Goal: Task Accomplishment & Management: Manage account settings

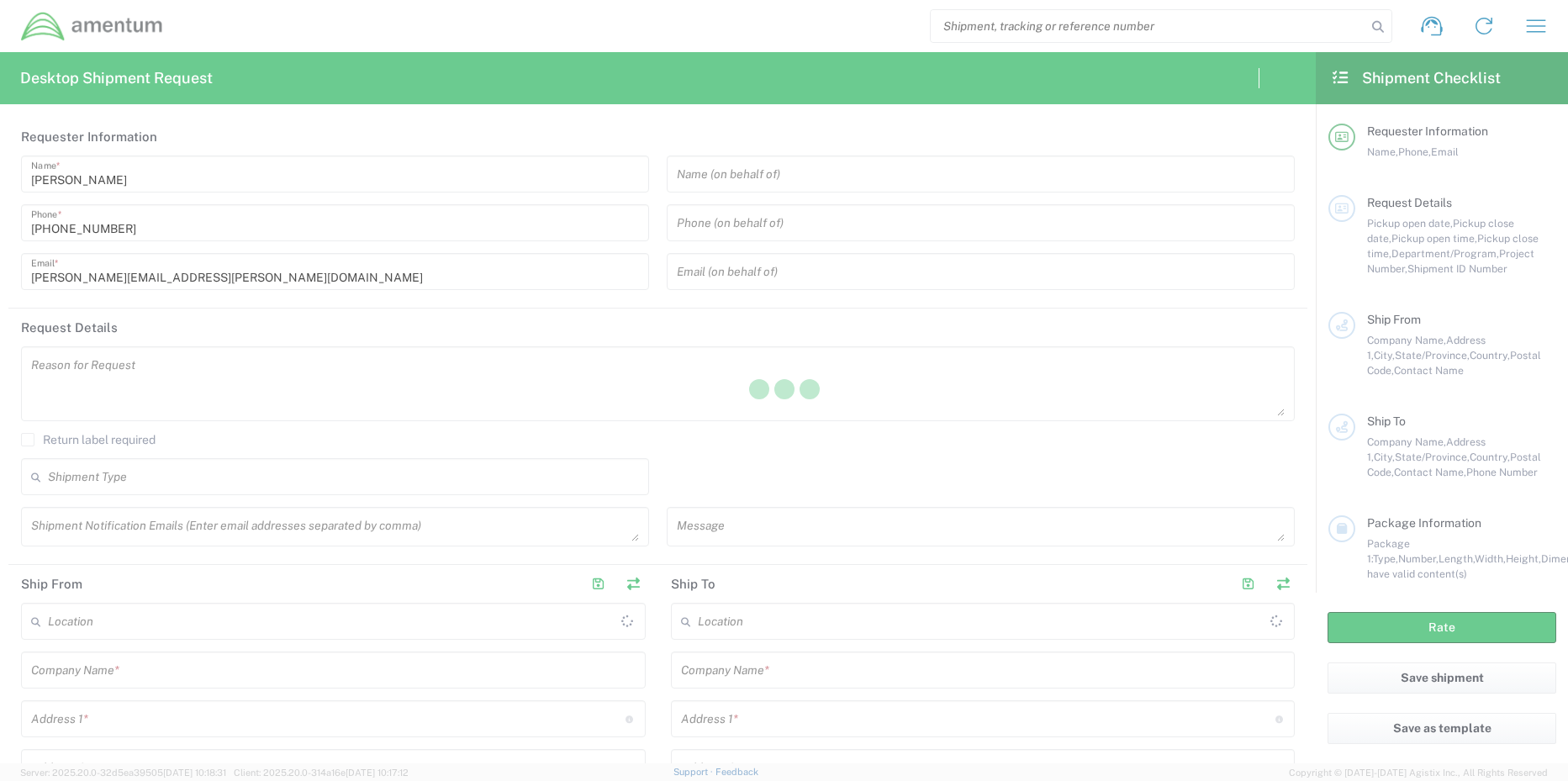
type input "[GEOGRAPHIC_DATA]"
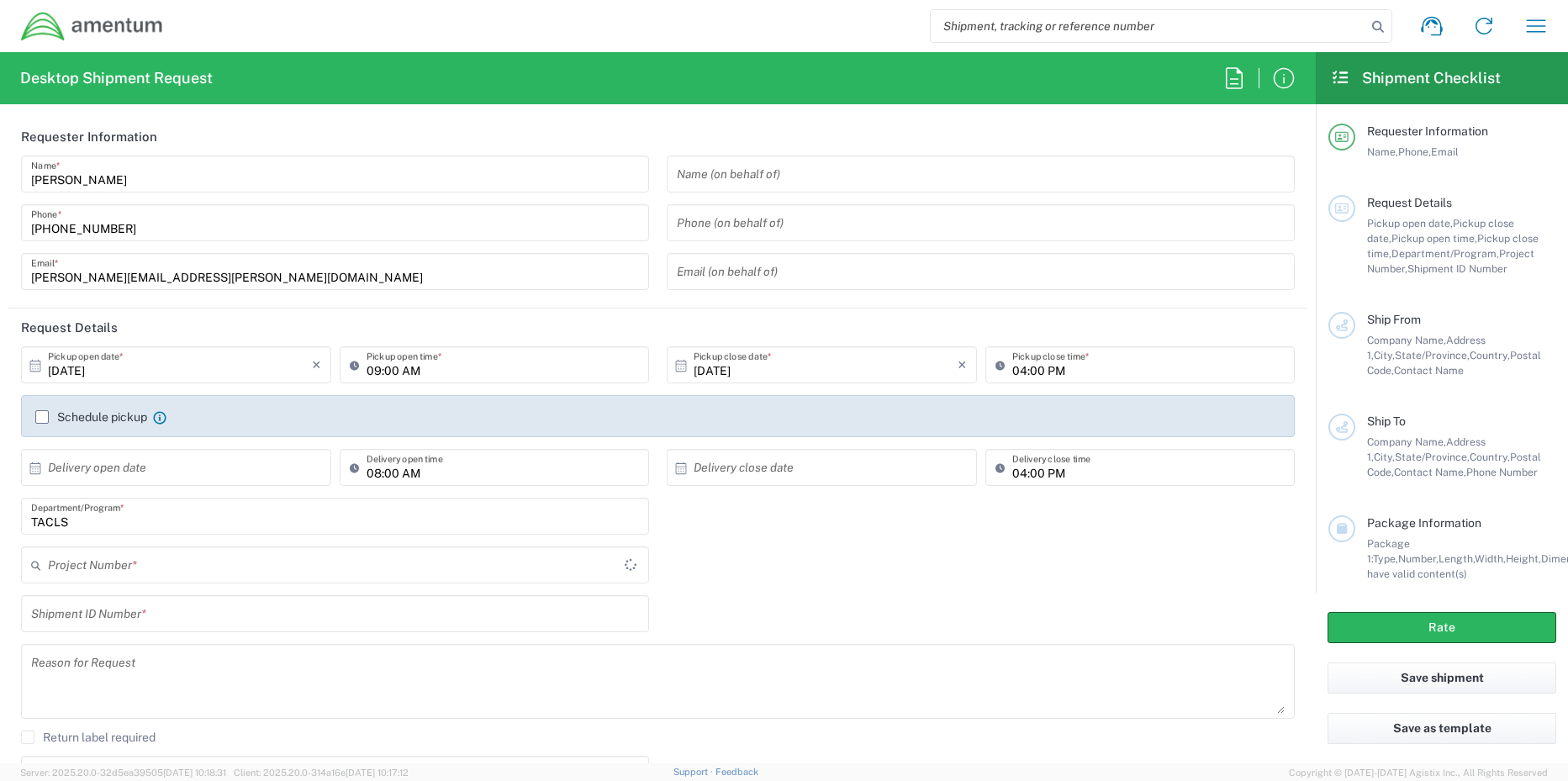
type input "TACLS"
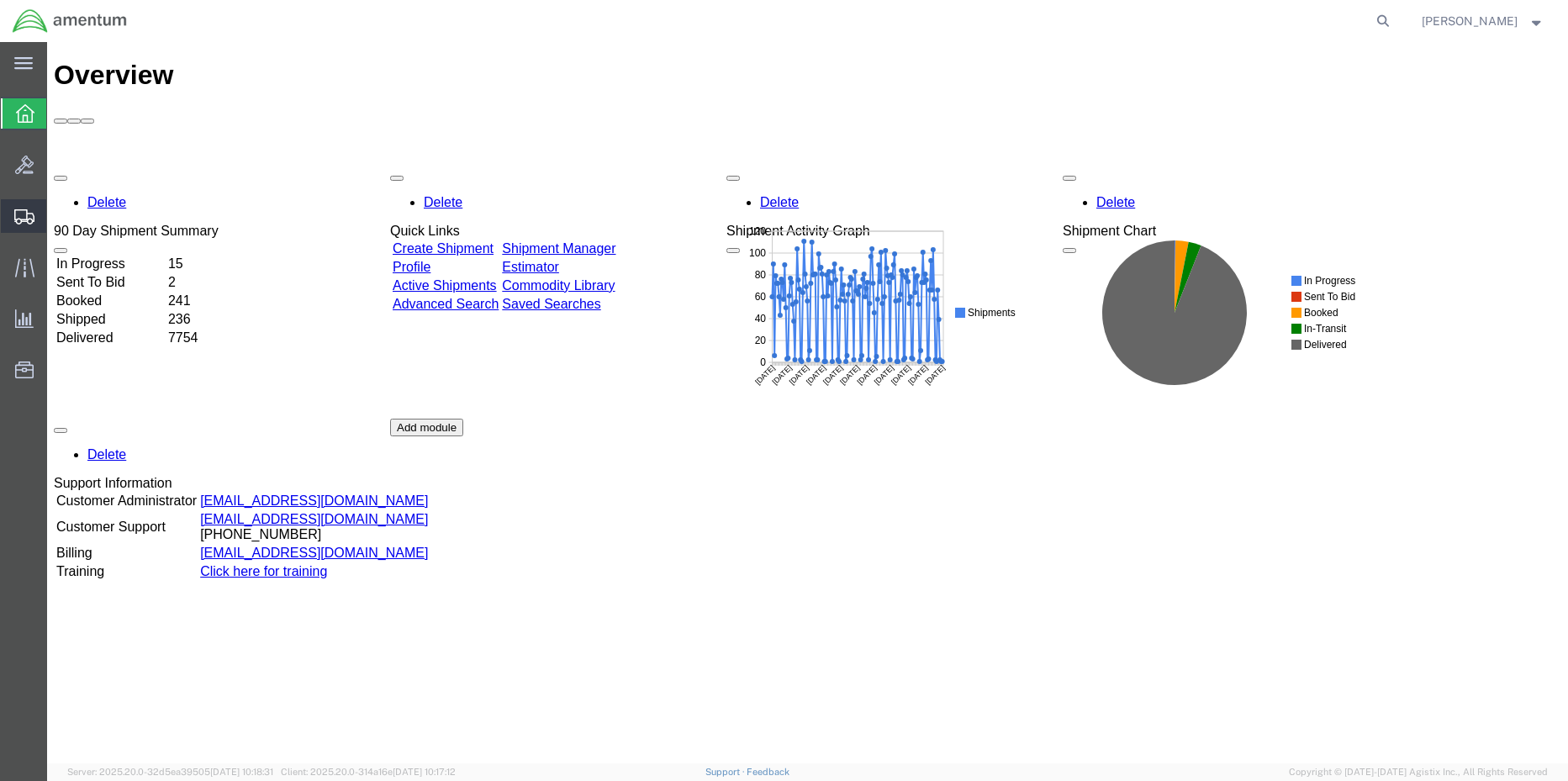
click at [0, 0] on span "Shipment Manager" at bounding box center [0, 0] width 0 height 0
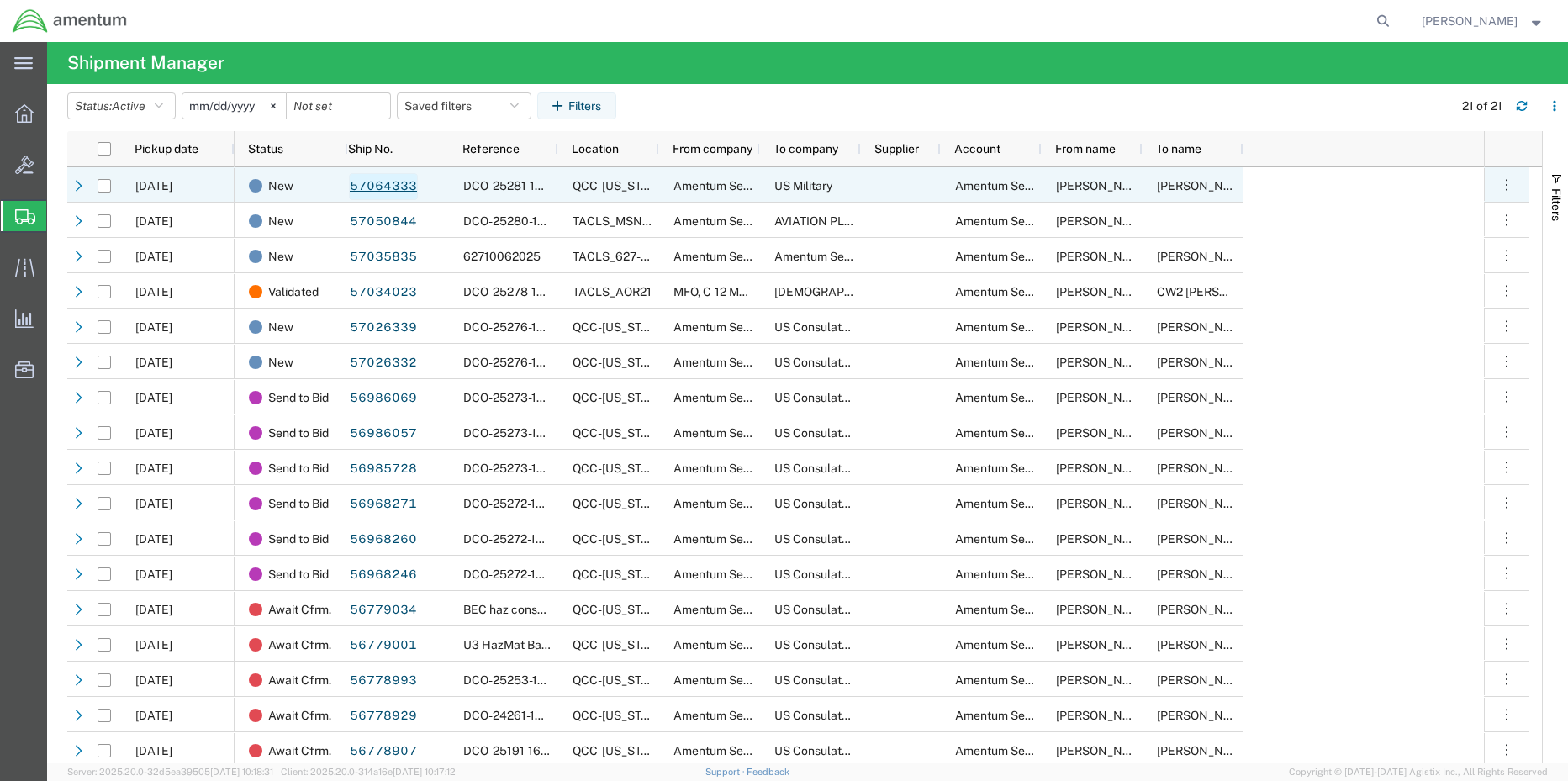
click at [388, 188] on link "57064333" at bounding box center [383, 187] width 69 height 27
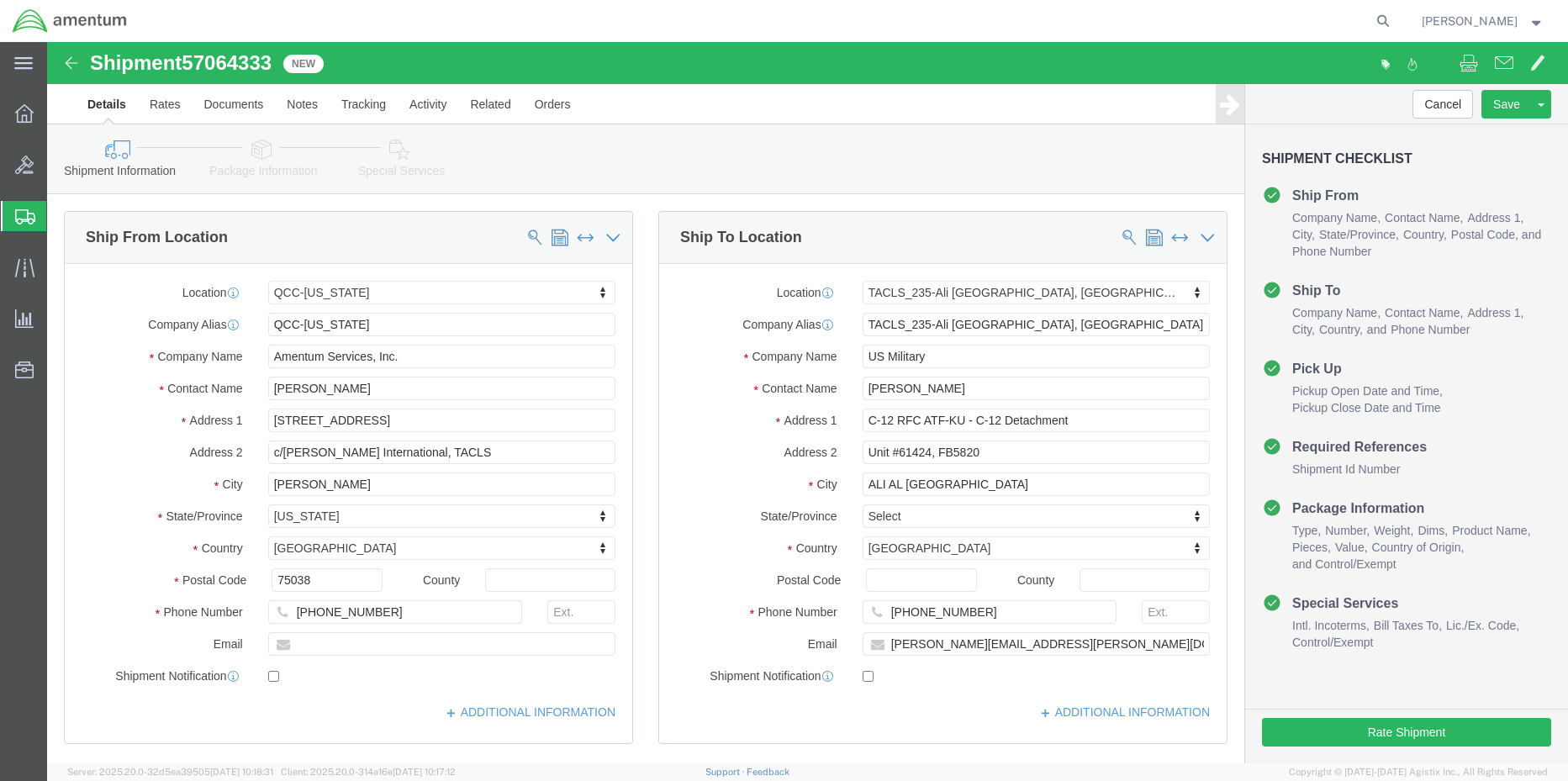
select select "42668"
select select "42682"
click icon
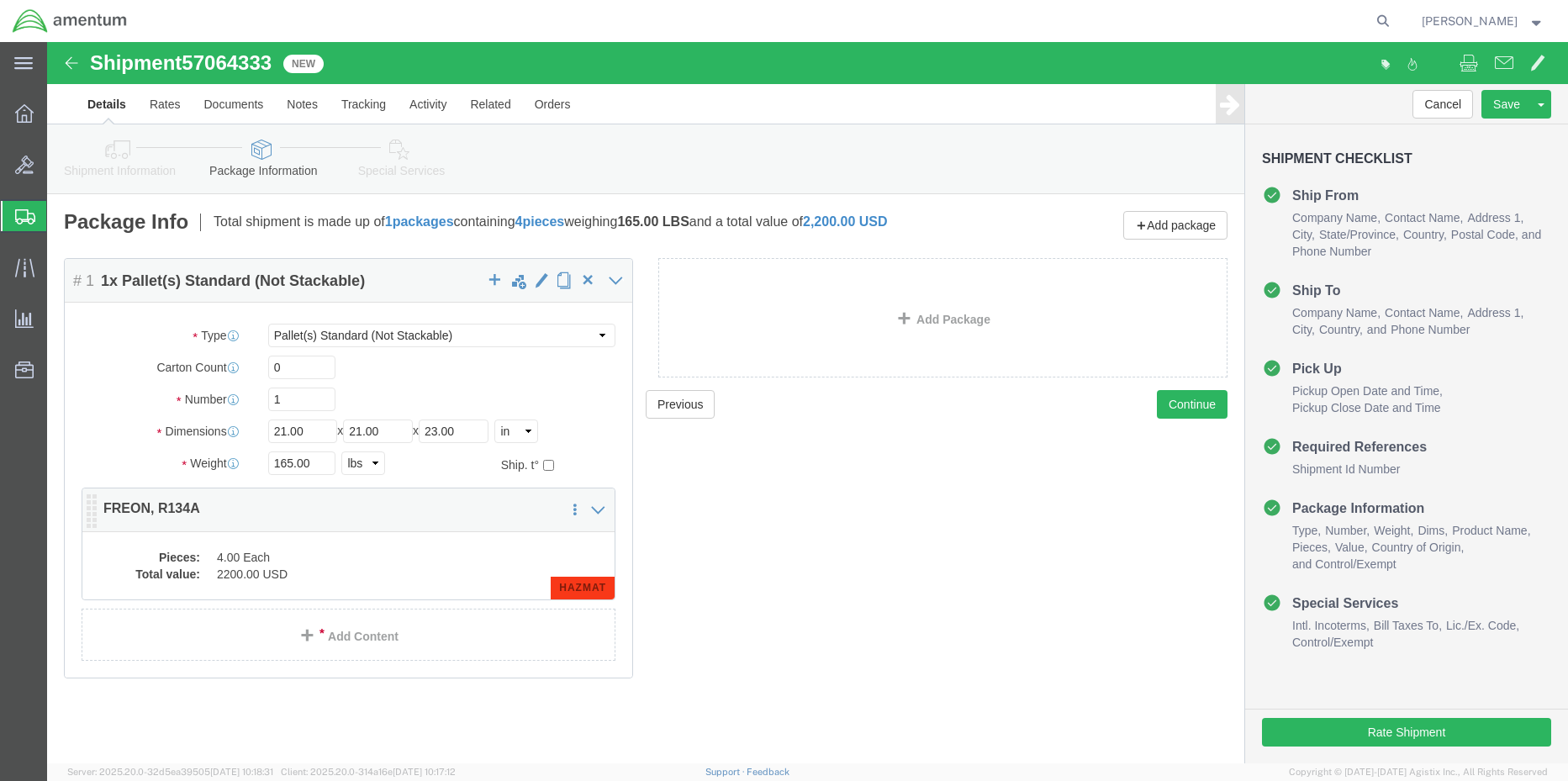
click dd "2200.00 USD"
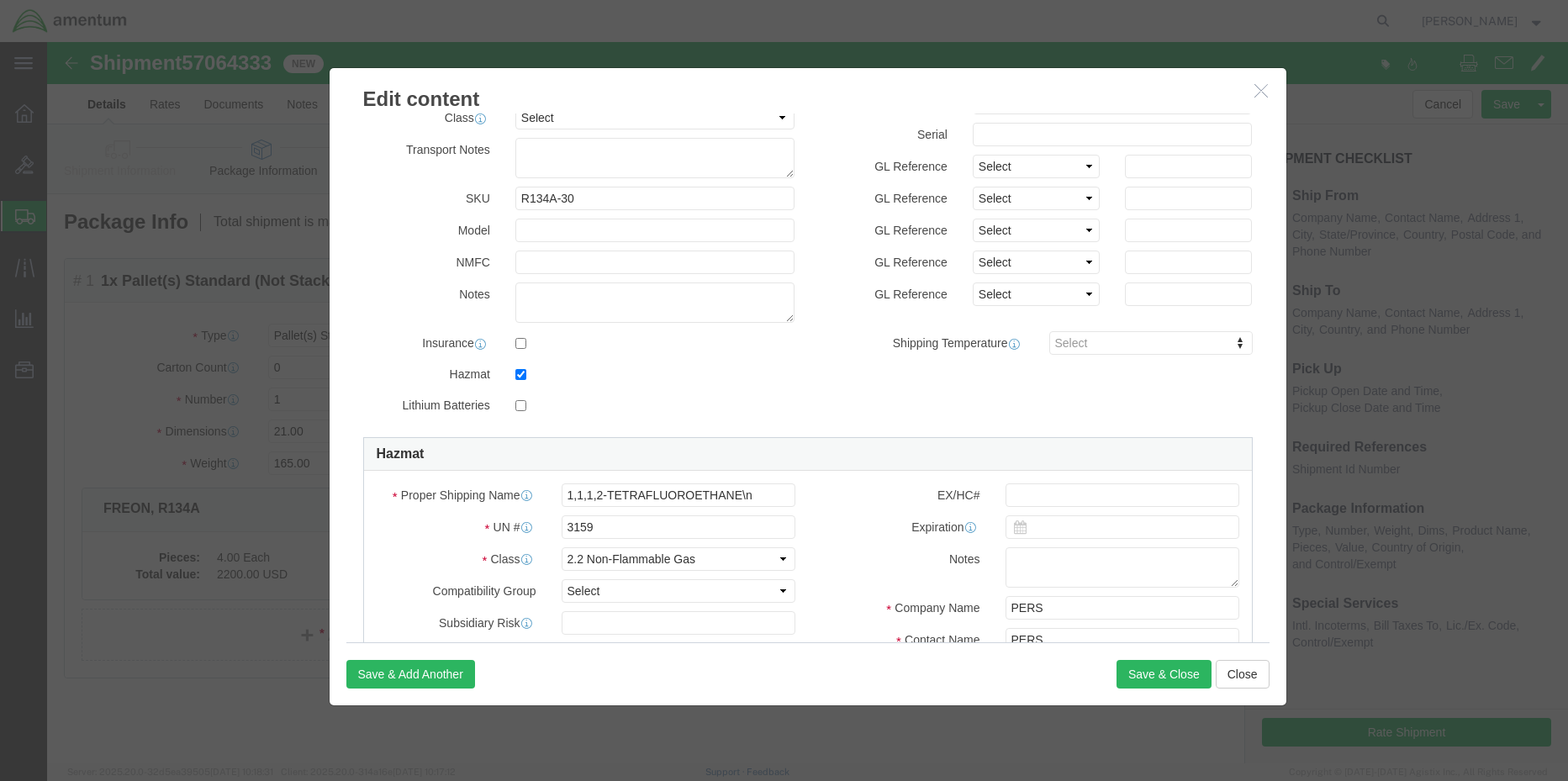
scroll to position [252, 0]
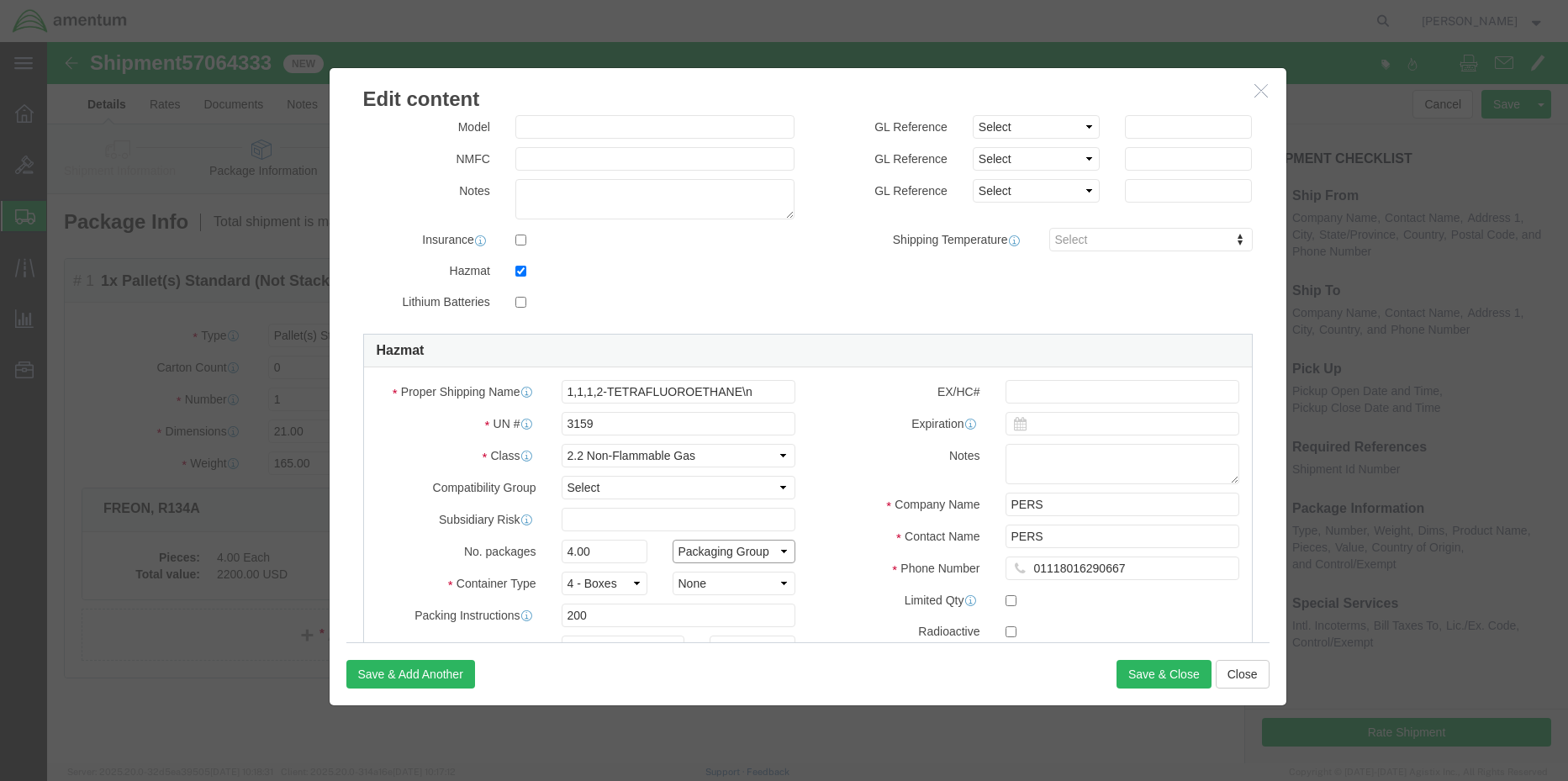
click select "Packaging Group I II III"
click select "Container Material A - Steel (all types and surface treatments) B - Aluminum C …"
select select "FIBERBOARD"
click select "Container Material A - Steel (all types and surface treatments) B - Aluminum C …"
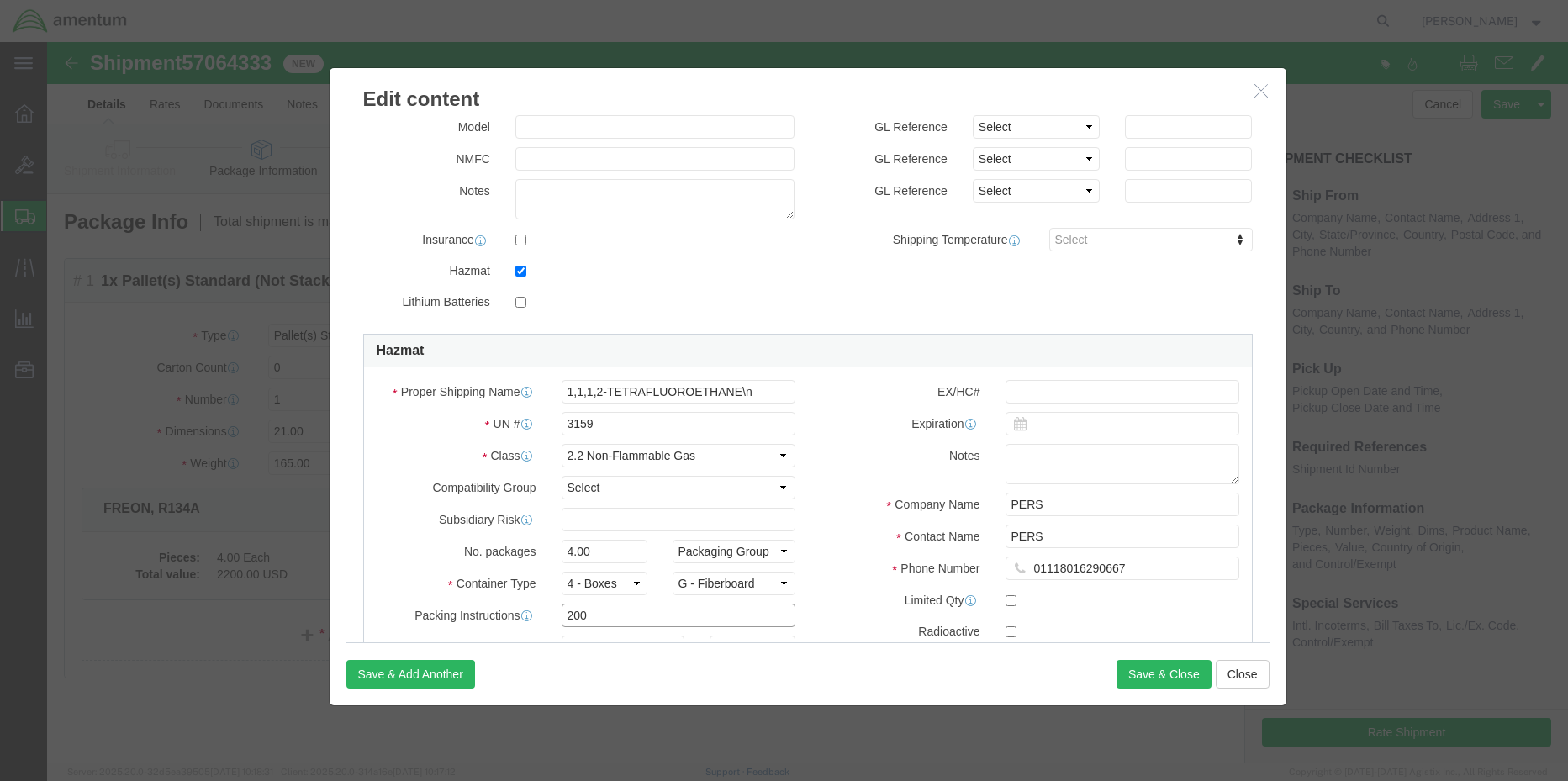
click input "200"
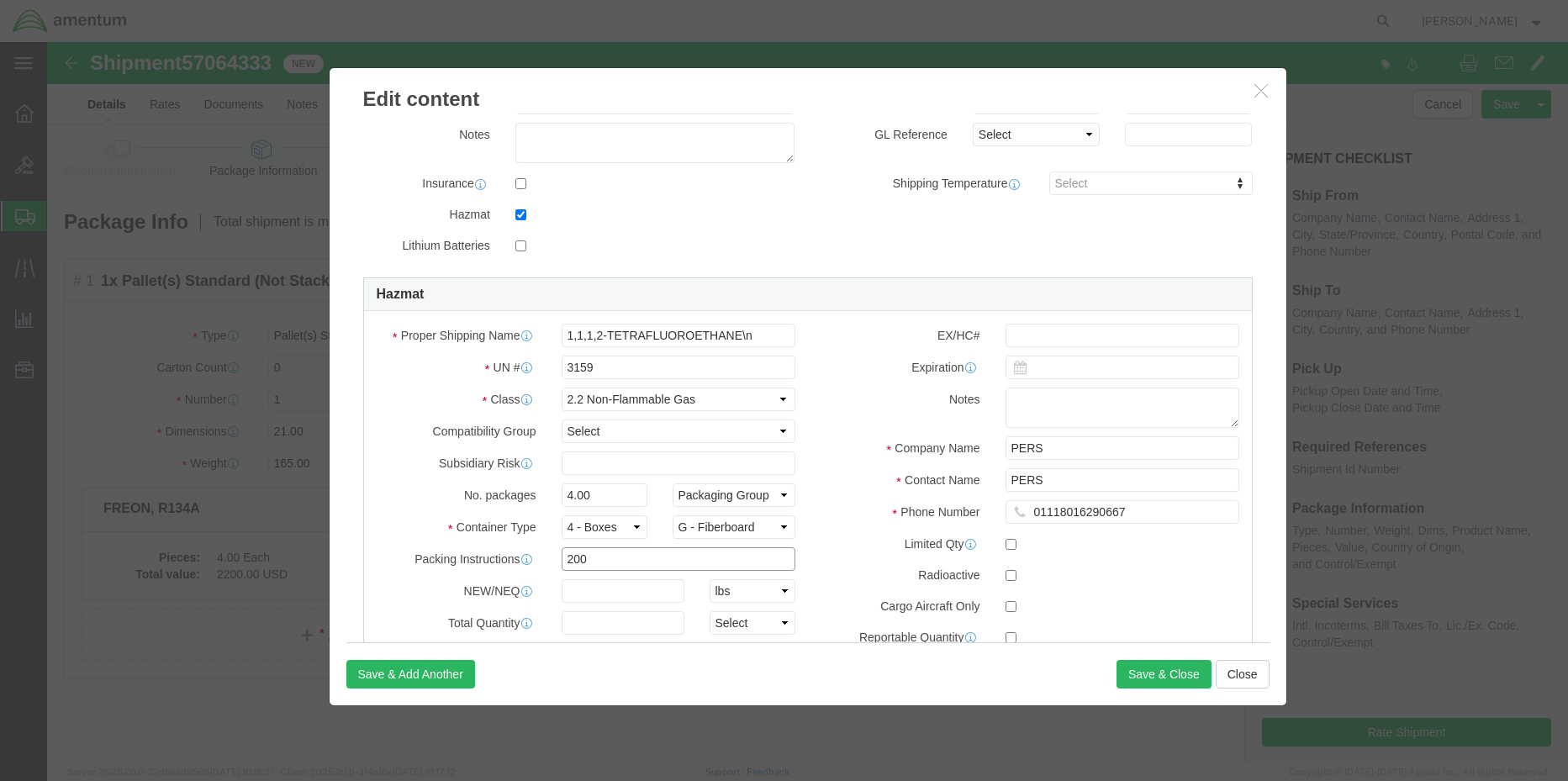
scroll to position [420, 0]
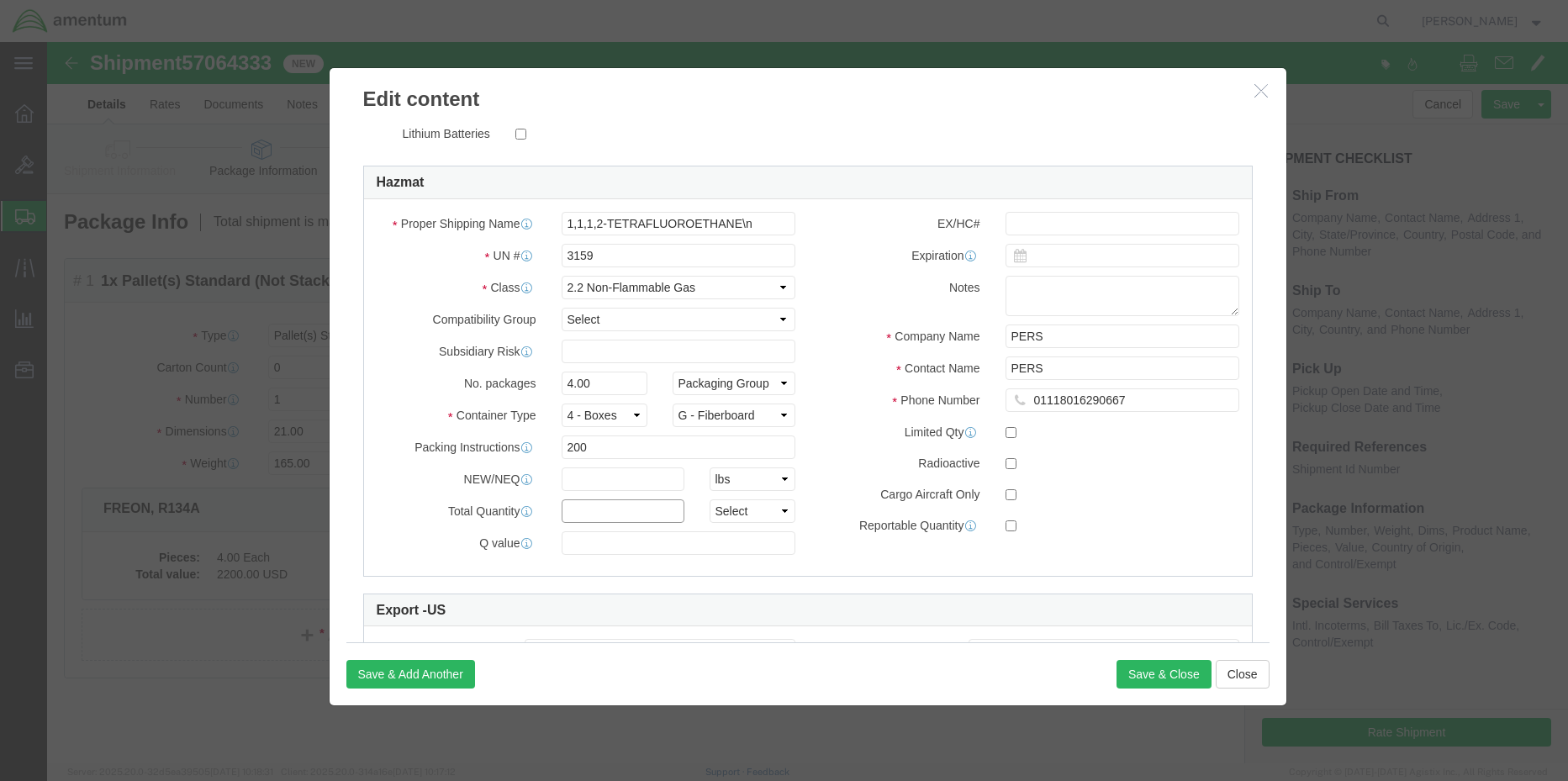
click input "text"
type input "1"
type input "54.4"
select select "KGS"
click label
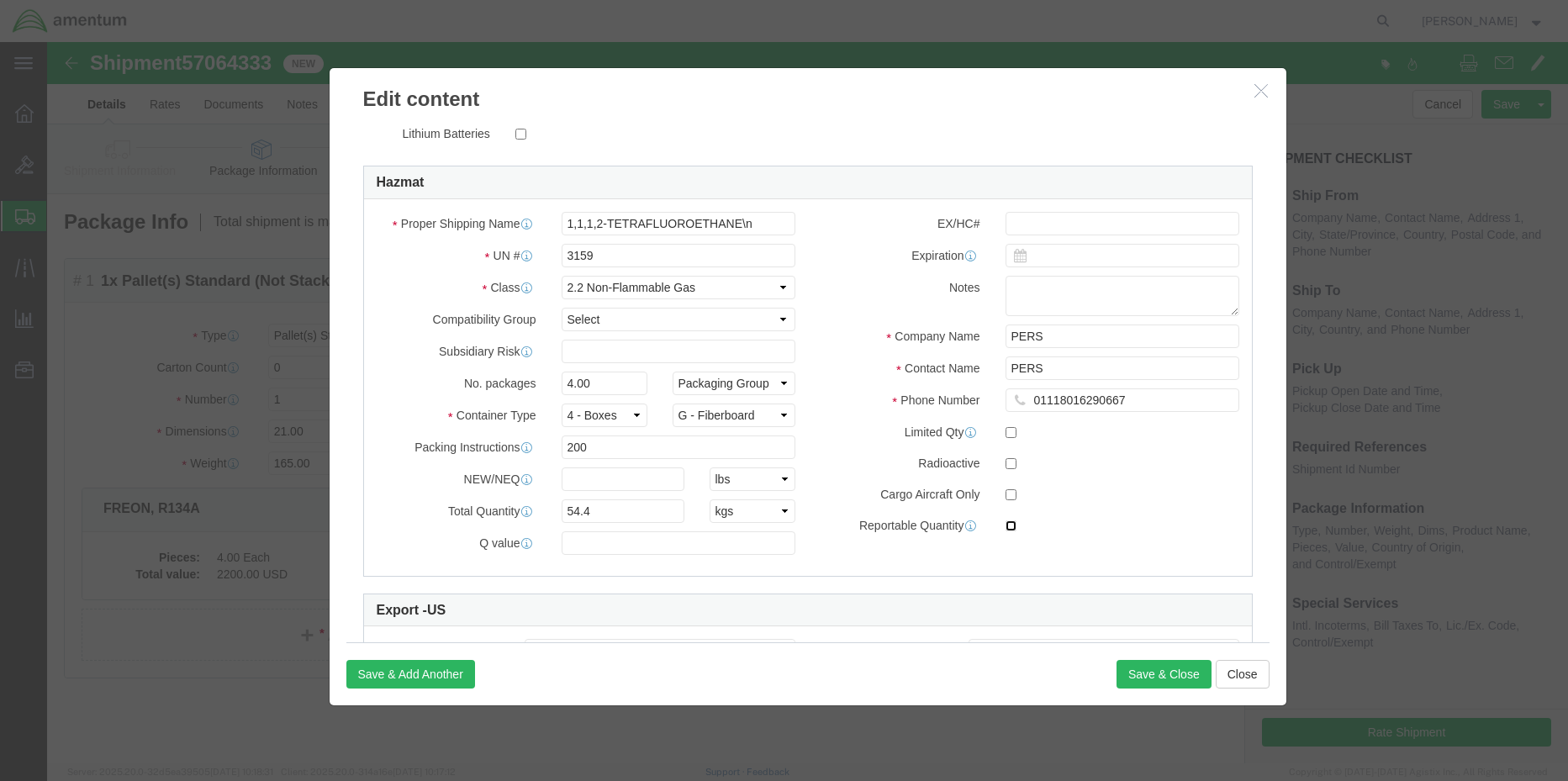
click input "checkbox"
checkbox input "true"
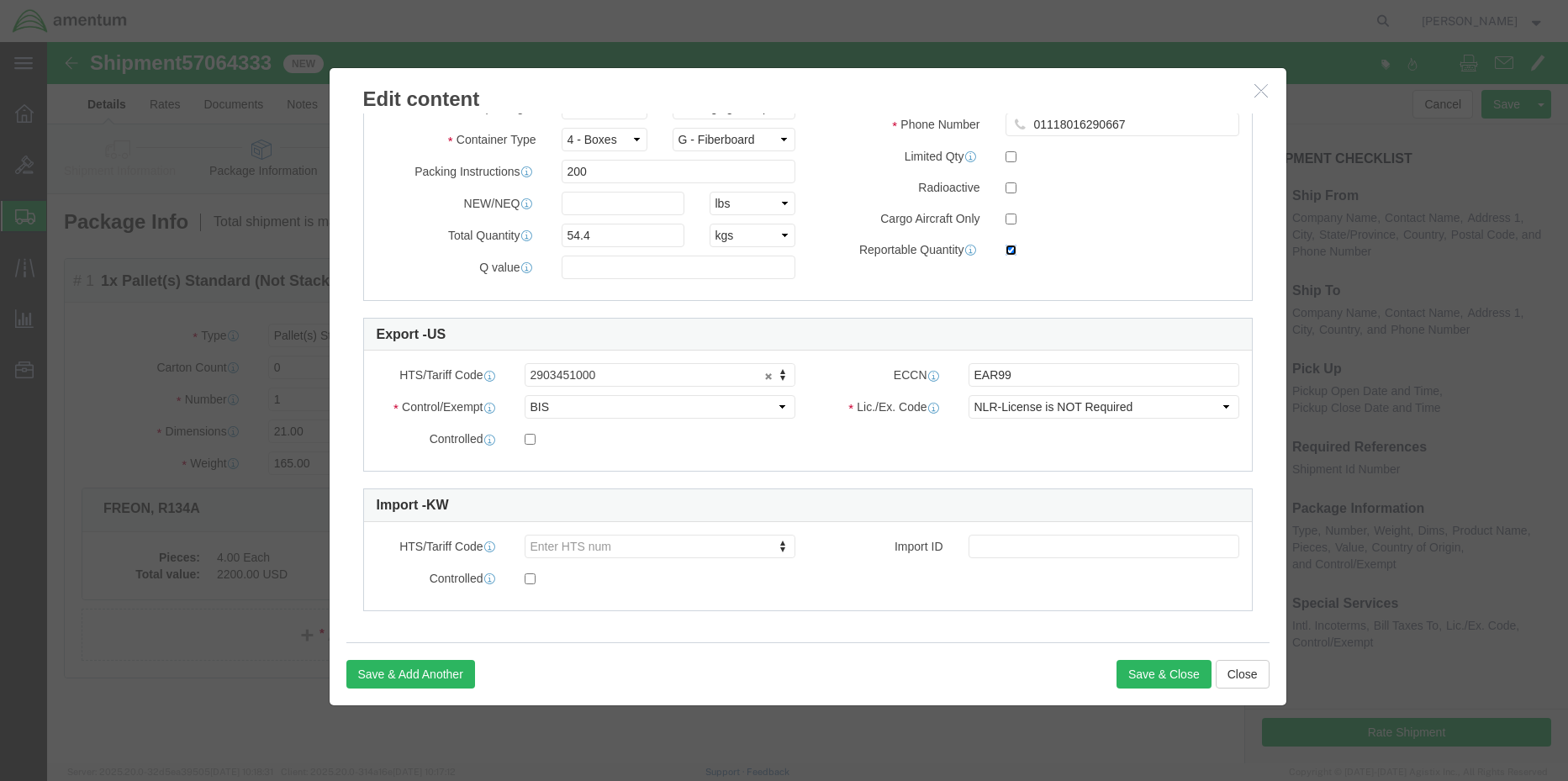
scroll to position [703, 0]
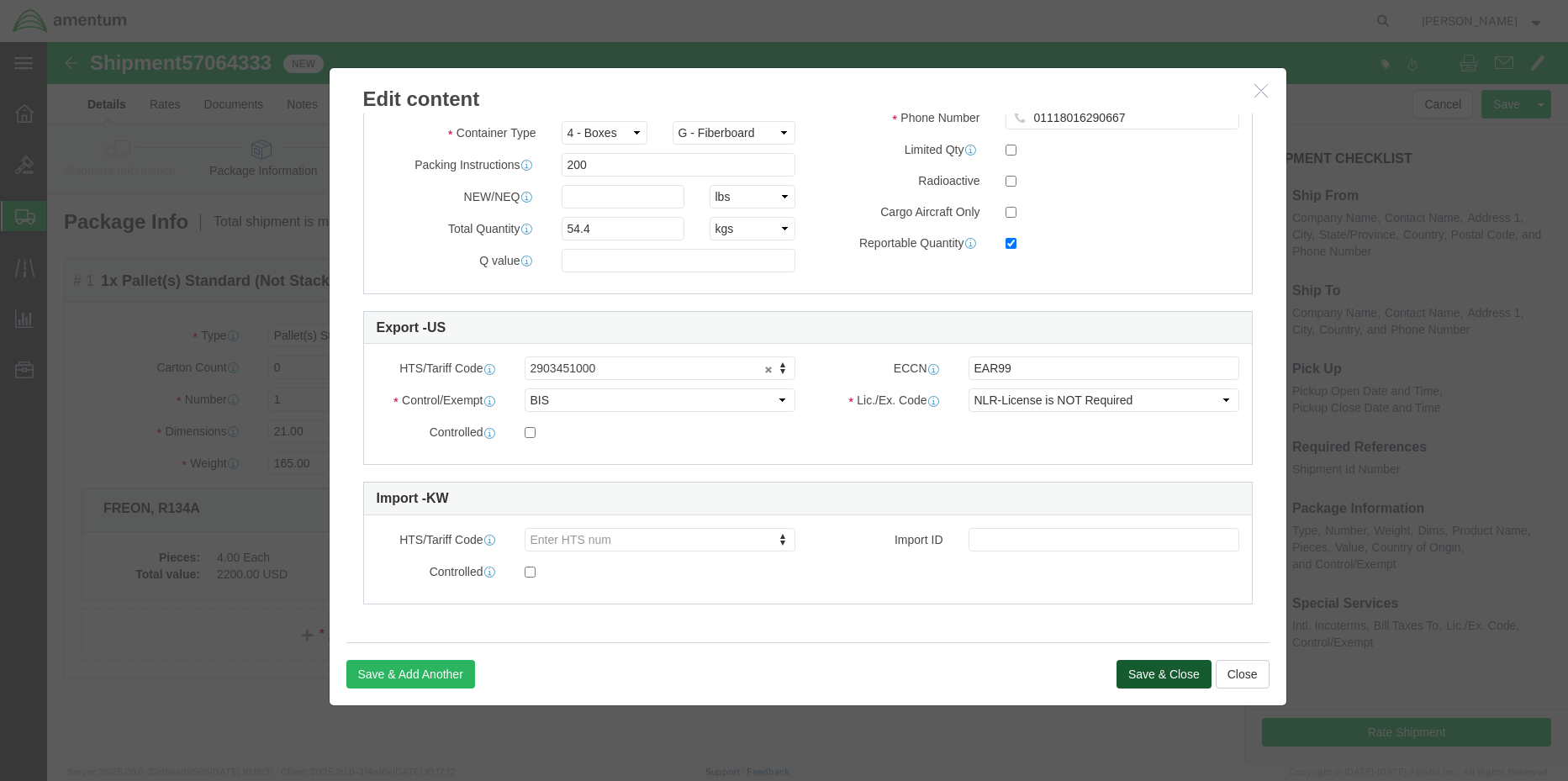
click button "Save & Close"
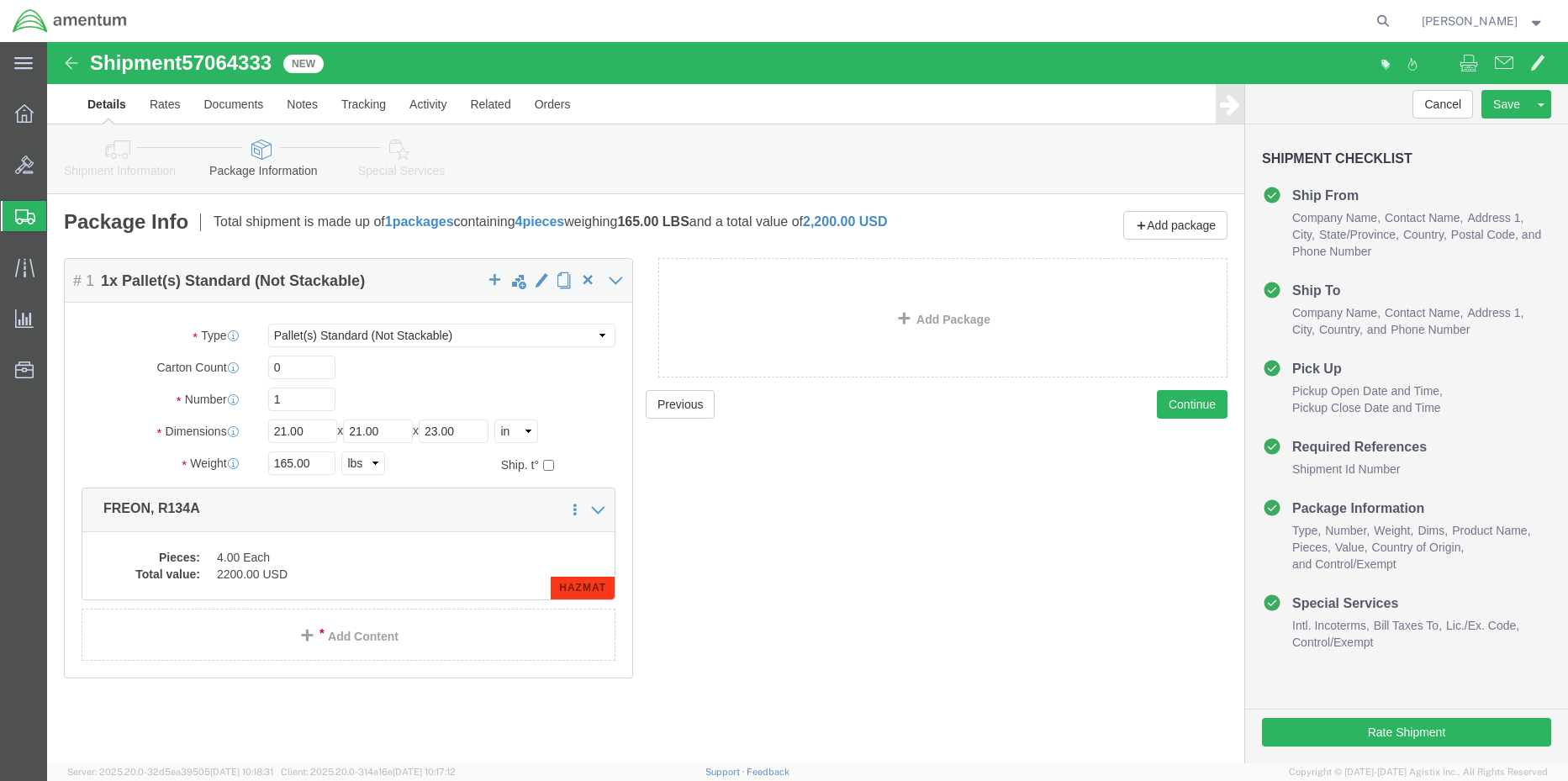
click link "Special Services"
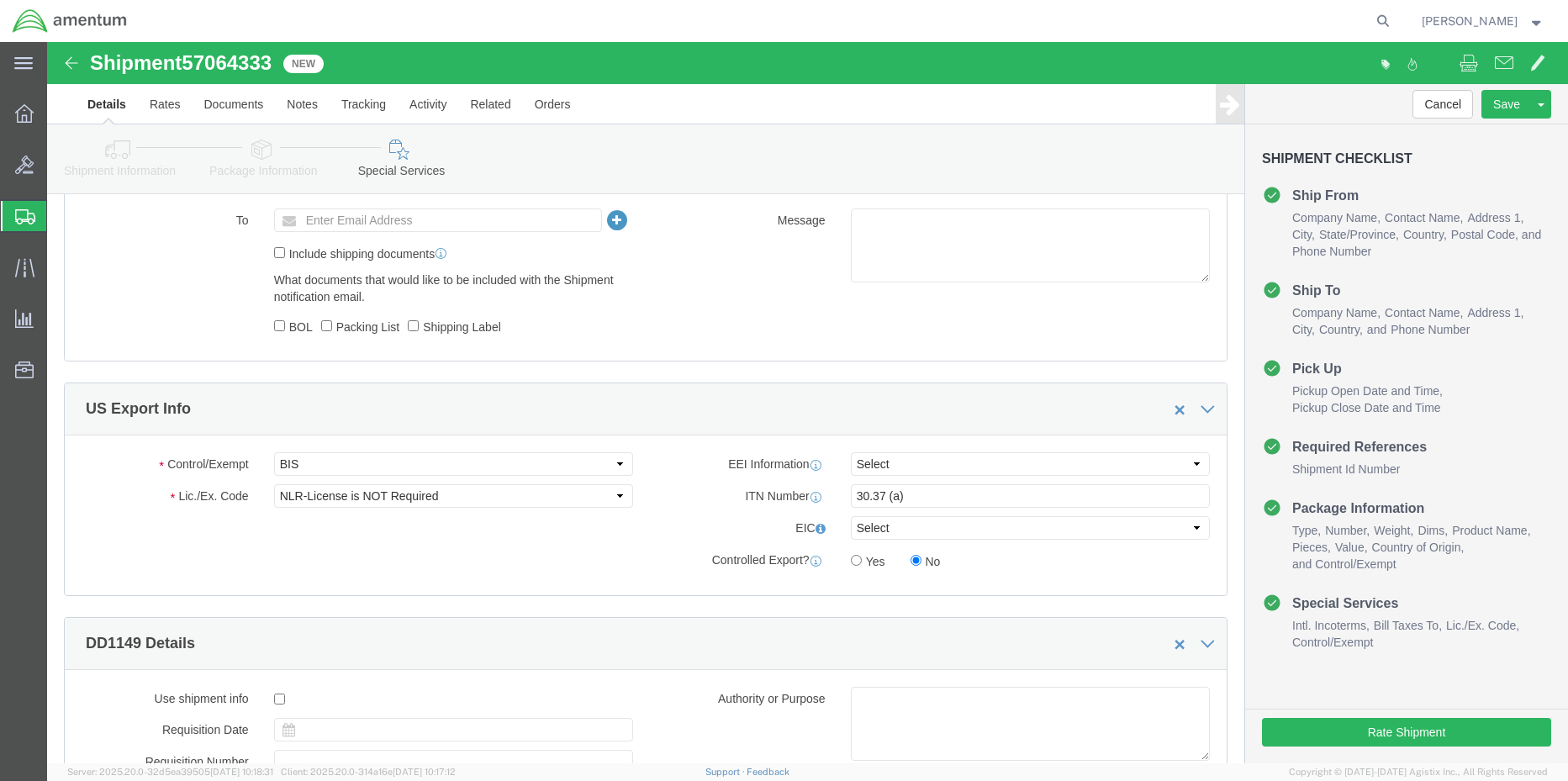
scroll to position [1093, 0]
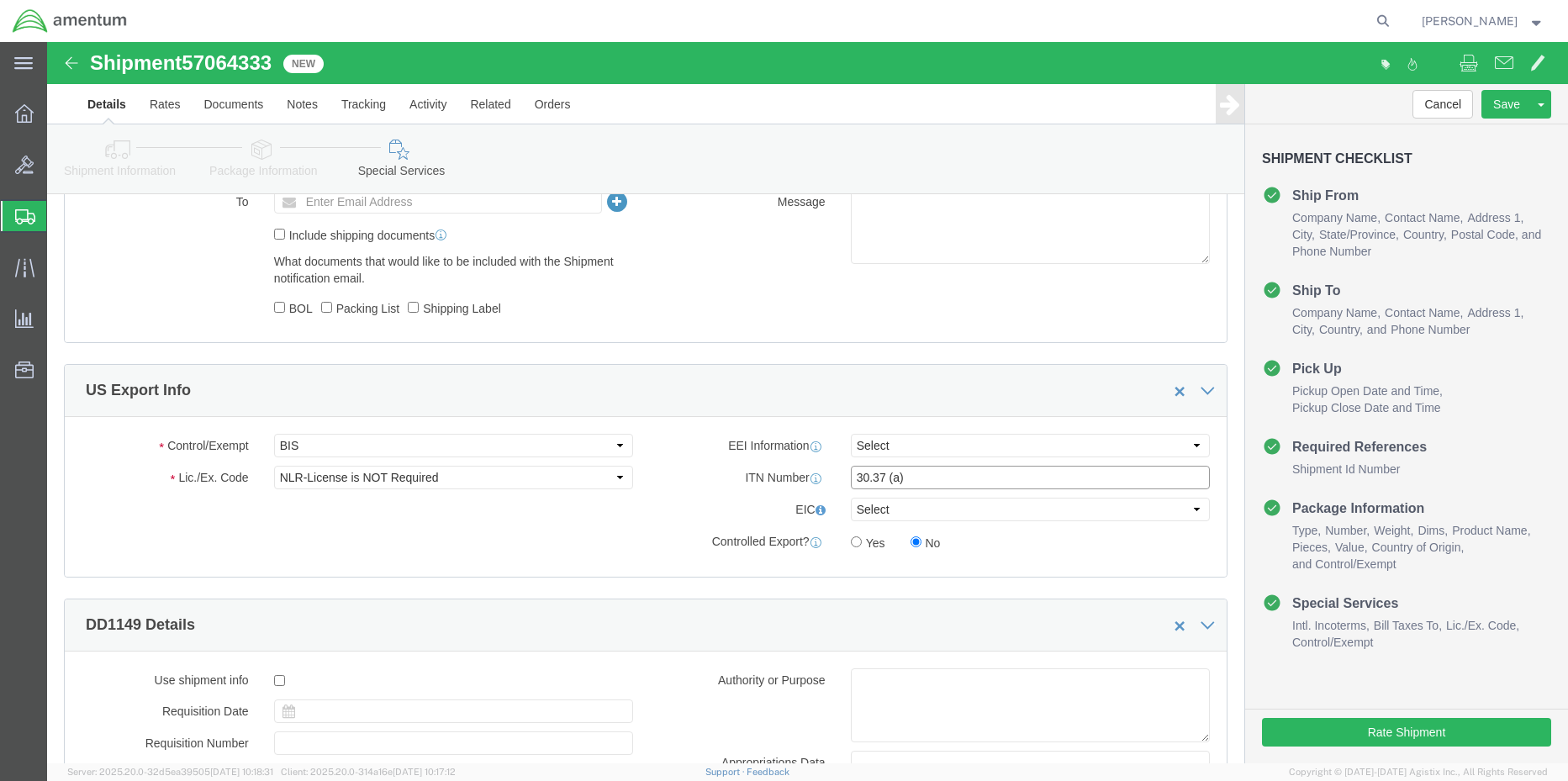
drag, startPoint x: 756, startPoint y: 433, endPoint x: 732, endPoint y: 432, distance: 24.0
click div "ITN Number 30.37 (a)"
click select "Select AES-Direct EEI Carrier File EEI EEI Exempt"
select select "EXEM"
click select "Select AES-Direct EEI Carrier File EEI EEI Exempt"
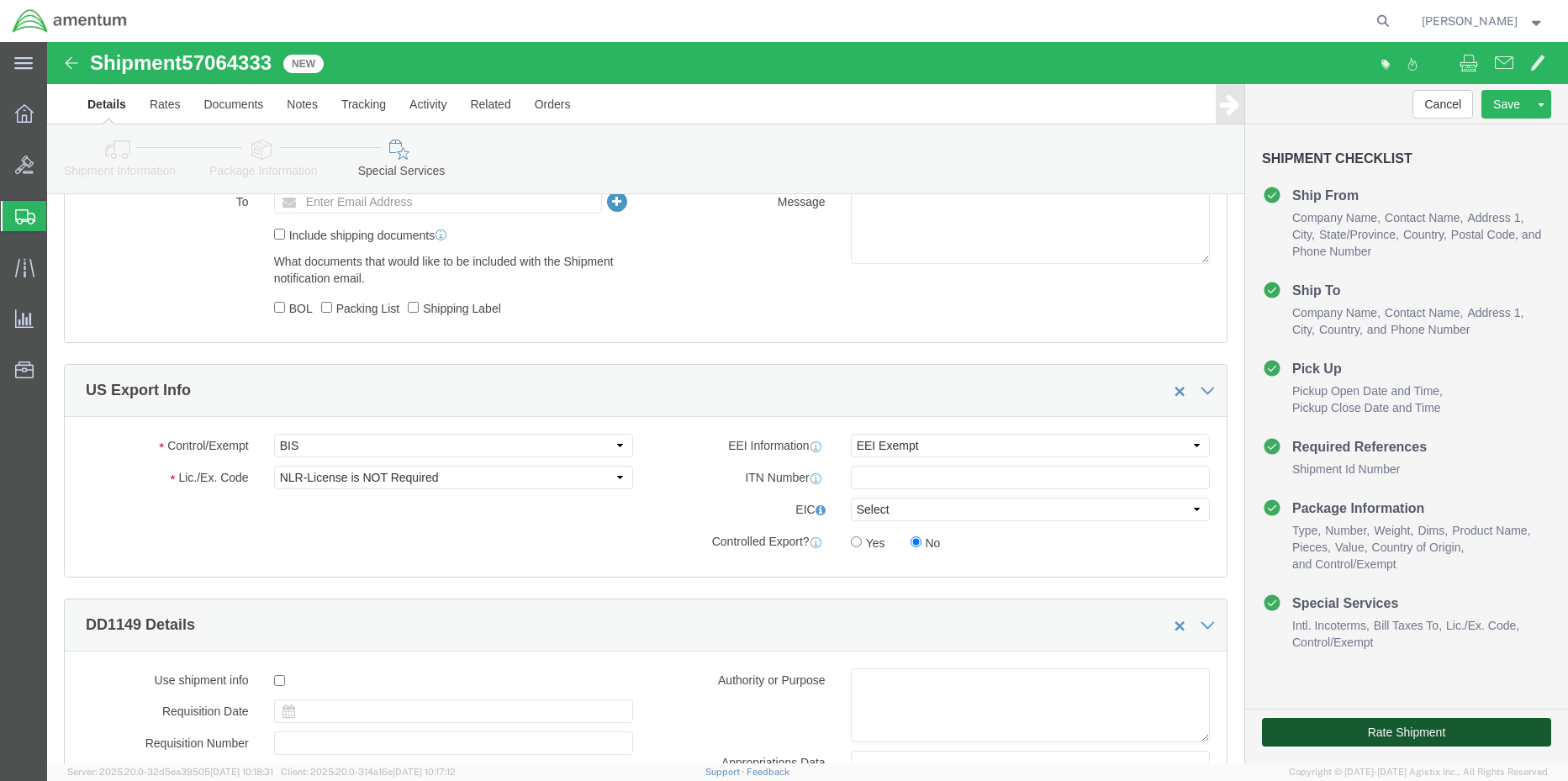
click button "Rate Shipment"
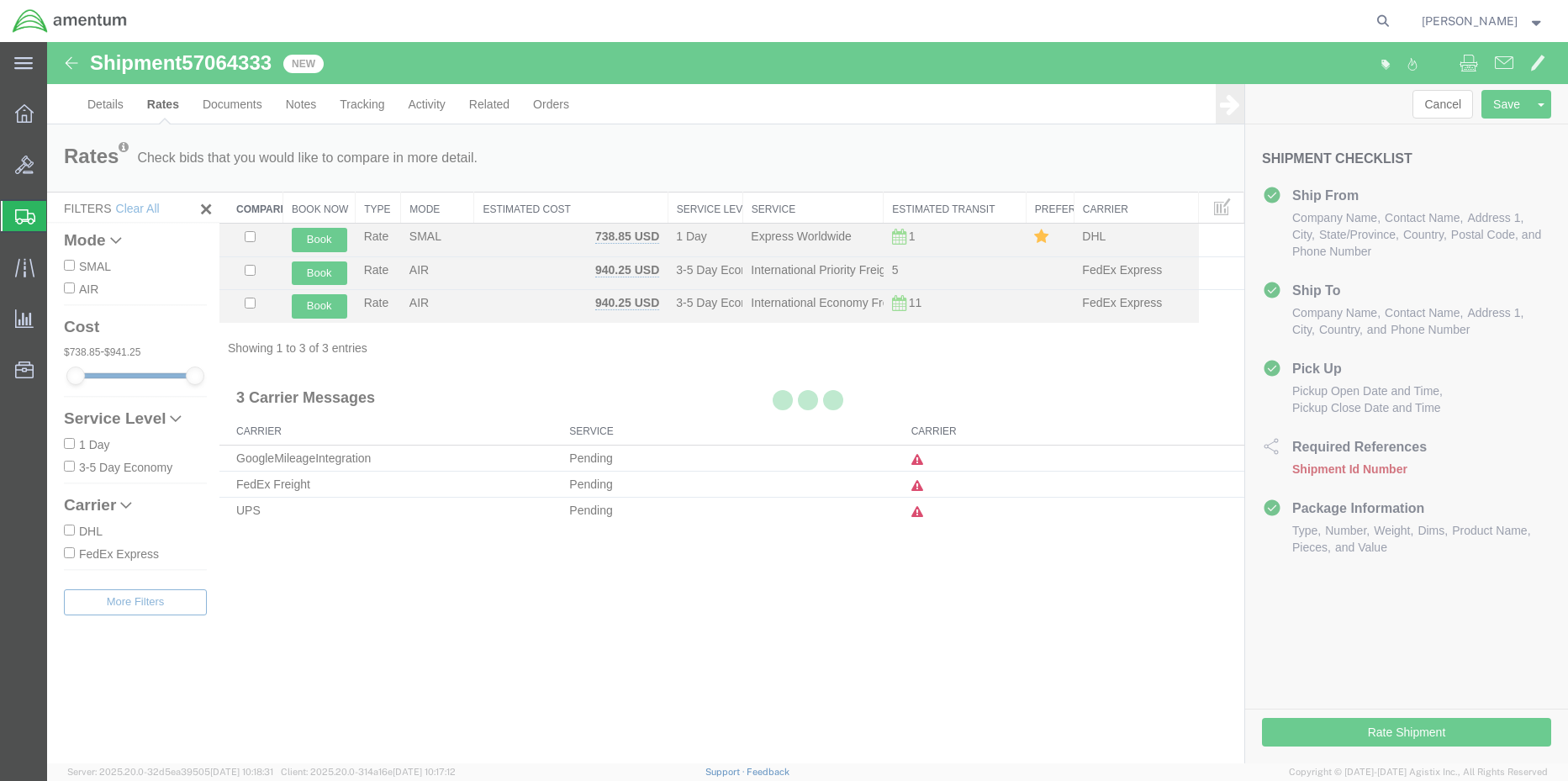
scroll to position [0, 0]
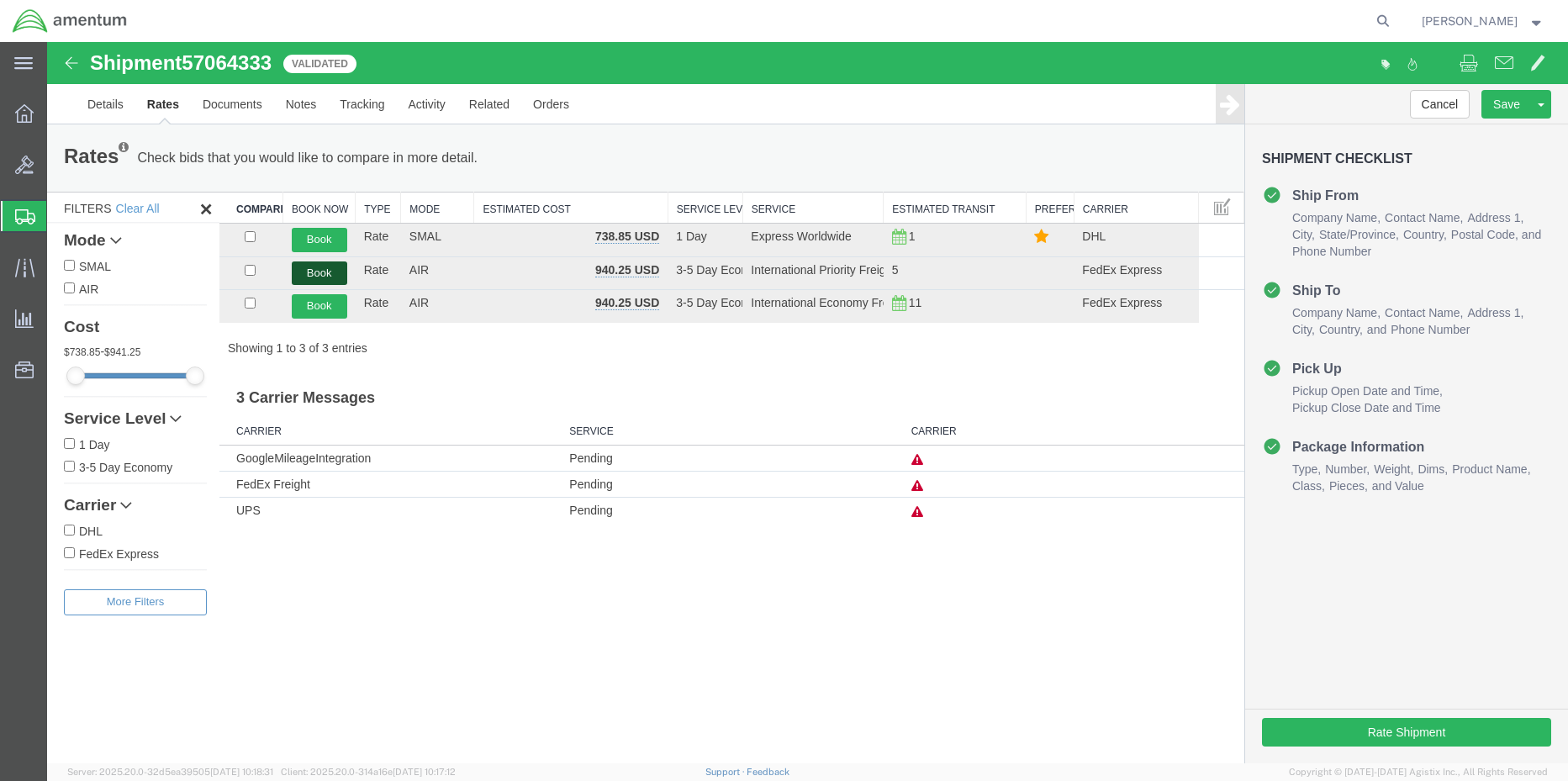
click at [309, 273] on button "Book" at bounding box center [319, 273] width 56 height 24
click at [322, 274] on button "Book" at bounding box center [319, 273] width 56 height 24
click at [316, 271] on button "Book" at bounding box center [319, 273] width 56 height 24
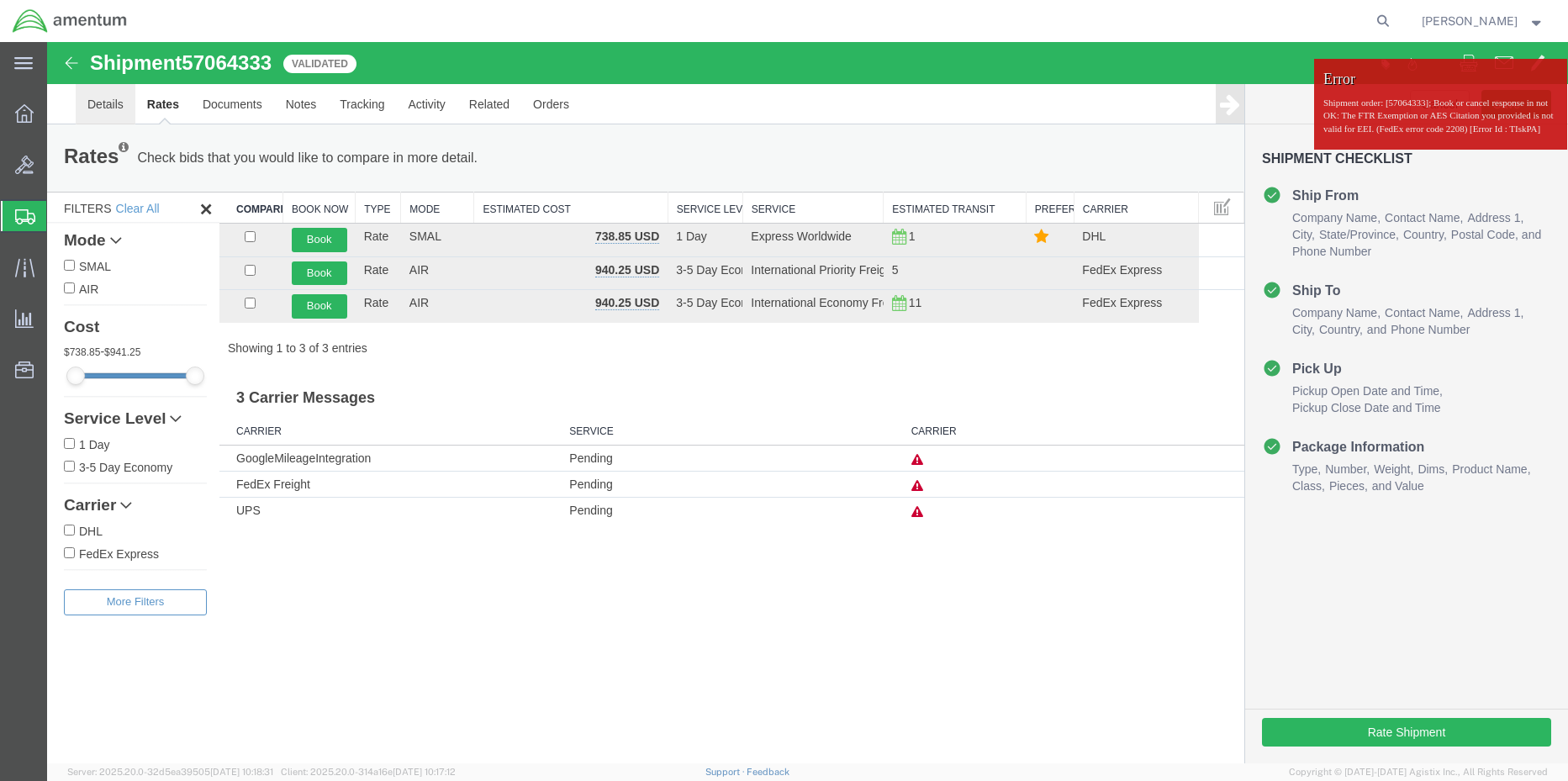
click at [109, 107] on link "Details" at bounding box center [105, 104] width 59 height 41
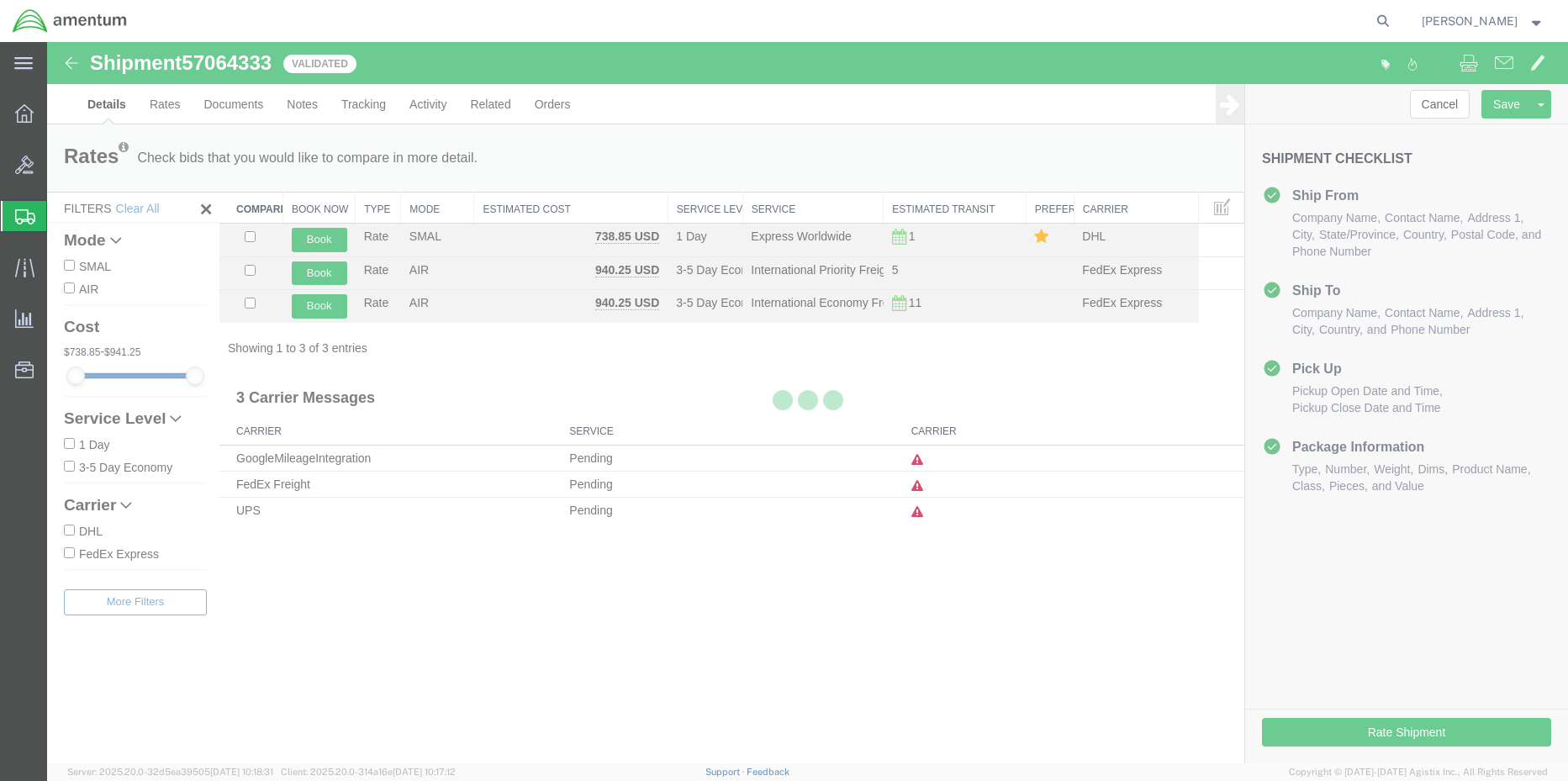
select select "42668"
select select "42682"
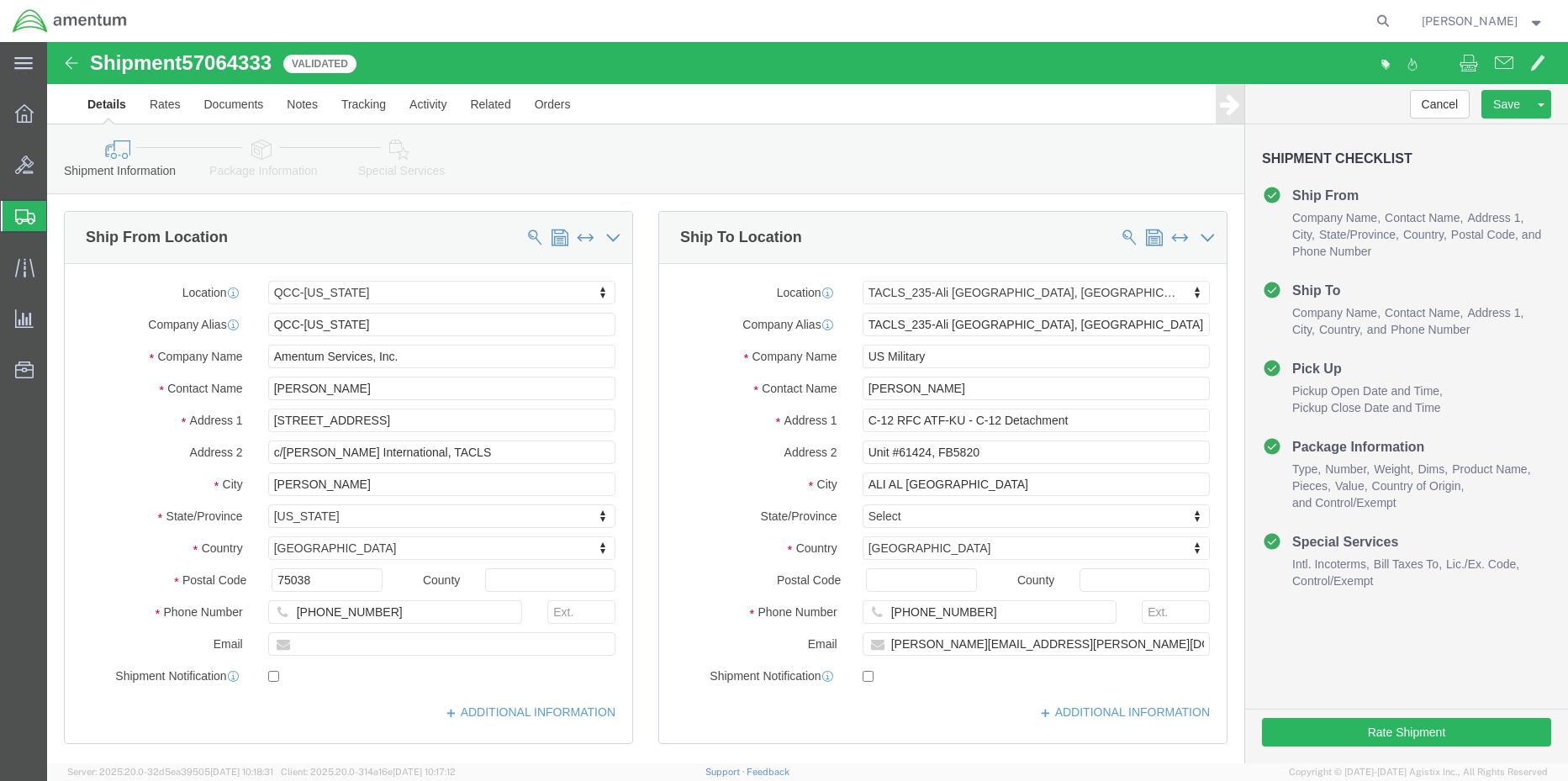
drag, startPoint x: 353, startPoint y: 121, endPoint x: 398, endPoint y: 176, distance: 71.1
click link "Special Services"
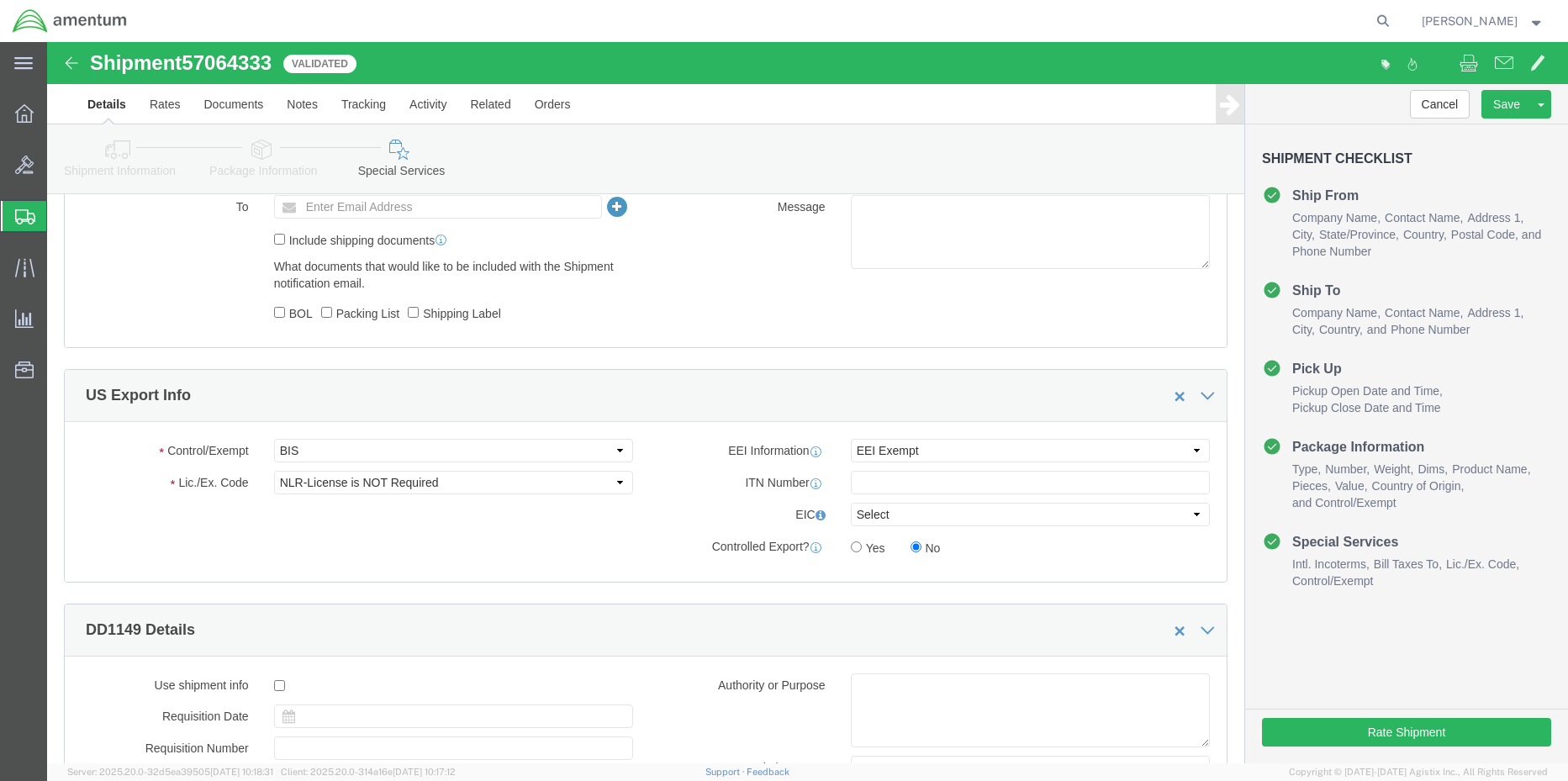
scroll to position [1261, 0]
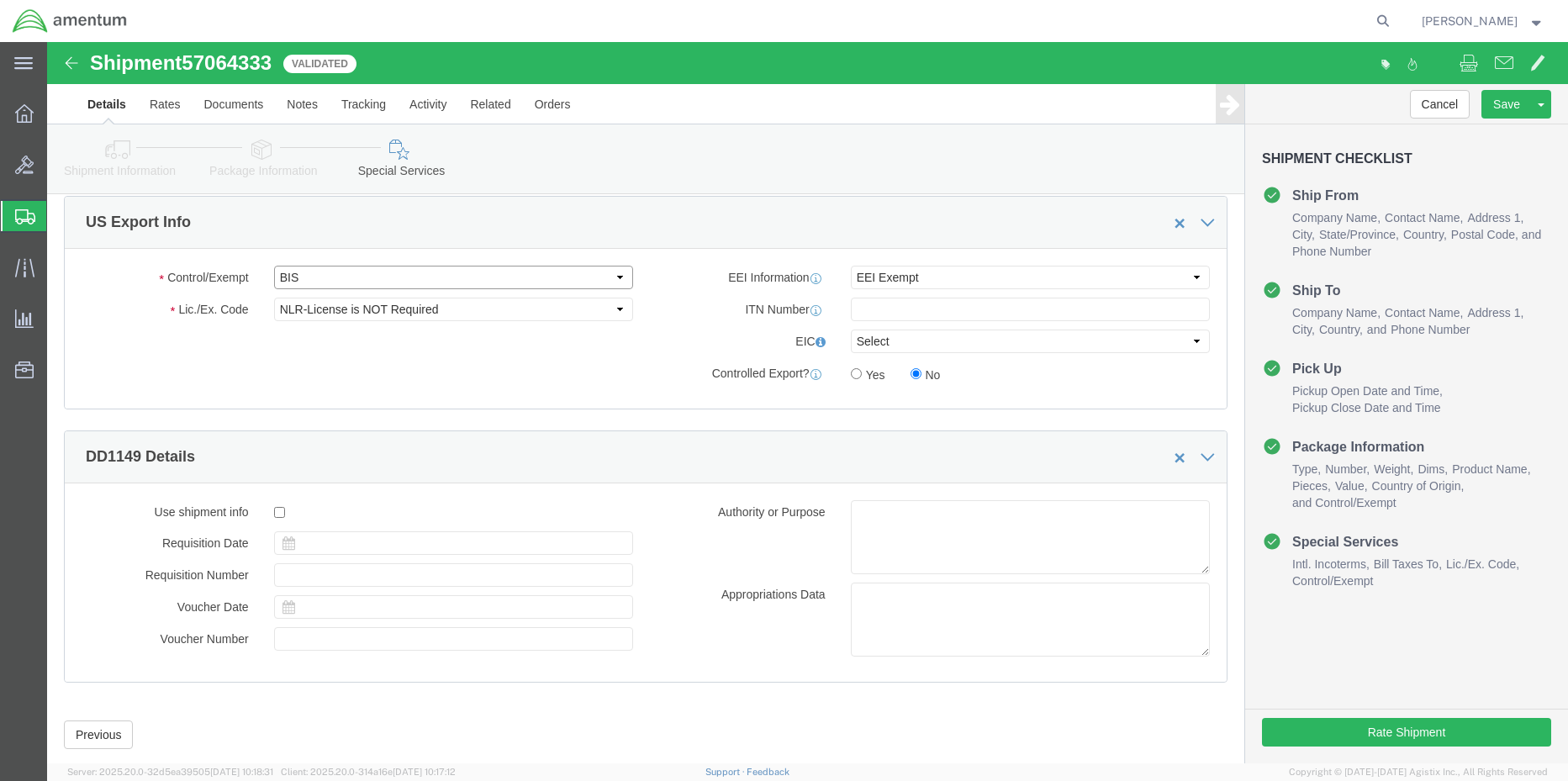
click select "Select ATF BIS DEA EPA FDA FTR ITAR OFAC Other (OPA)"
select select "FTR"
click select "Select ATF BIS DEA EPA FDA FTR ITAR OFAC Other (OPA)"
click select "Select 30.2(d)(2) 30.36 30.37(a) 30.37(f) 30.37(g) 30.37(h) 30.37(i) 30.37(j) 3…"
select select "30.37(a)"
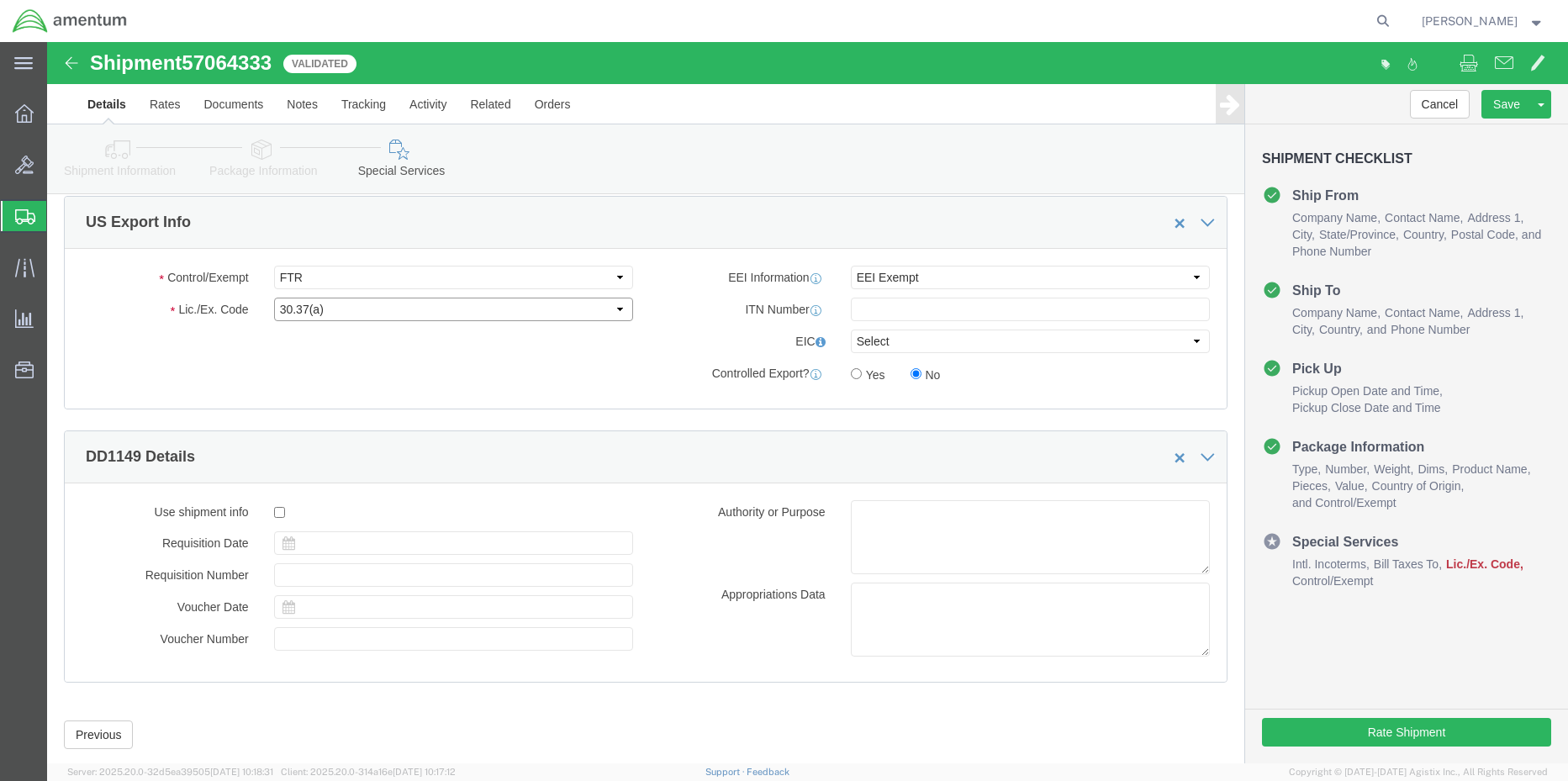
click select "Select 30.2(d)(2) 30.36 30.37(a) 30.37(f) 30.37(g) 30.37(h) 30.37(i) 30.37(j) 3…"
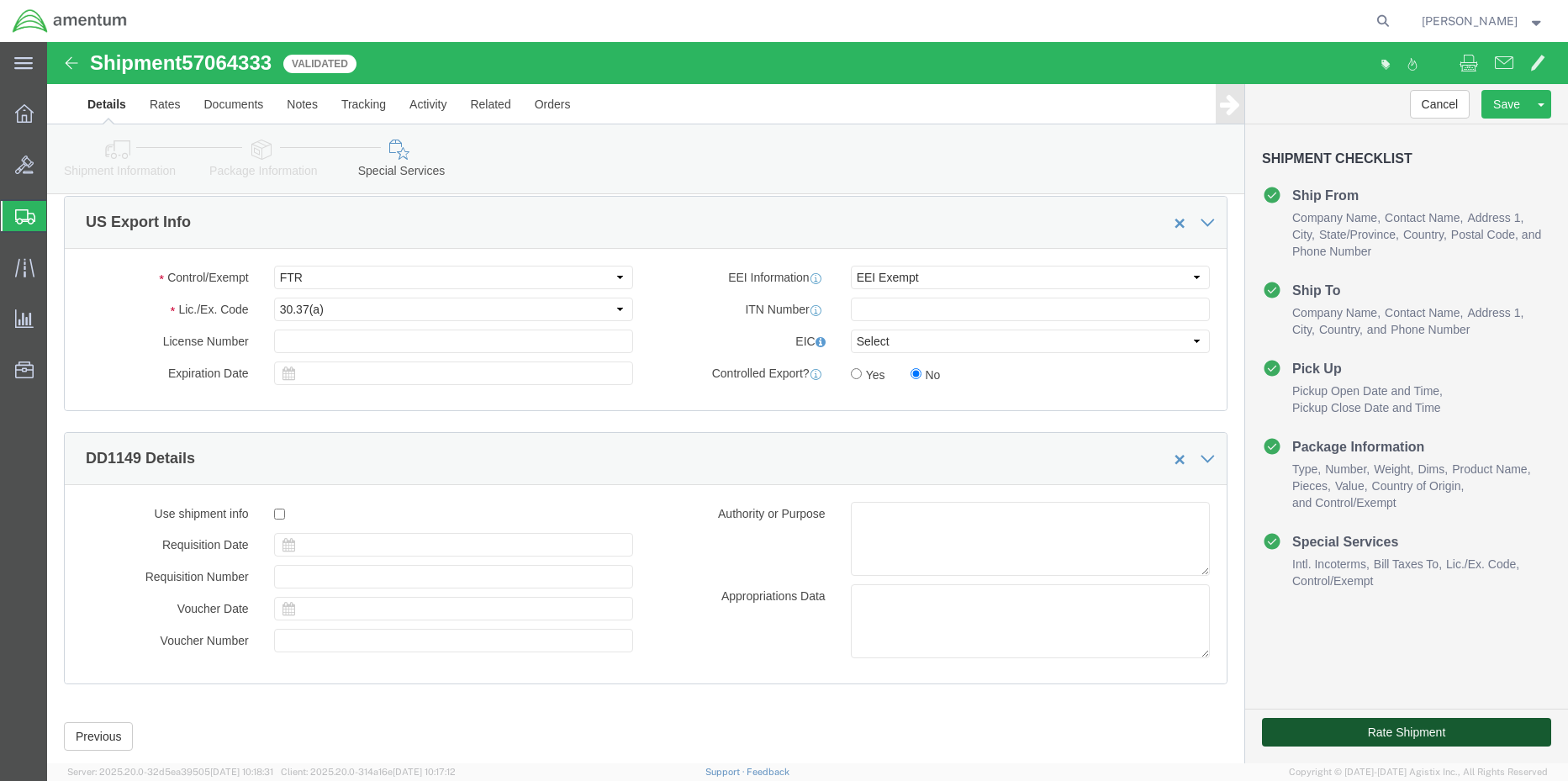
click button "Rate Shipment"
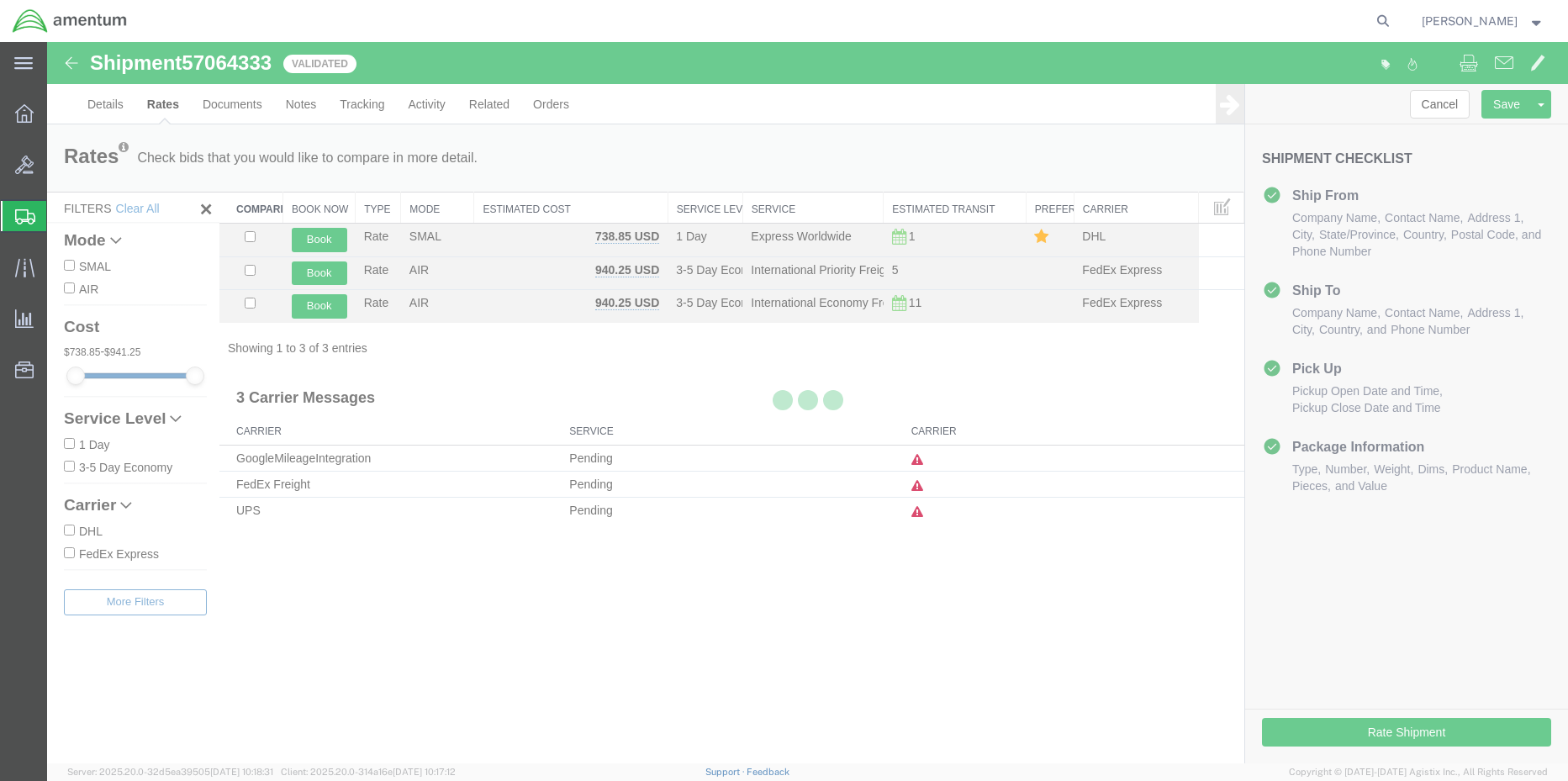
scroll to position [0, 0]
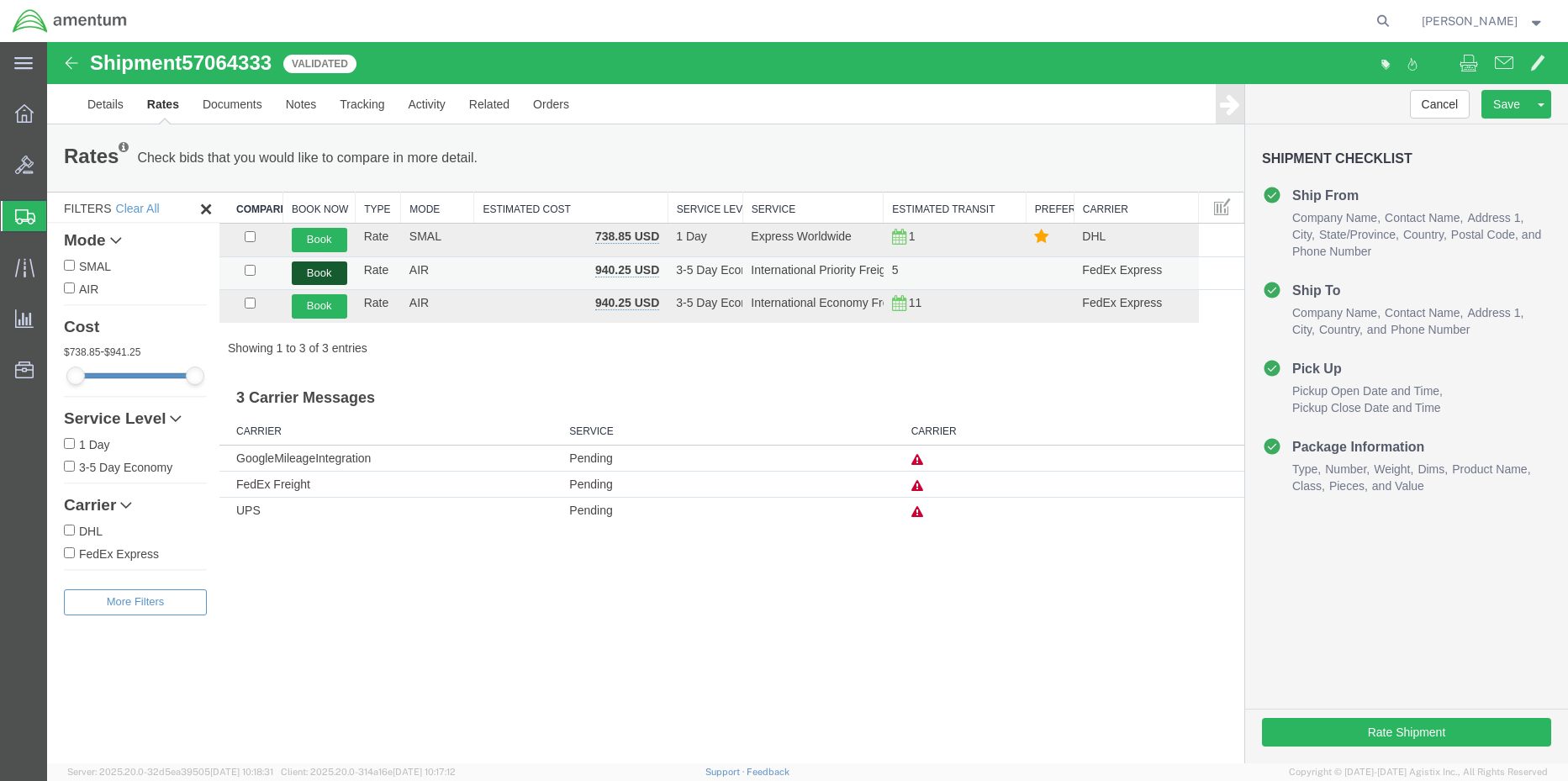
click at [318, 272] on button "Book" at bounding box center [319, 273] width 56 height 24
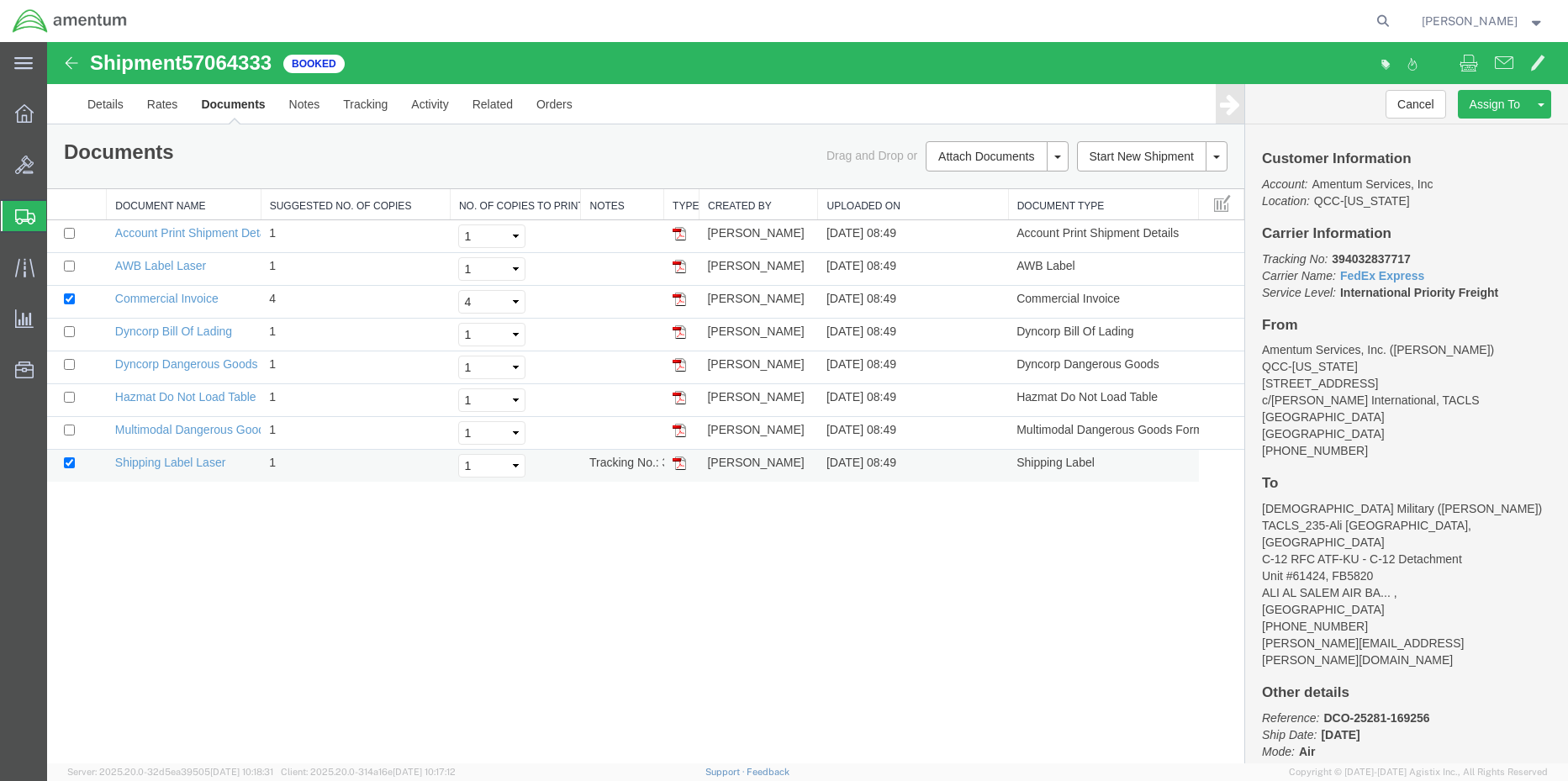
drag, startPoint x: 678, startPoint y: 463, endPoint x: 667, endPoint y: 460, distance: 11.4
click at [679, 463] on img at bounding box center [679, 463] width 13 height 13
click at [678, 269] on img at bounding box center [679, 267] width 13 height 13
drag, startPoint x: 1363, startPoint y: 20, endPoint x: 1291, endPoint y: 27, distance: 72.3
click at [1371, 21] on icon at bounding box center [1382, 21] width 24 height 24
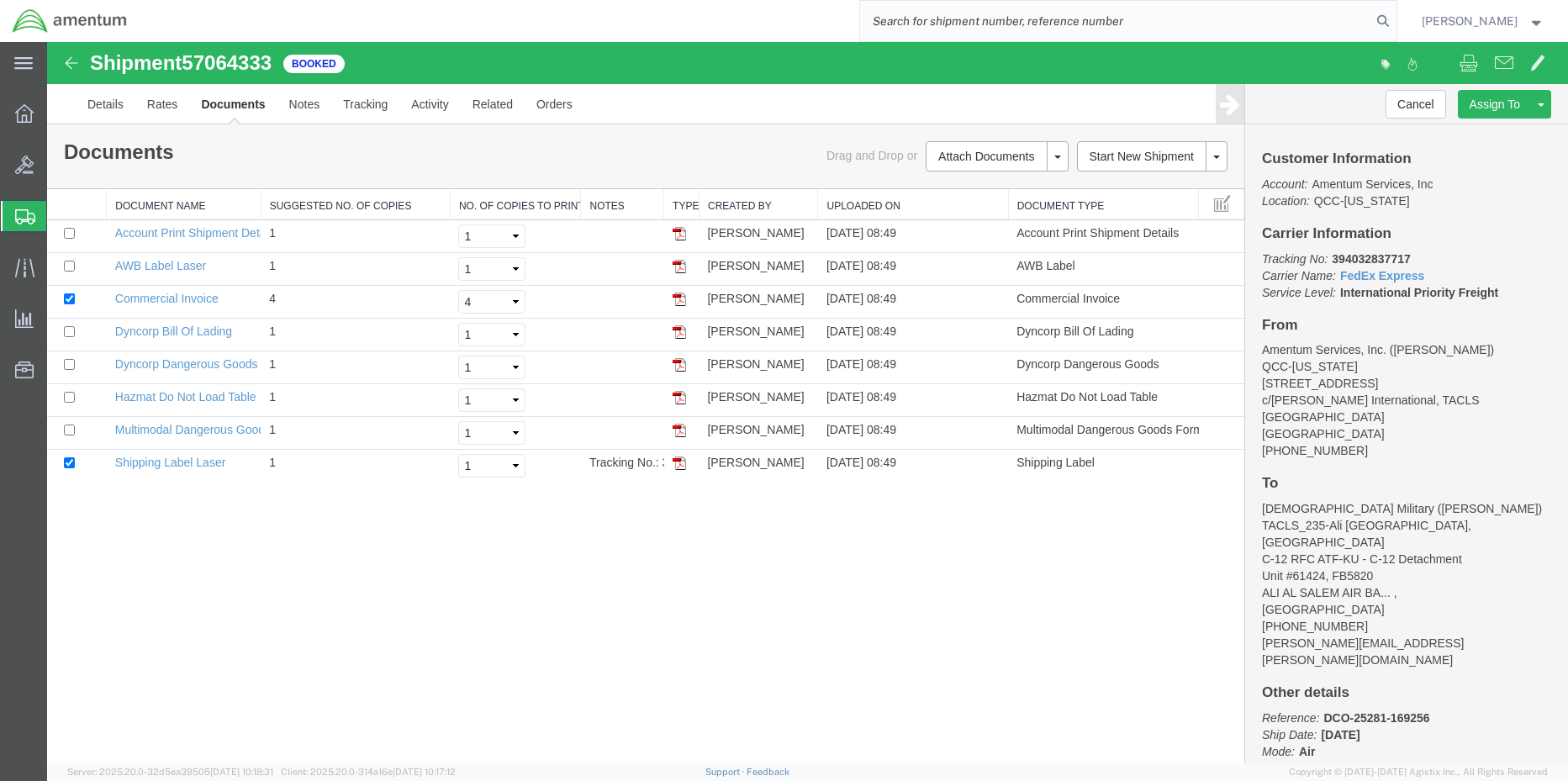
click at [1176, 26] on input "search" at bounding box center [1116, 21] width 511 height 41
type input "684362374554"
click at [1371, 19] on icon at bounding box center [1382, 21] width 24 height 24
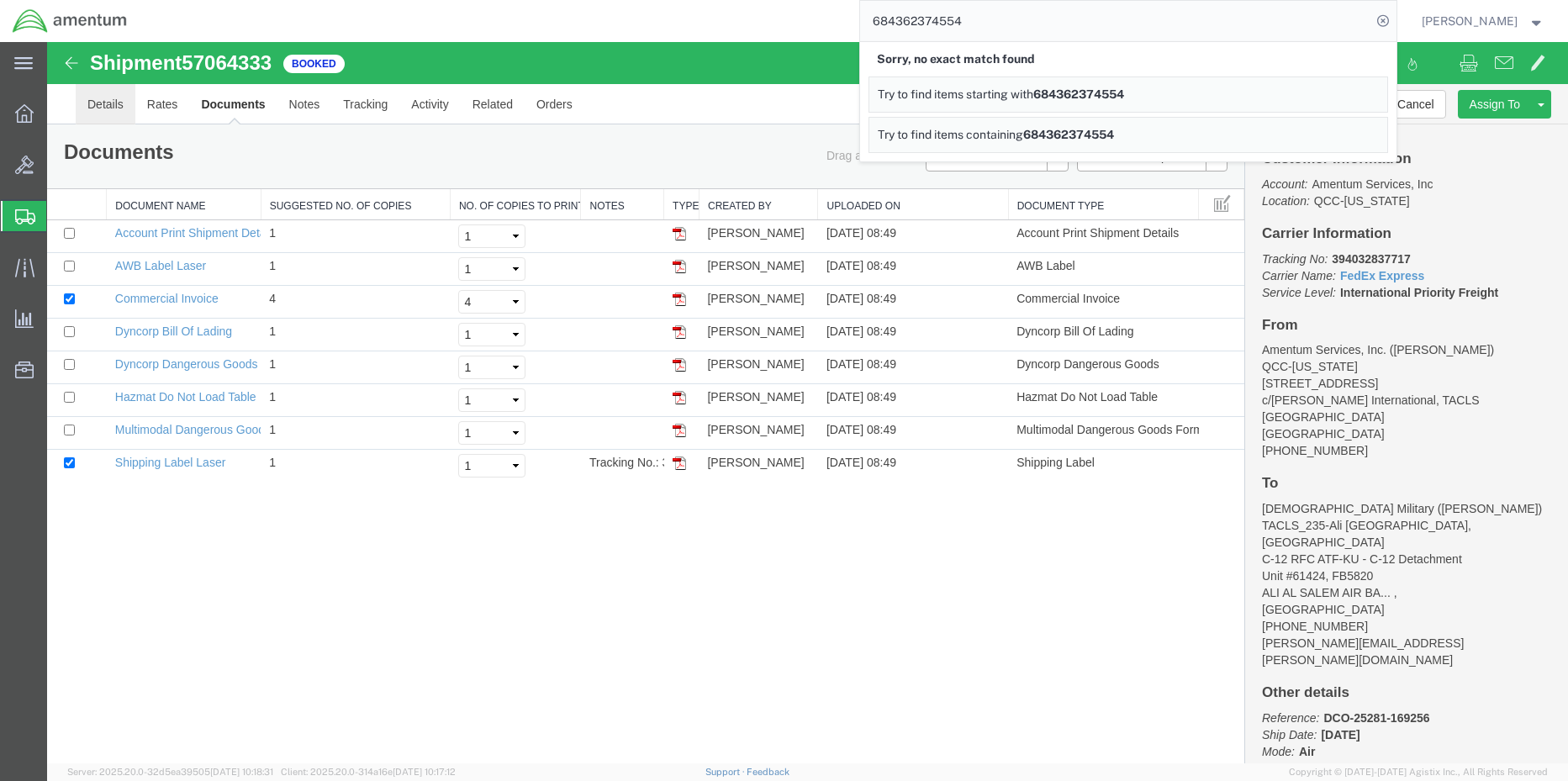
click at [85, 106] on link "Details" at bounding box center [105, 104] width 59 height 41
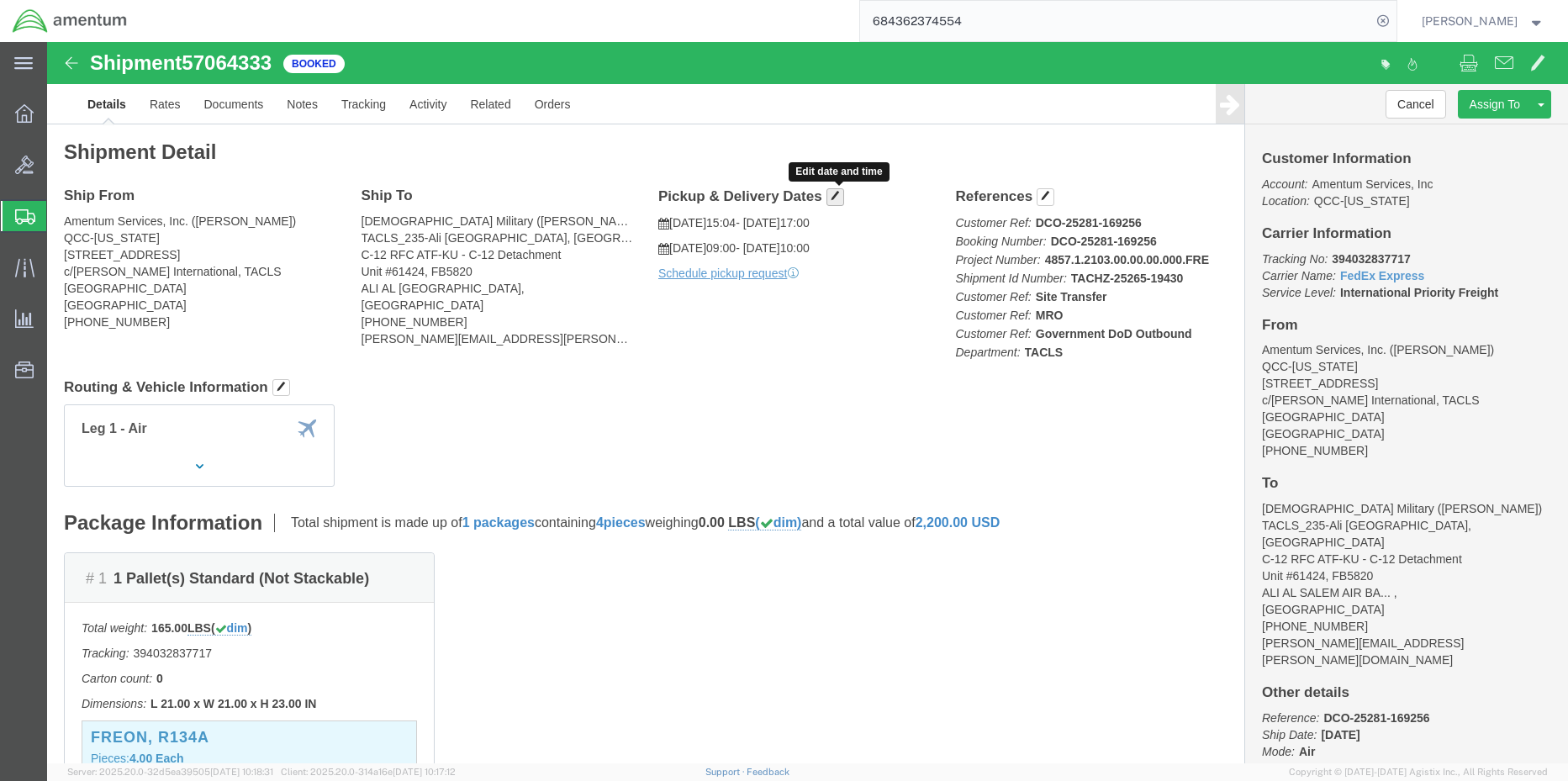
click span "button"
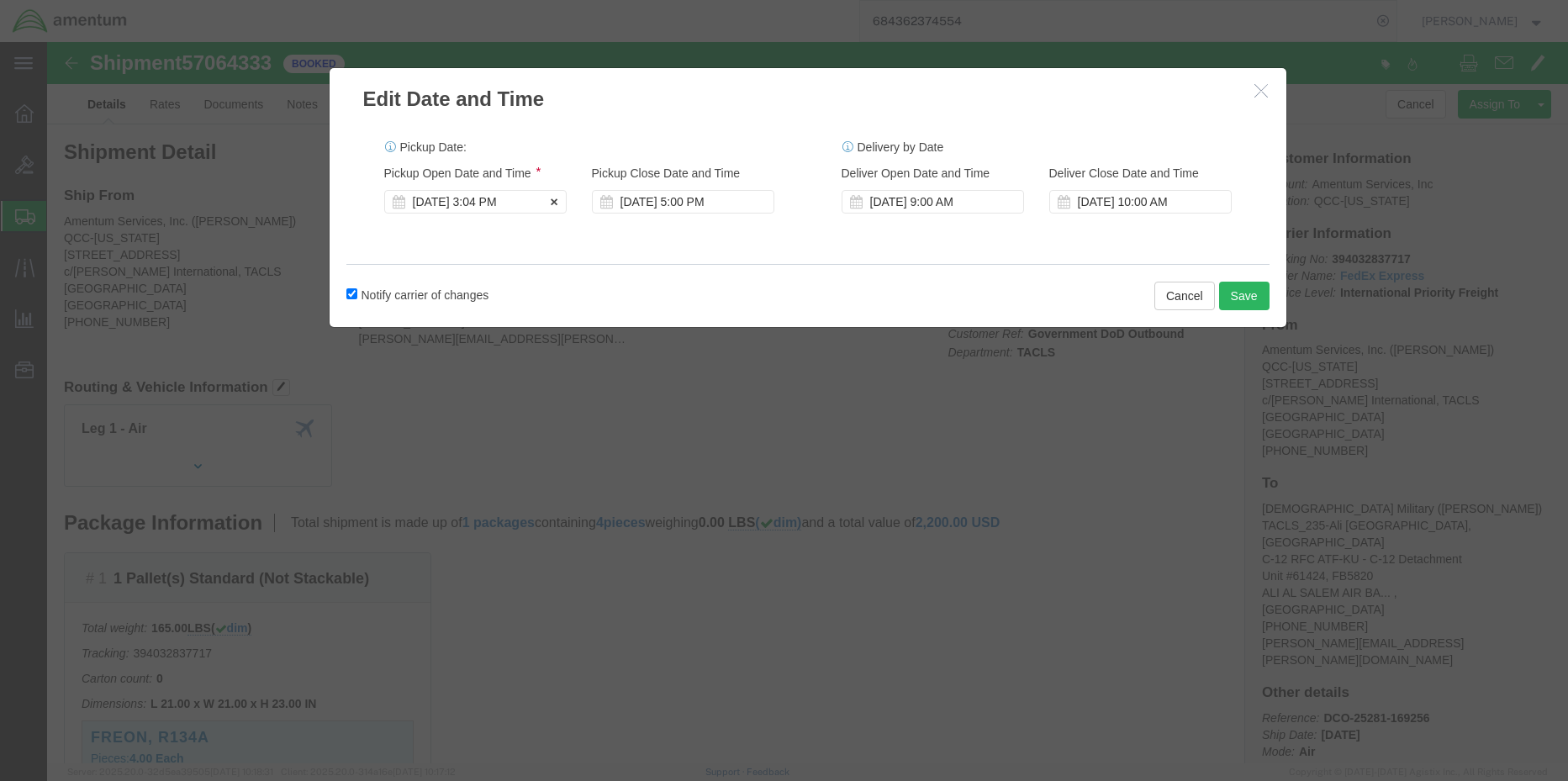
click div "[DATE] 3:04 PM"
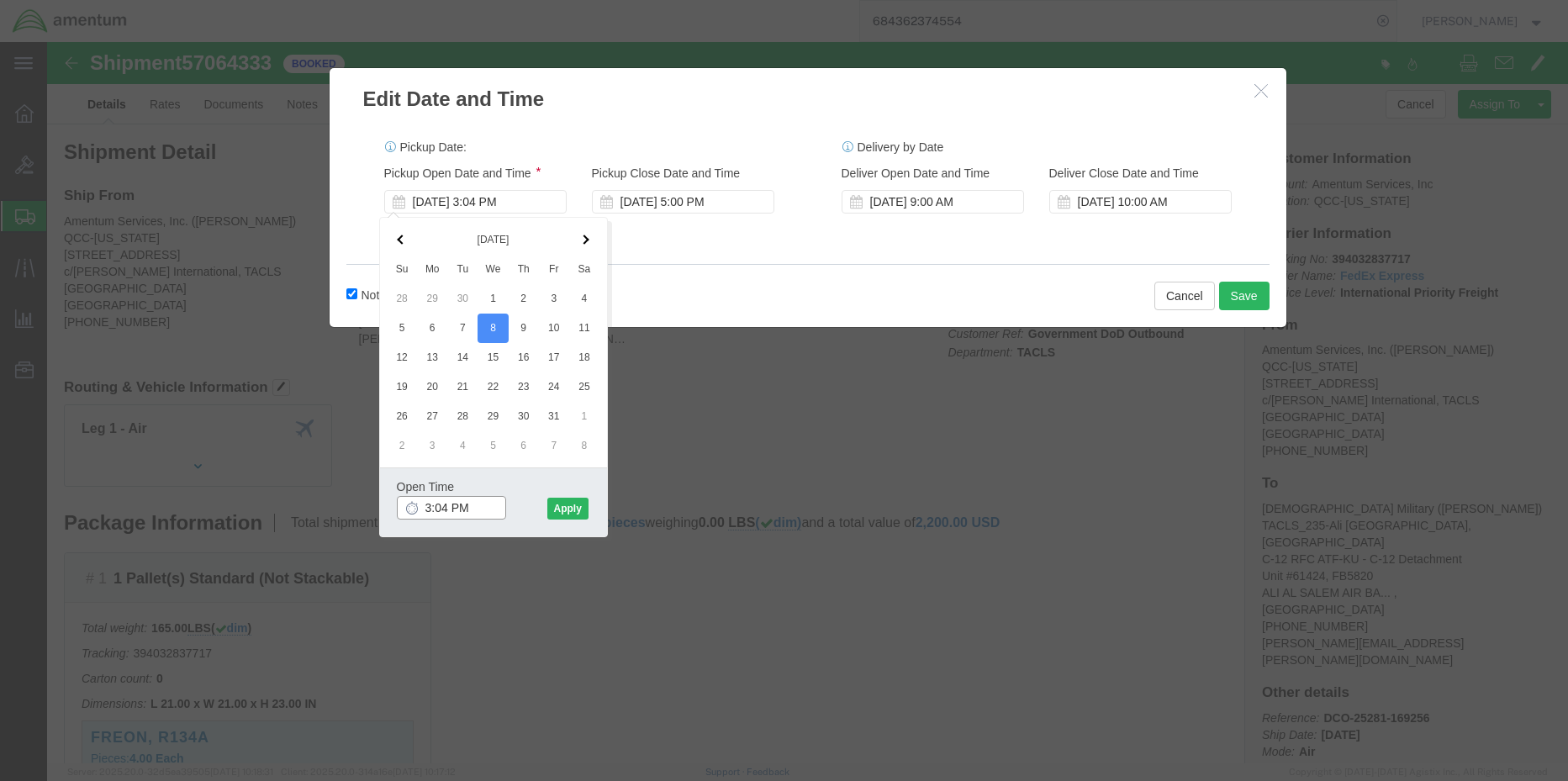
drag, startPoint x: 445, startPoint y: 459, endPoint x: 363, endPoint y: 463, distance: 82.1
click div "3:04 PM"
type input "M"
type input "3"
type input "2:00 PM"
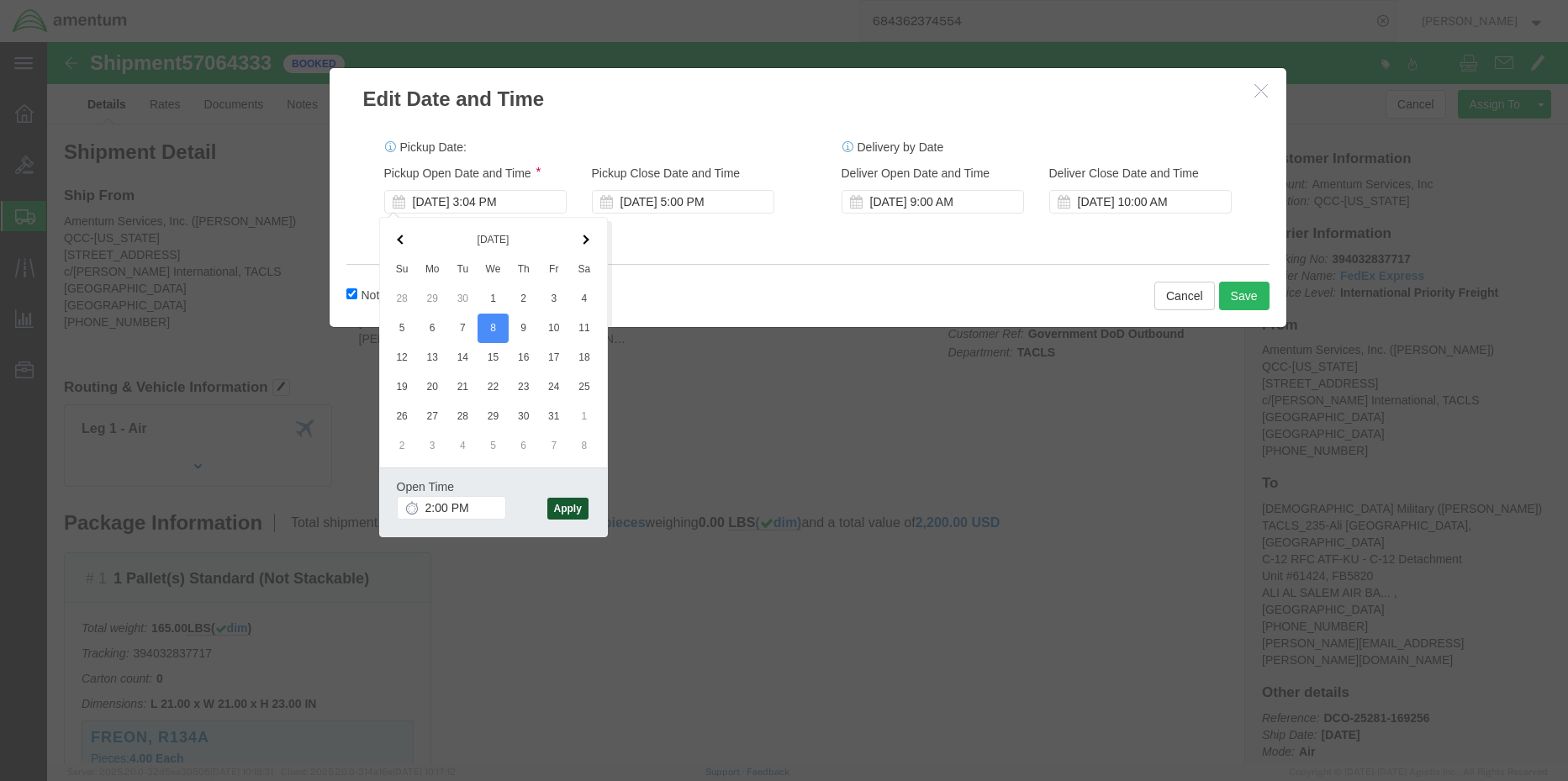
click button "Apply"
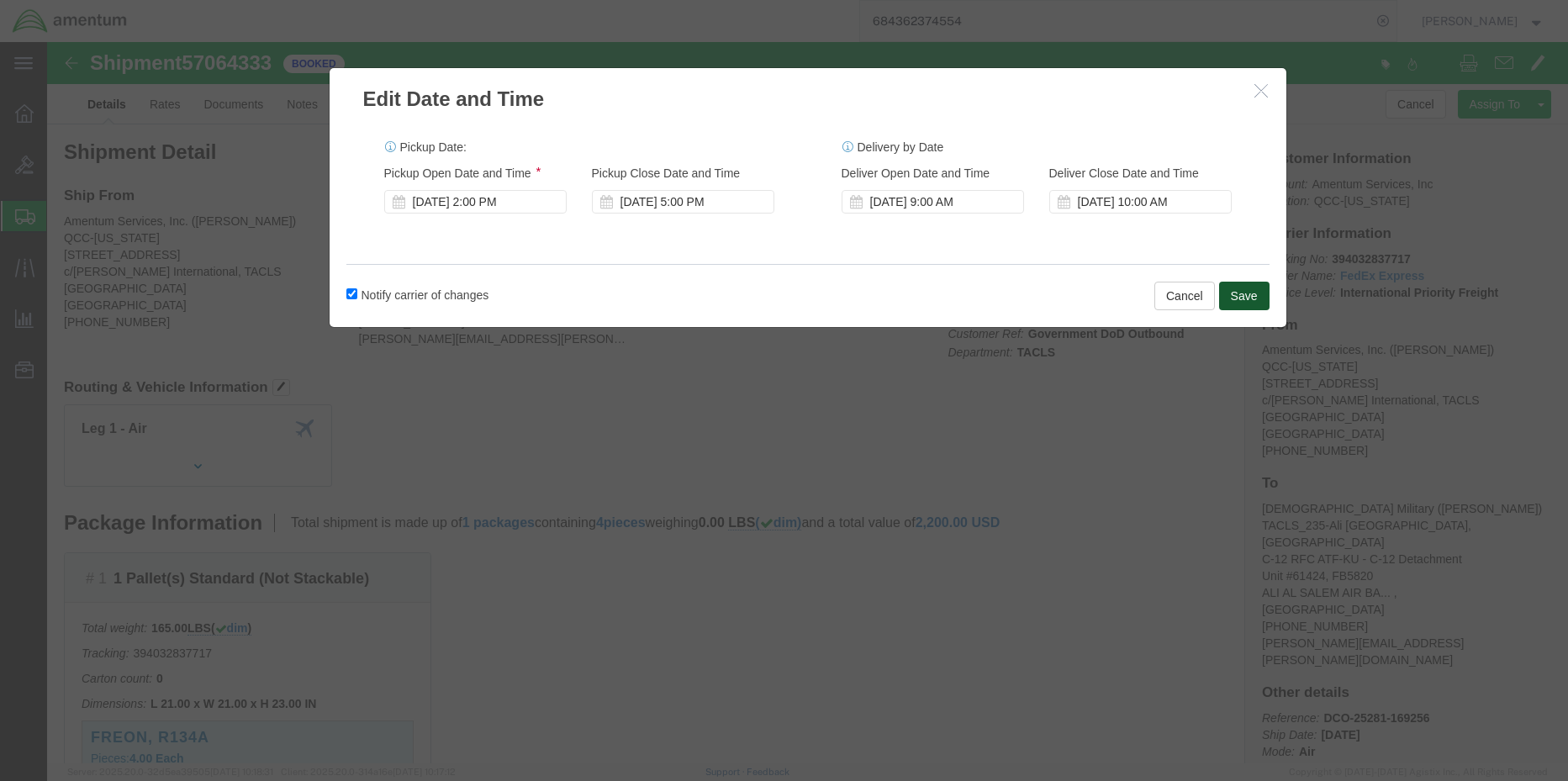
click button "Save"
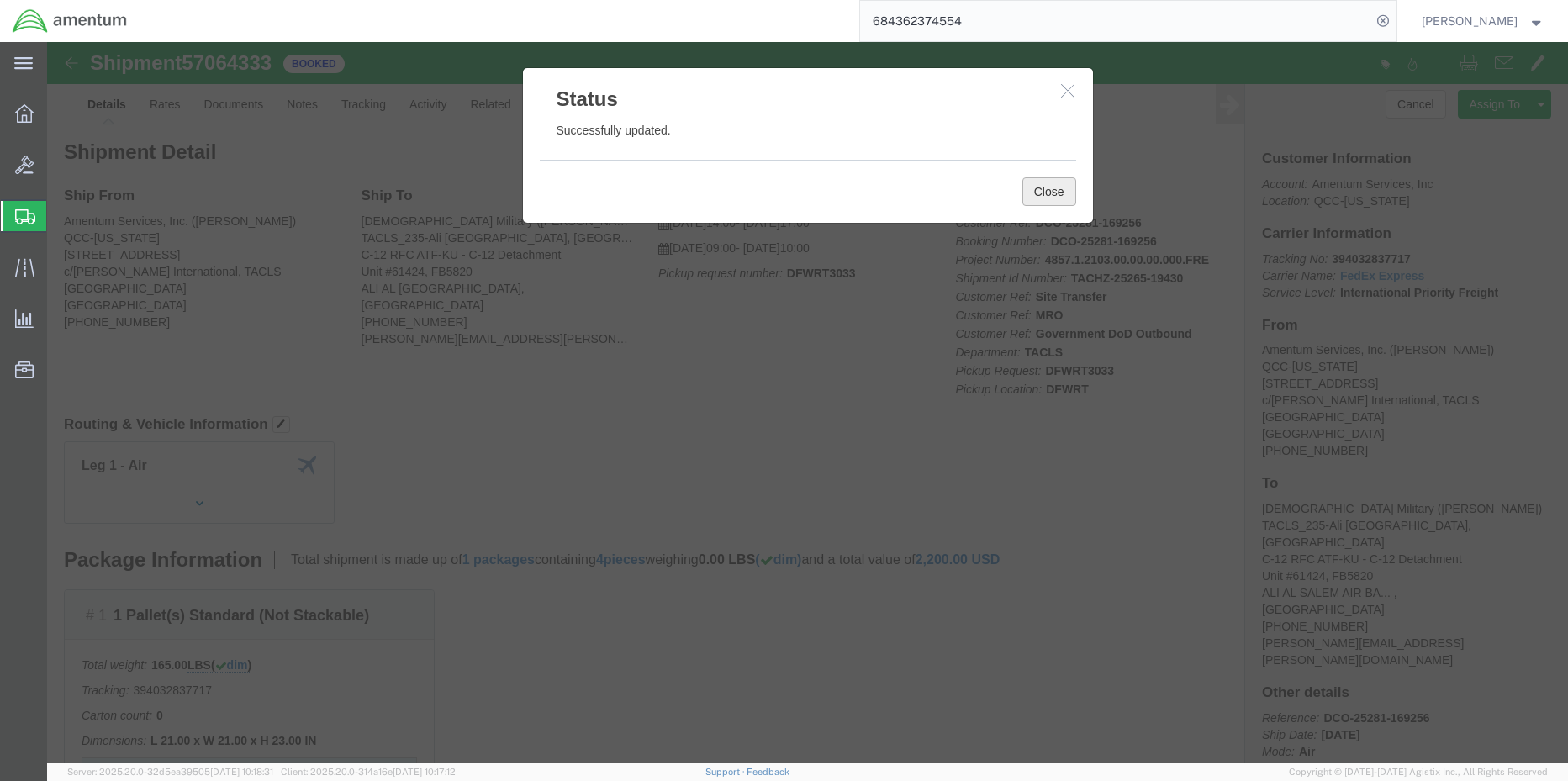
click button "Close"
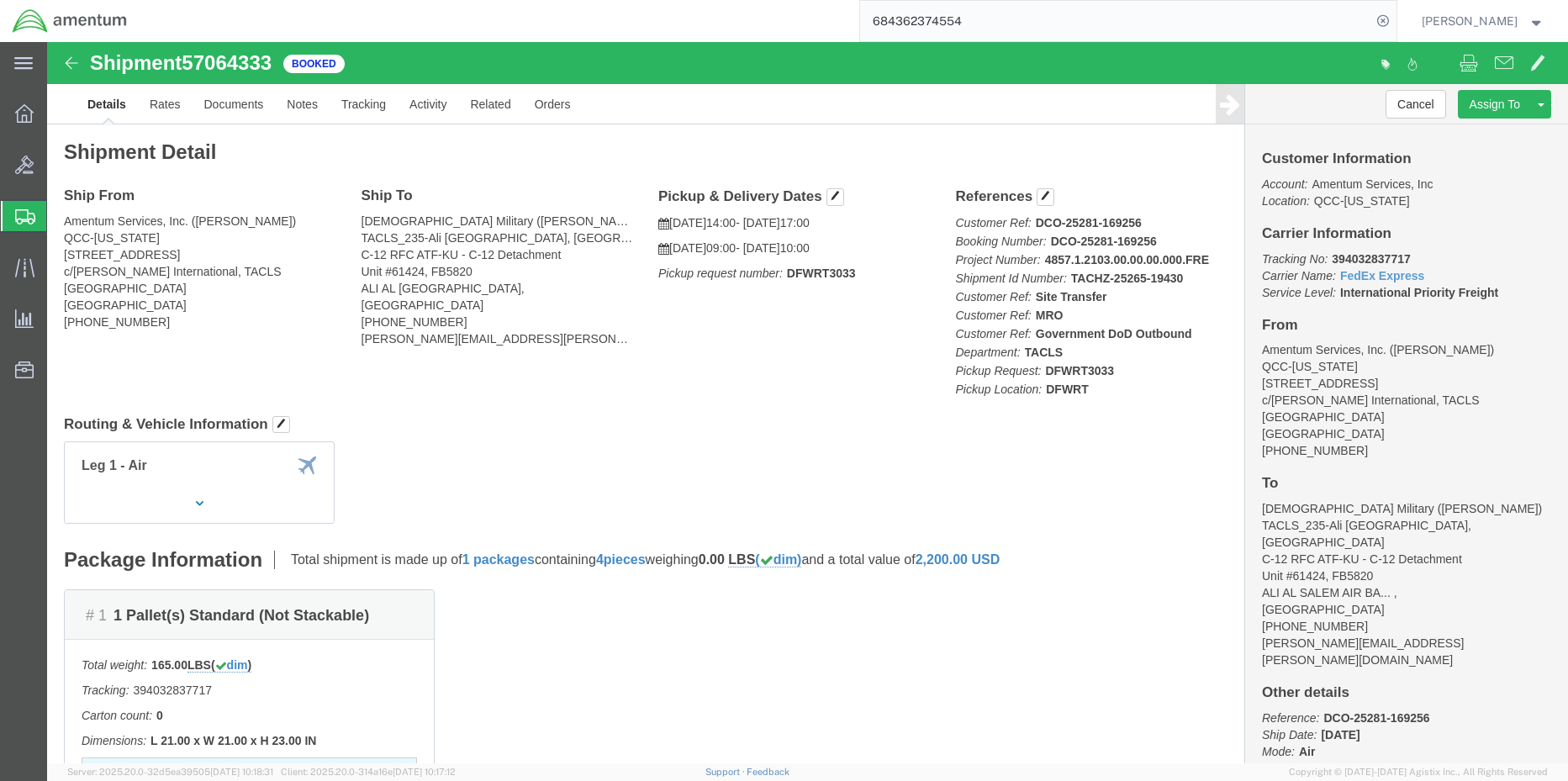
click at [0, 0] on span "Shipment Manager" at bounding box center [0, 0] width 0 height 0
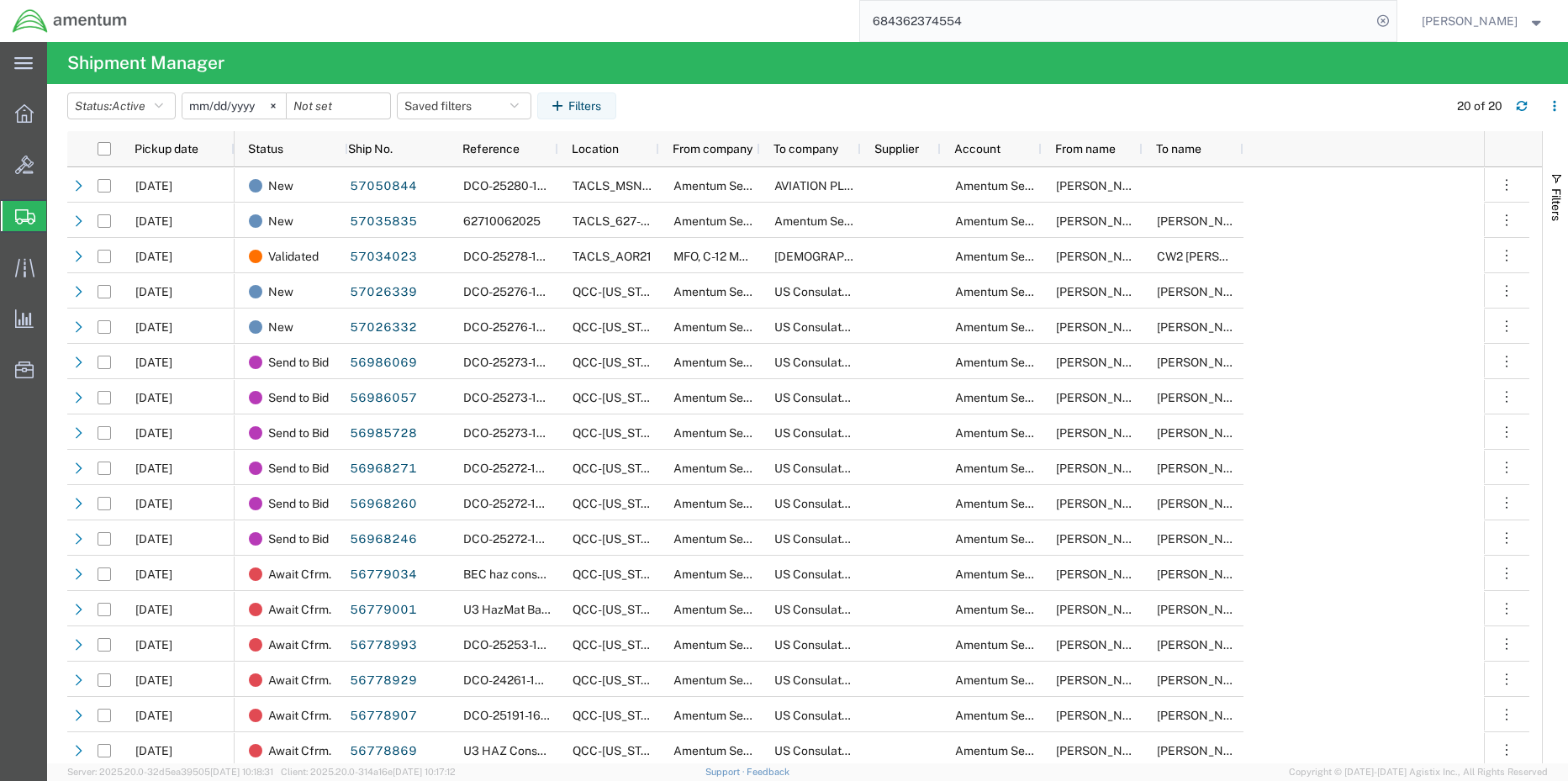
click at [0, 0] on span "Shipment Manager" at bounding box center [0, 0] width 0 height 0
click at [16, 165] on icon at bounding box center [24, 165] width 19 height 19
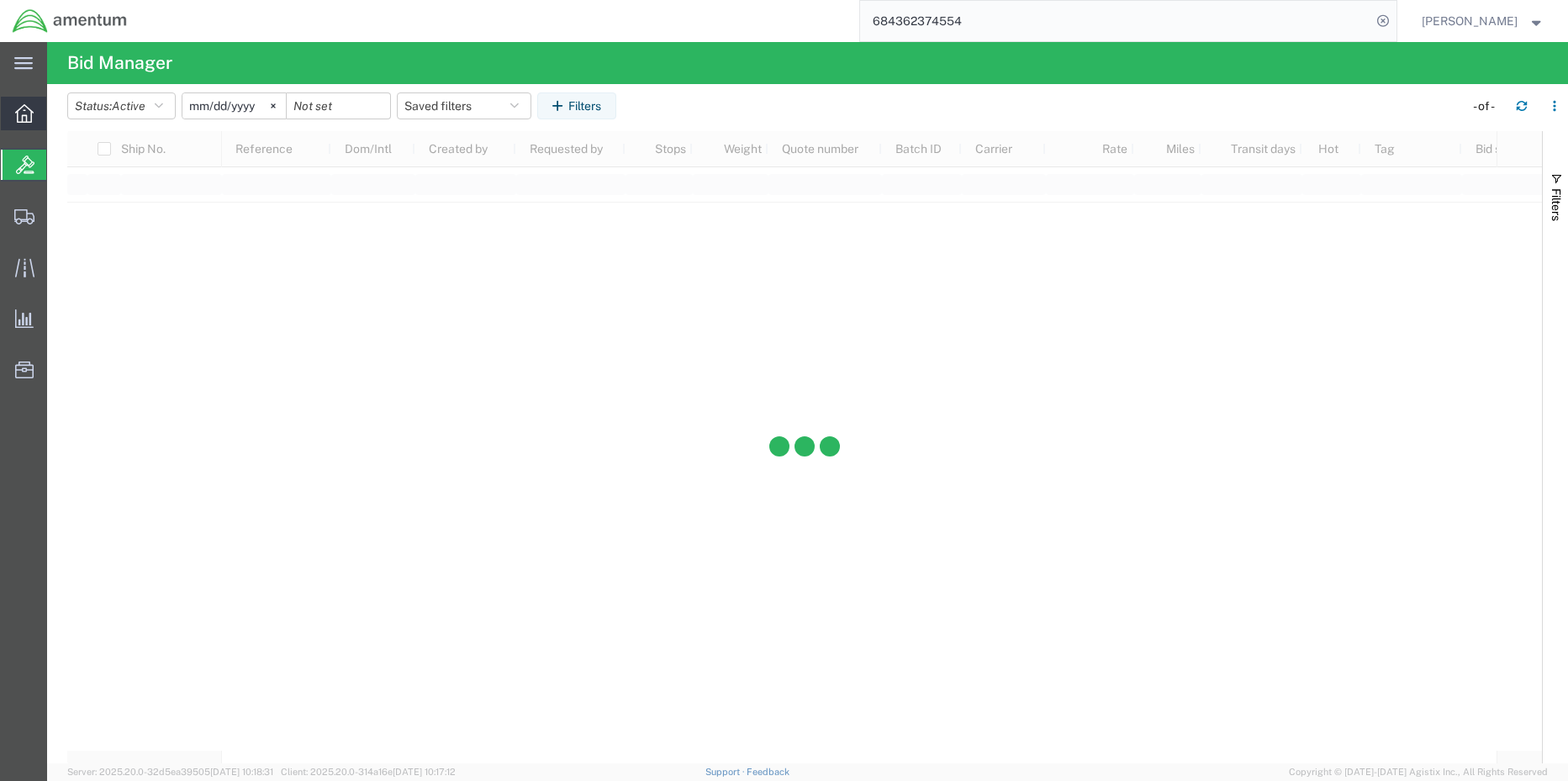
click at [22, 104] on div at bounding box center [24, 114] width 47 height 34
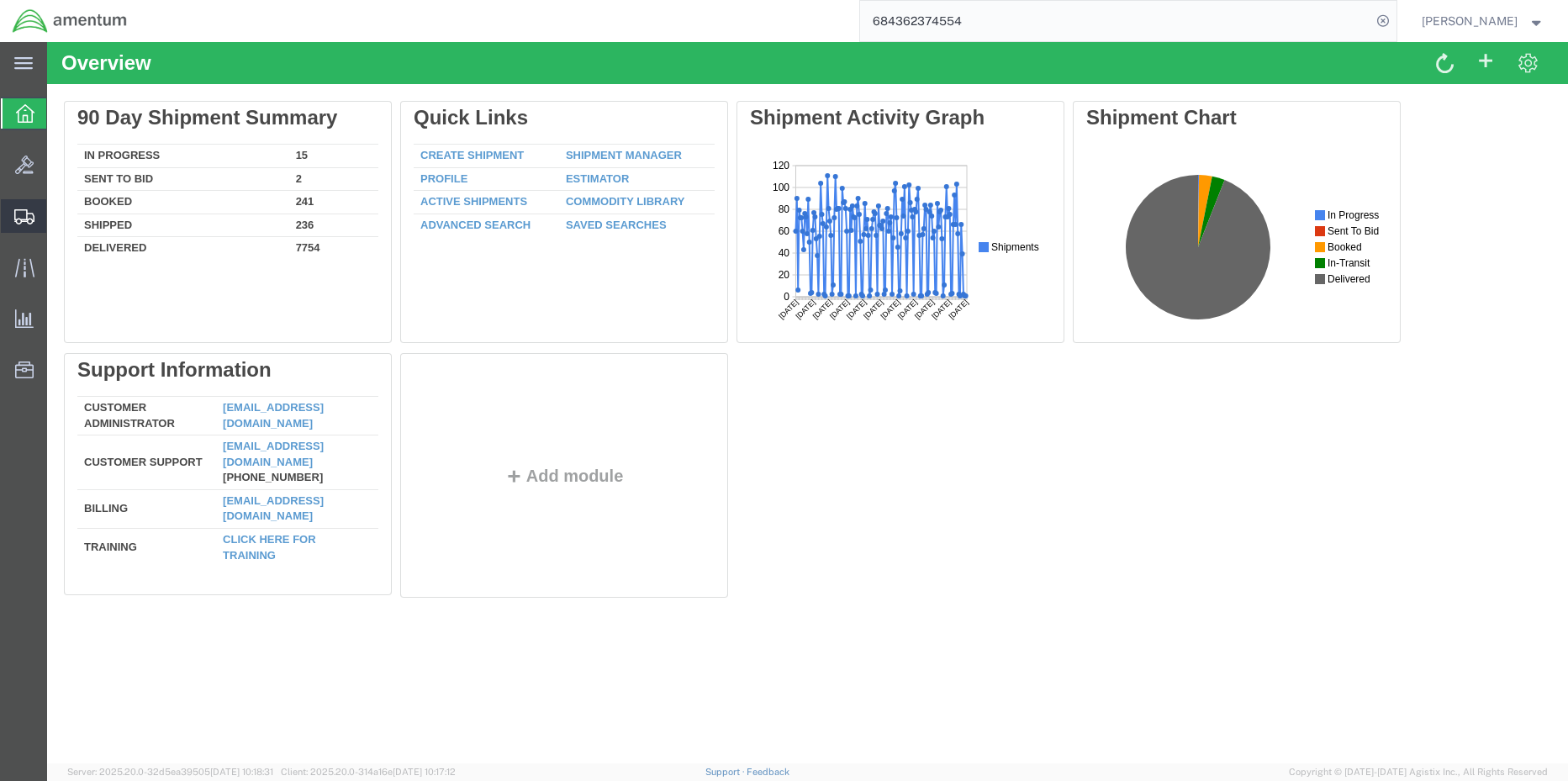
click at [20, 215] on icon at bounding box center [24, 217] width 20 height 15
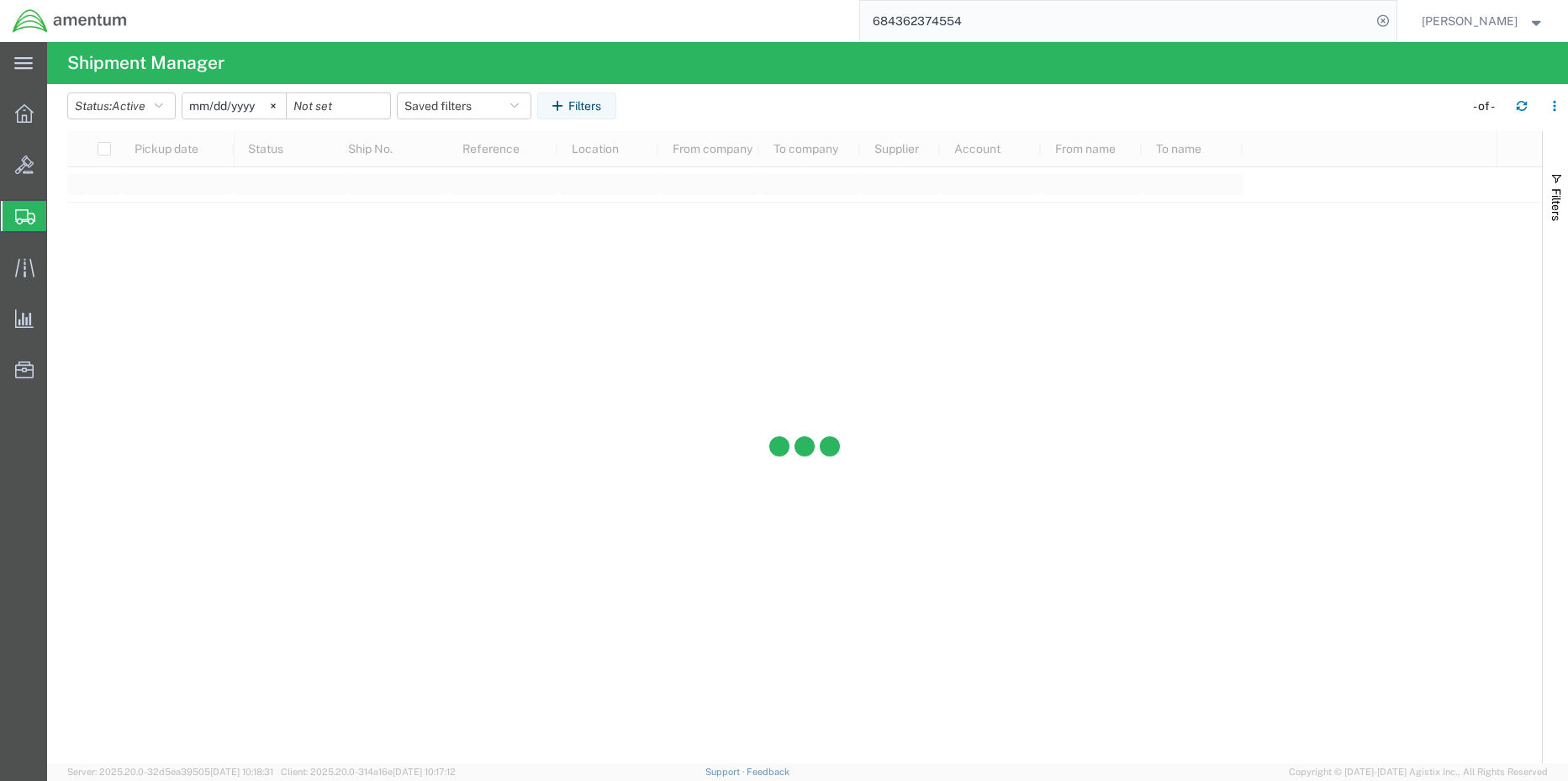
click at [0, 0] on span "Shipment Manager" at bounding box center [0, 0] width 0 height 0
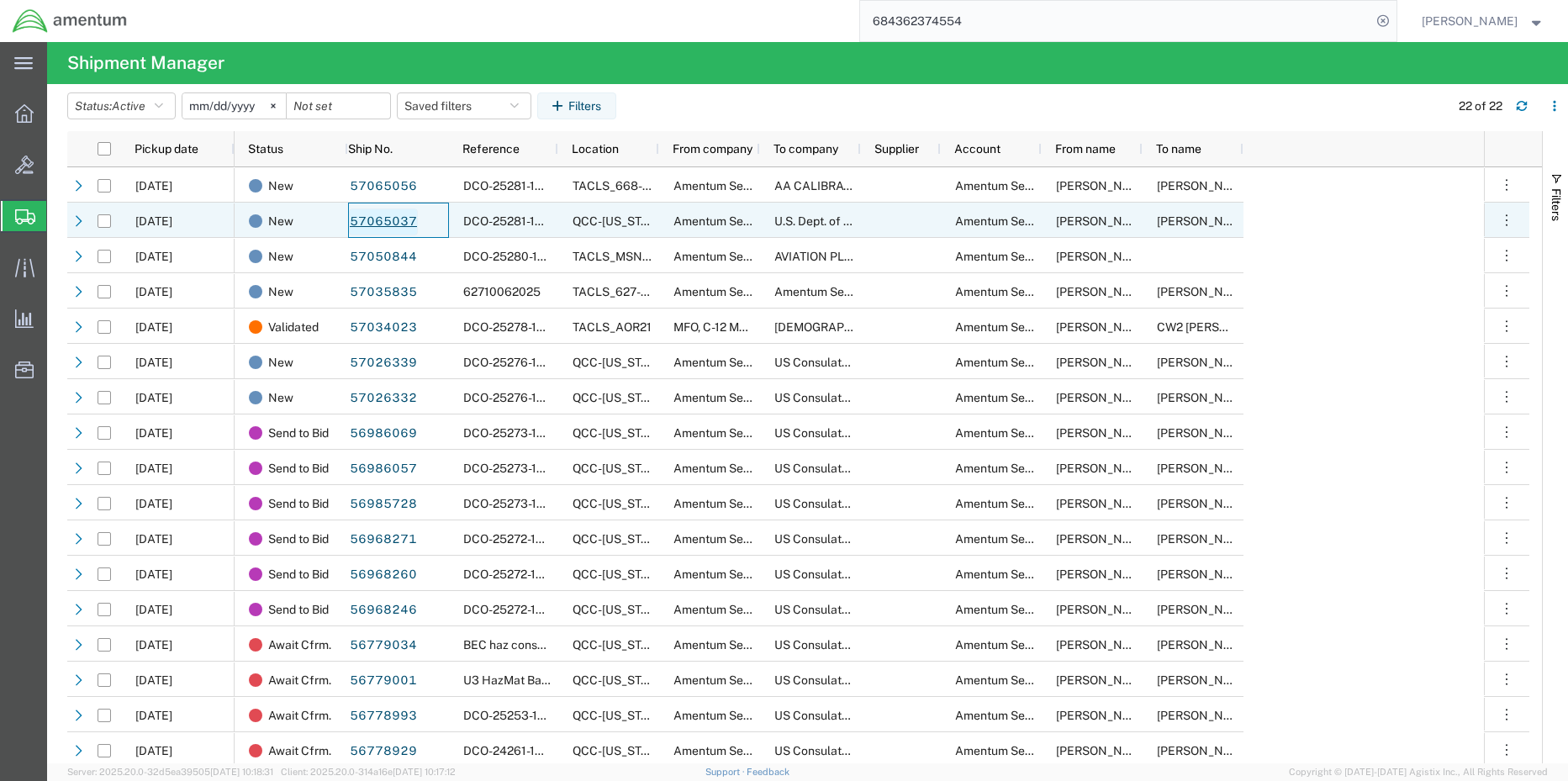
click at [386, 222] on link "57065037" at bounding box center [383, 221] width 69 height 27
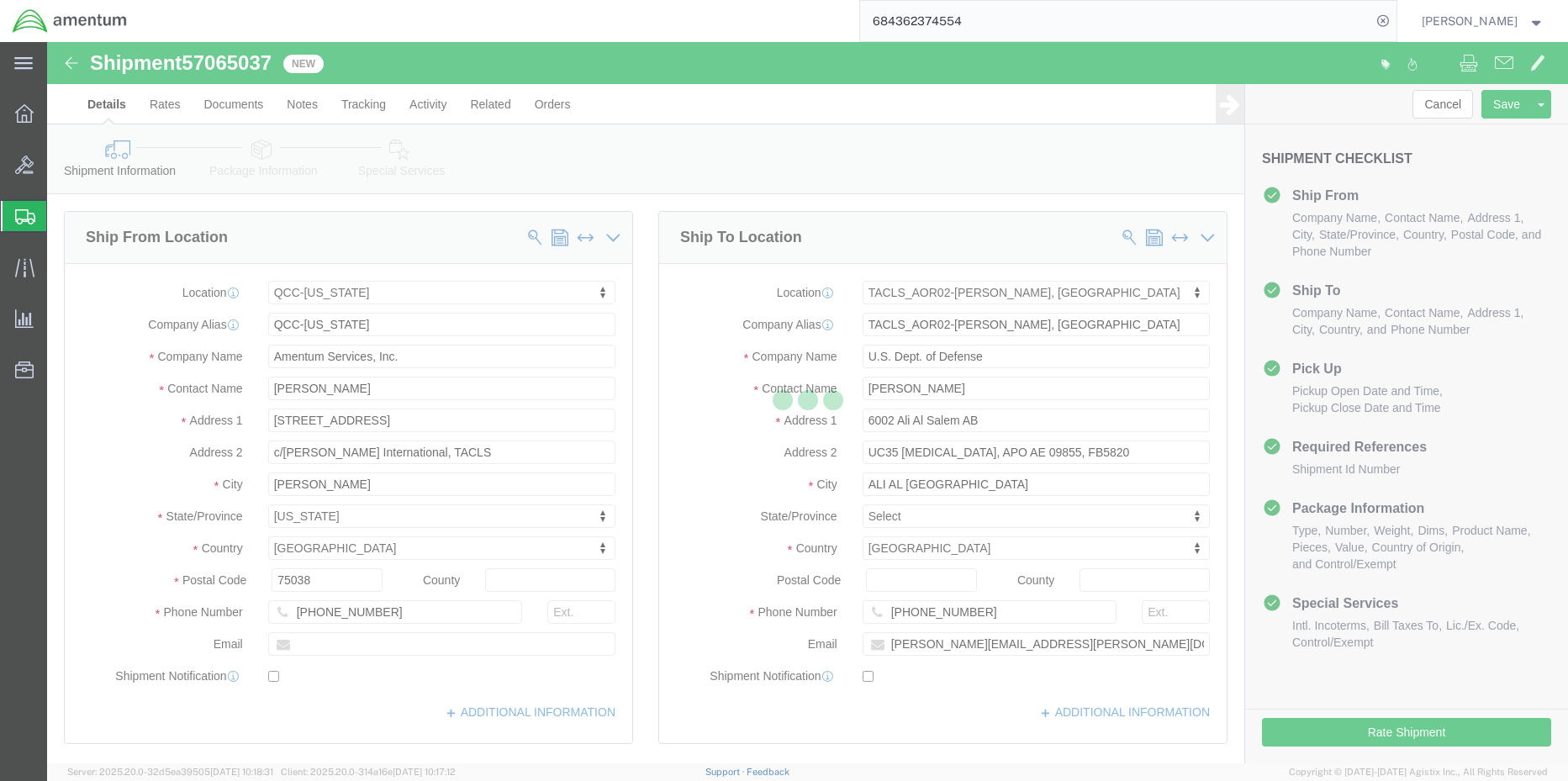
select select "42668"
select select "42737"
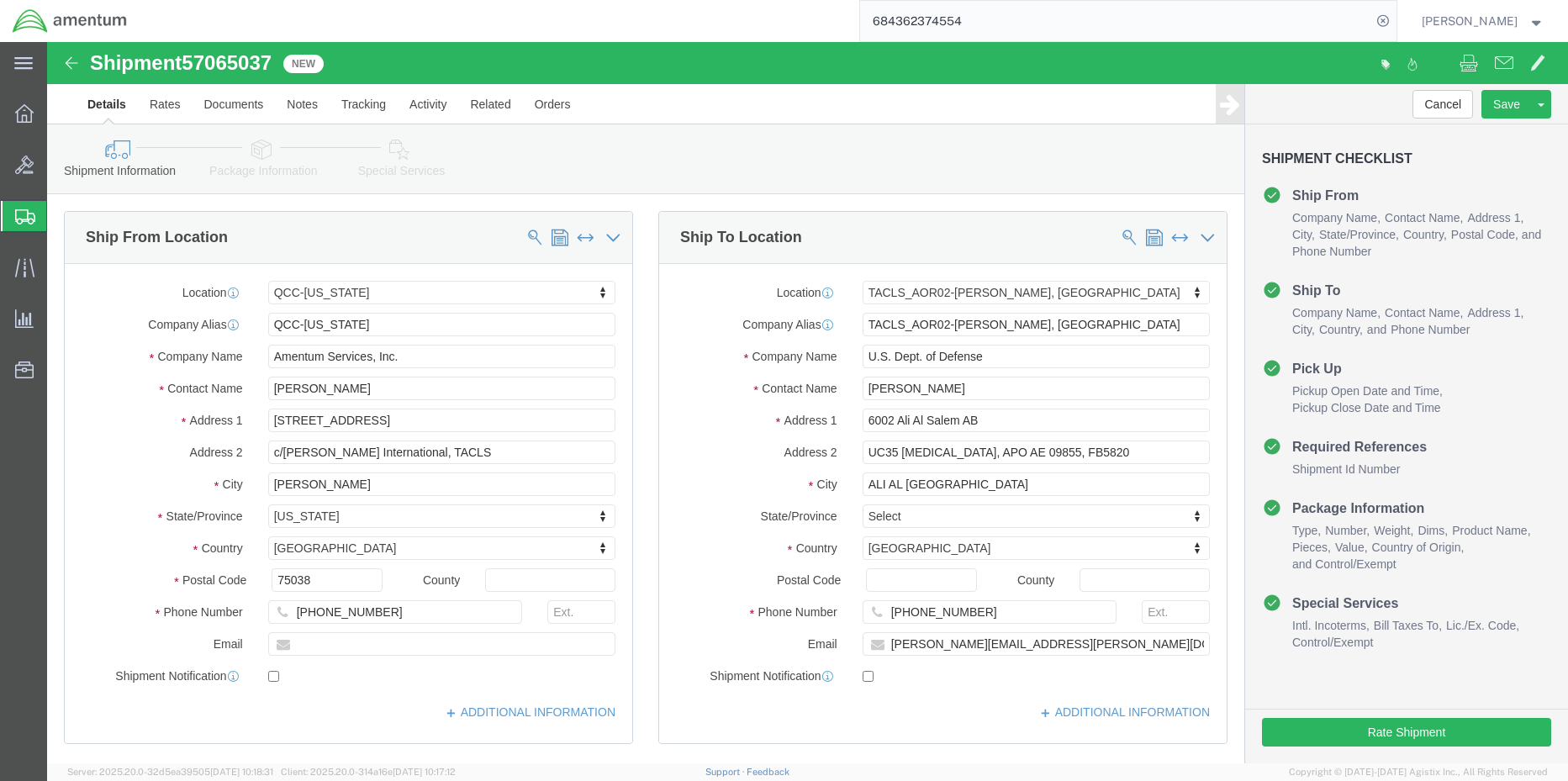
click link "Package Information"
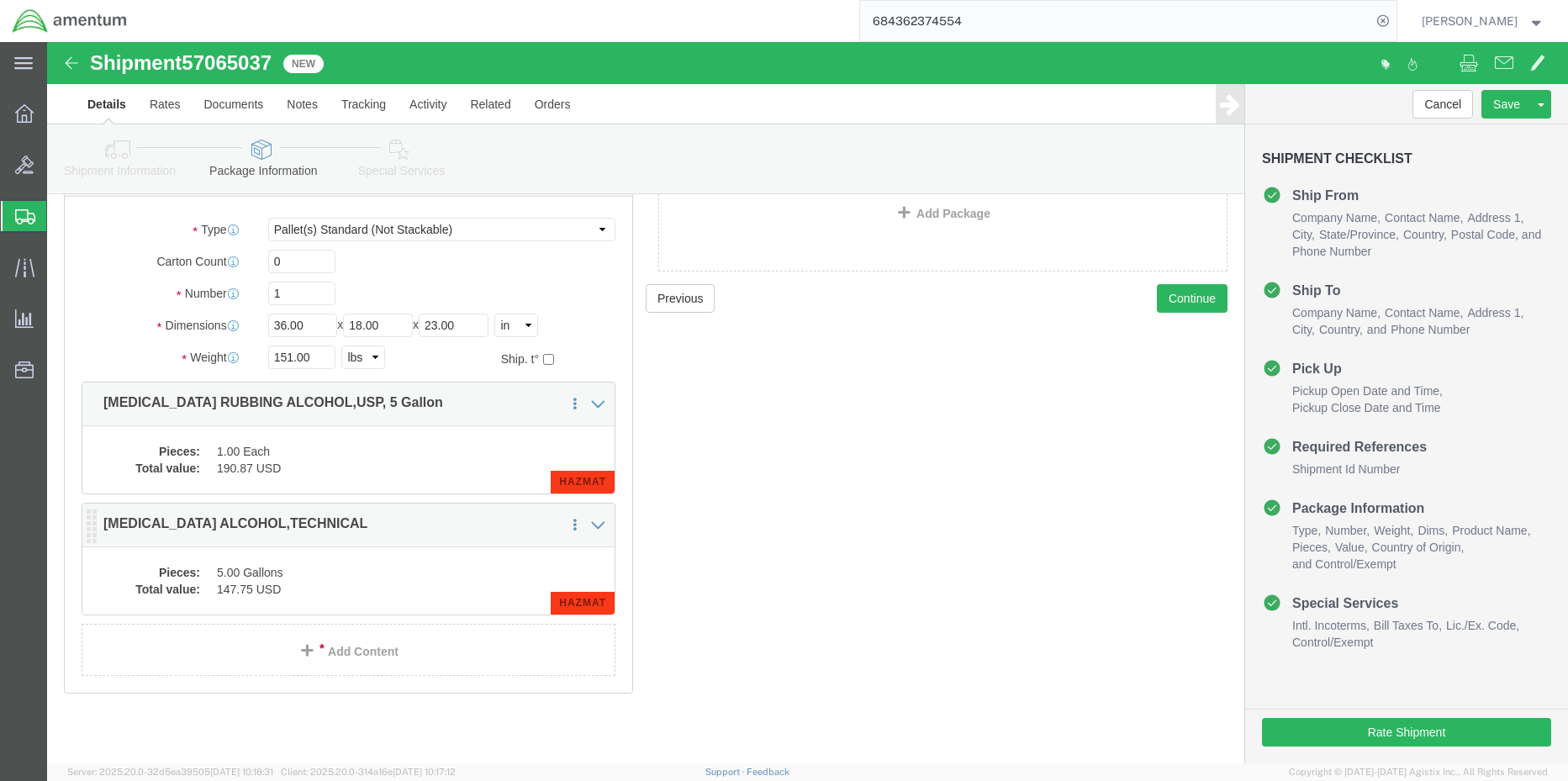
scroll to position [108, 0]
click dd "1.00 Each"
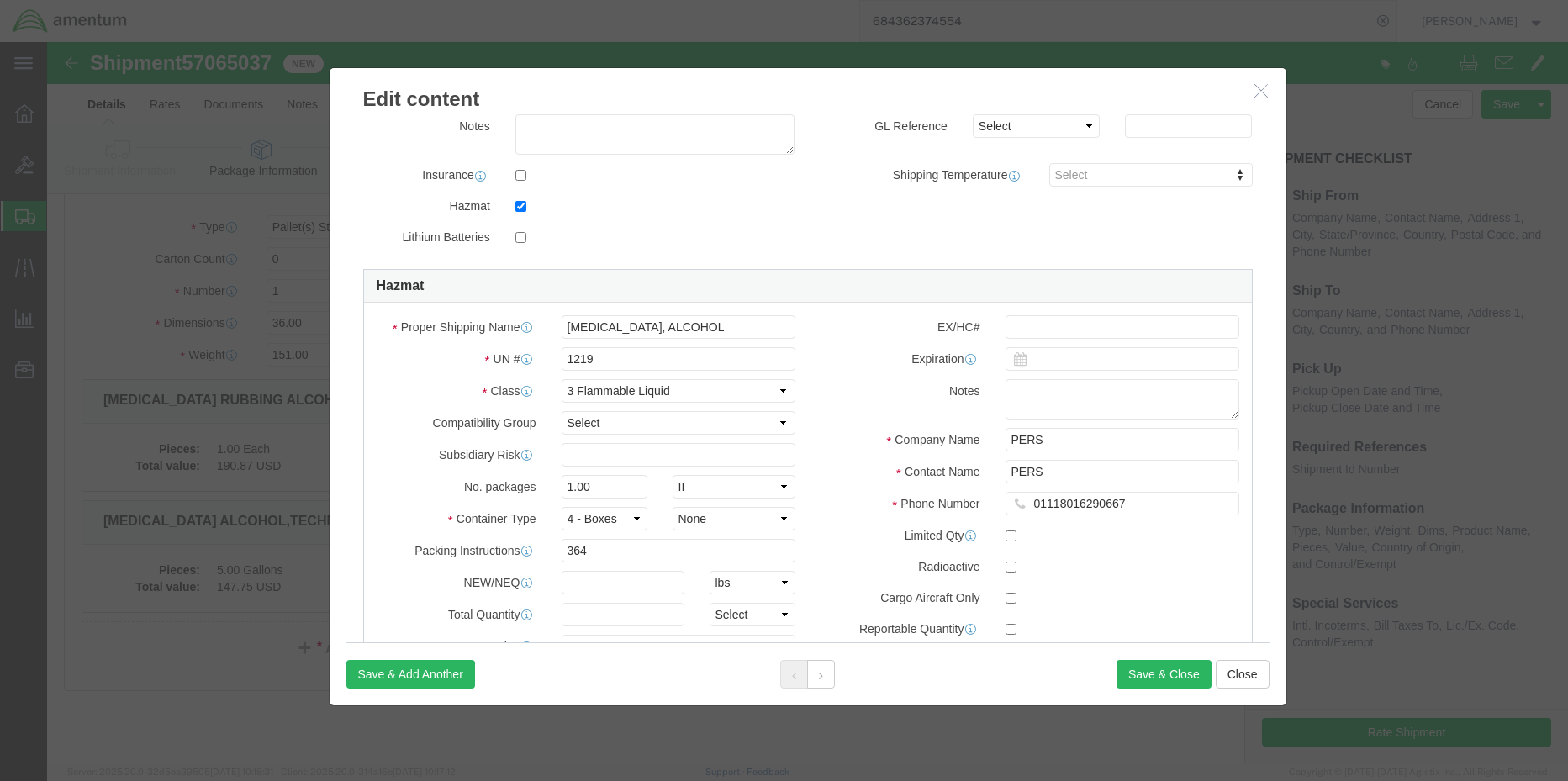
scroll to position [420, 0]
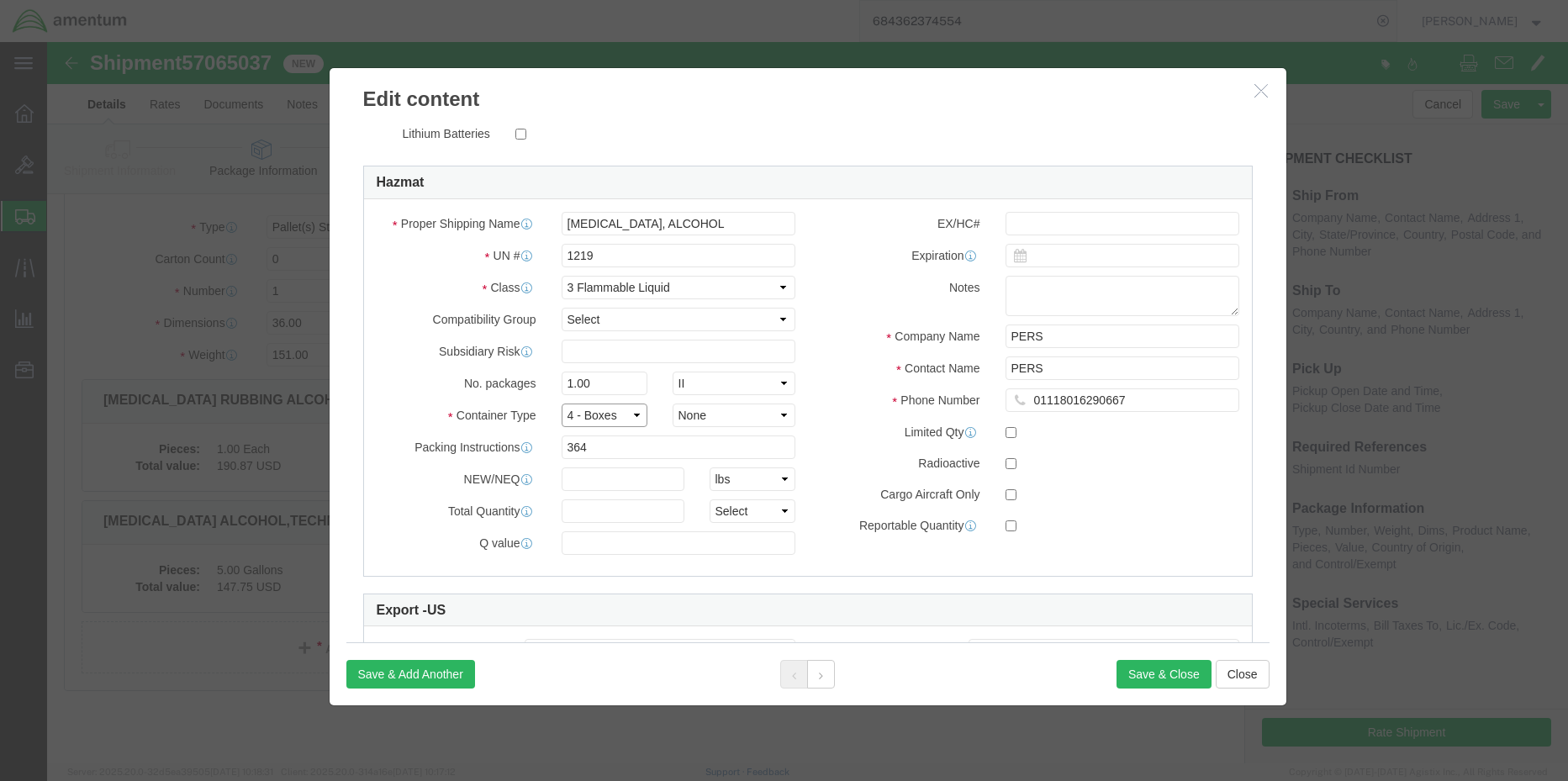
click select "Select 1 - Drums 2 - Reserved 3 - Jerricans 4 - Boxes 5 - Bags 6 - Composite Pa…"
select select "JERRICANS"
click select "Select 1 - Drums 2 - Reserved 3 - Jerricans 4 - Boxes 5 - Bags 6 - Composite Pa…"
click div "Proper Shipping Name [MEDICAL_DATA], ALCOHOL UN # 1219 Class Select 1 Explosive…"
click select "Container Material A - Steel (all types and surface treatments) B - Aluminum C …"
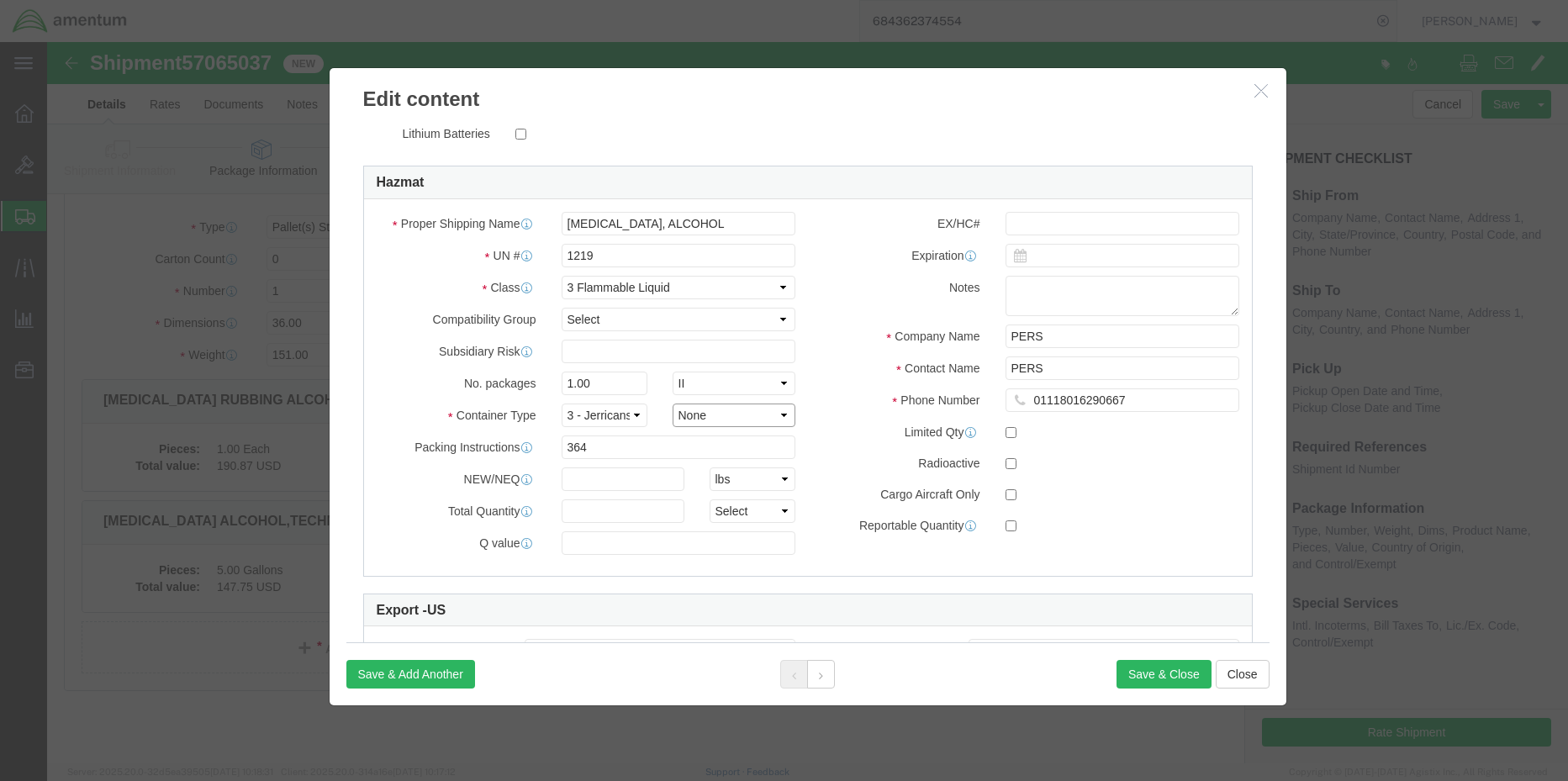
select select "PLASTIC_MATERIAL"
click select "Container Material A - Steel (all types and surface treatments) B - Aluminum C …"
click input "text"
type input "18.95"
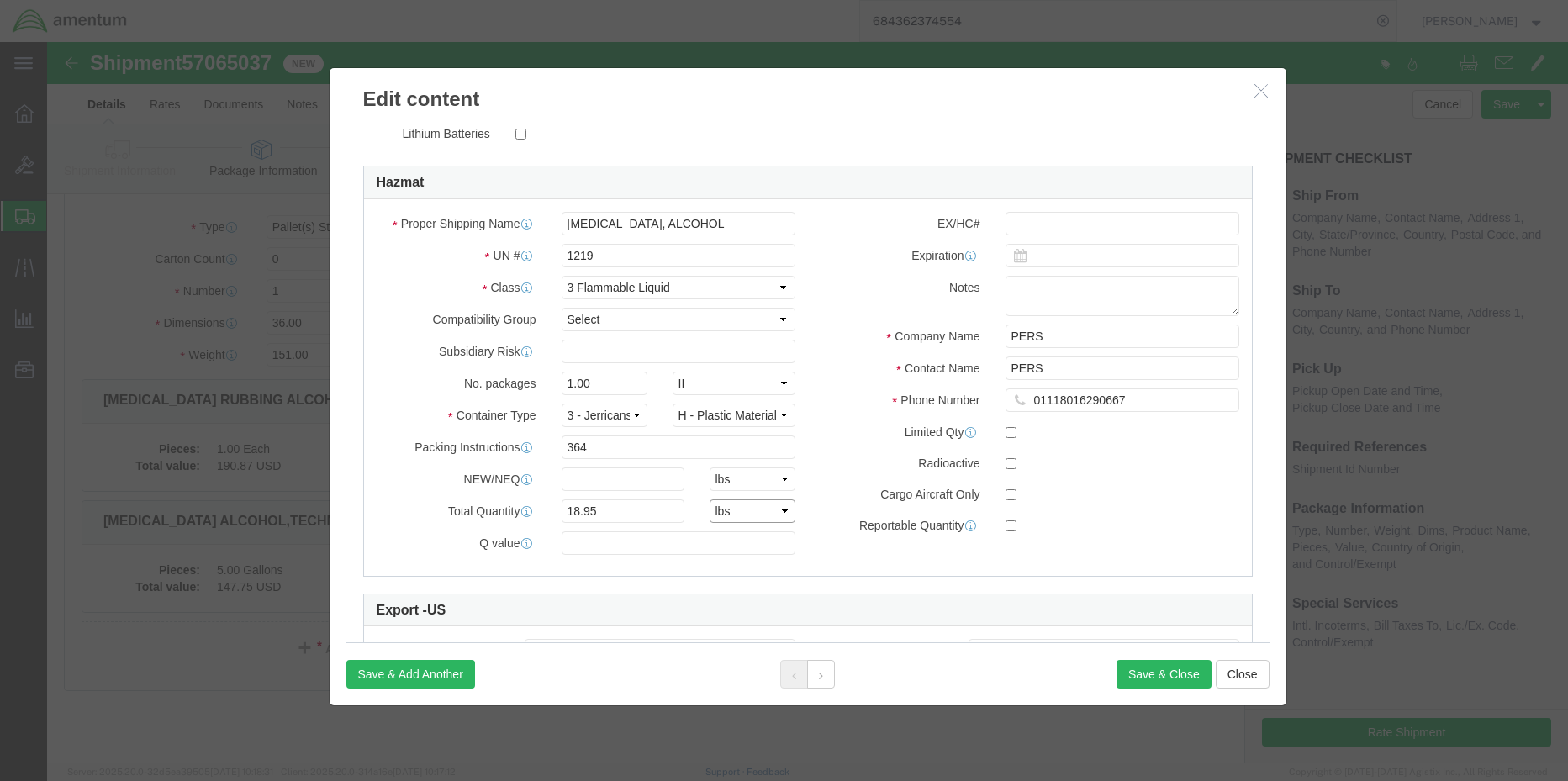
select select "L"
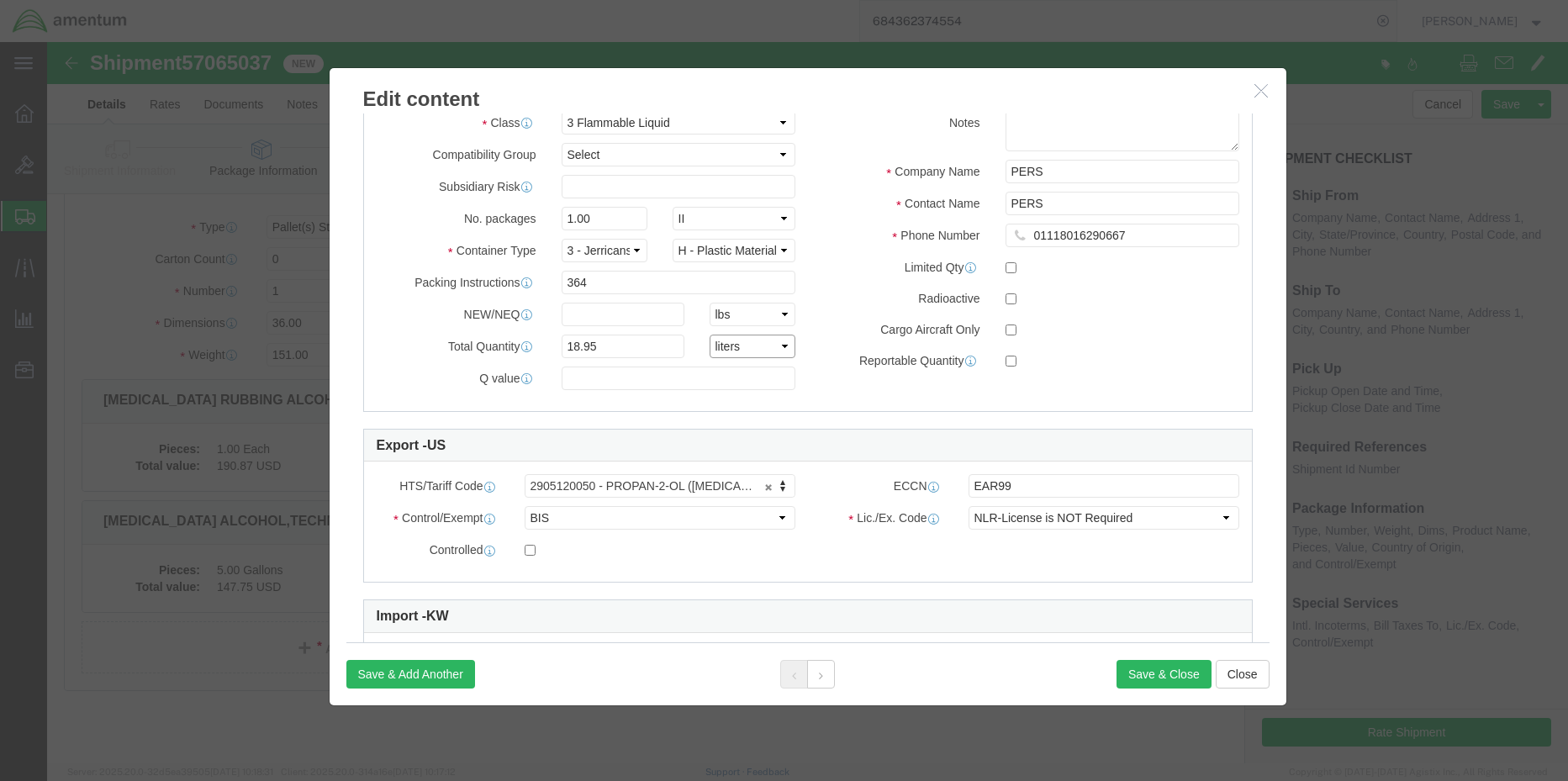
scroll to position [589, 0]
click input "checkbox"
checkbox input "true"
click label
click input "checkbox"
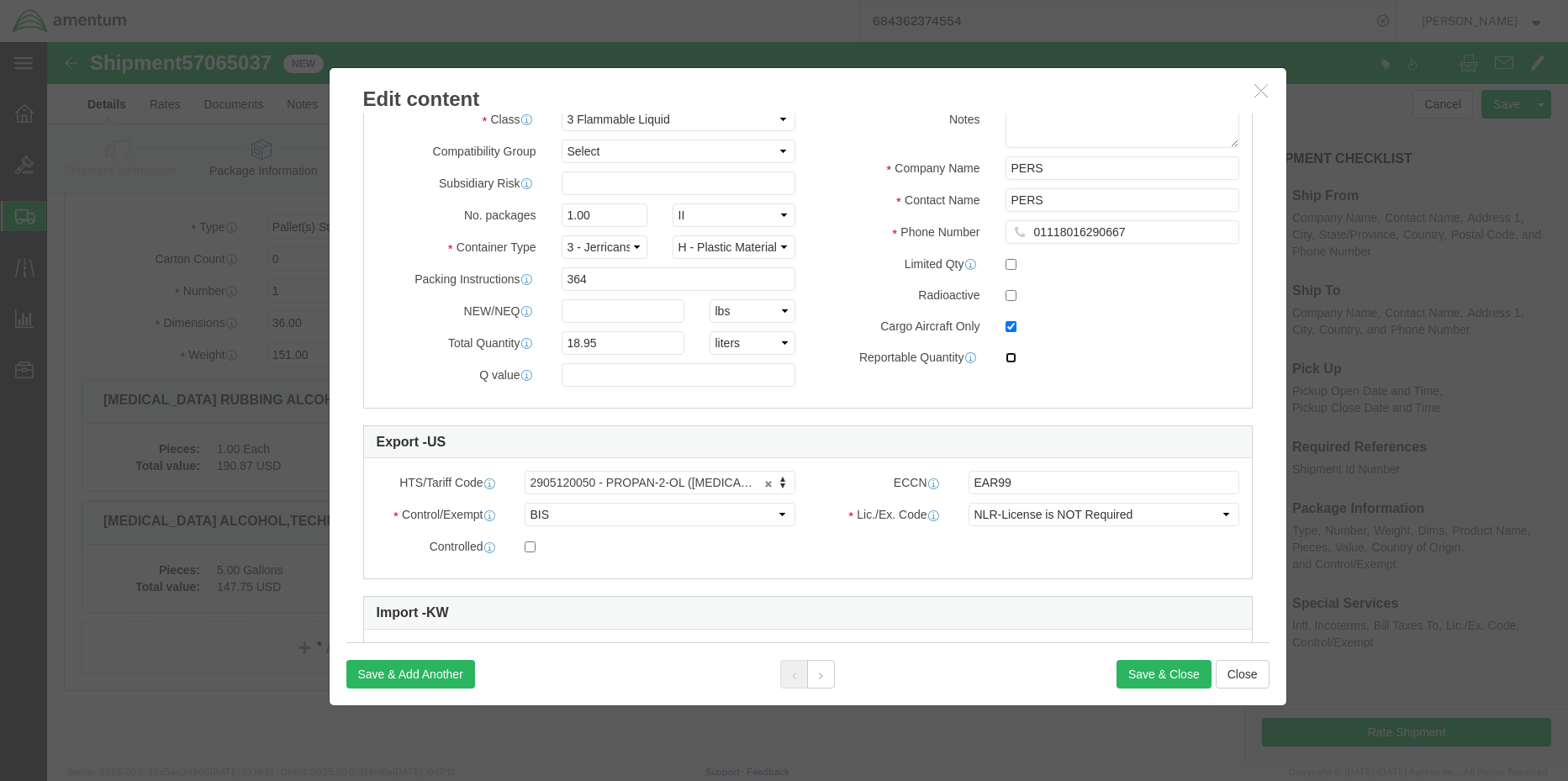
checkbox input "true"
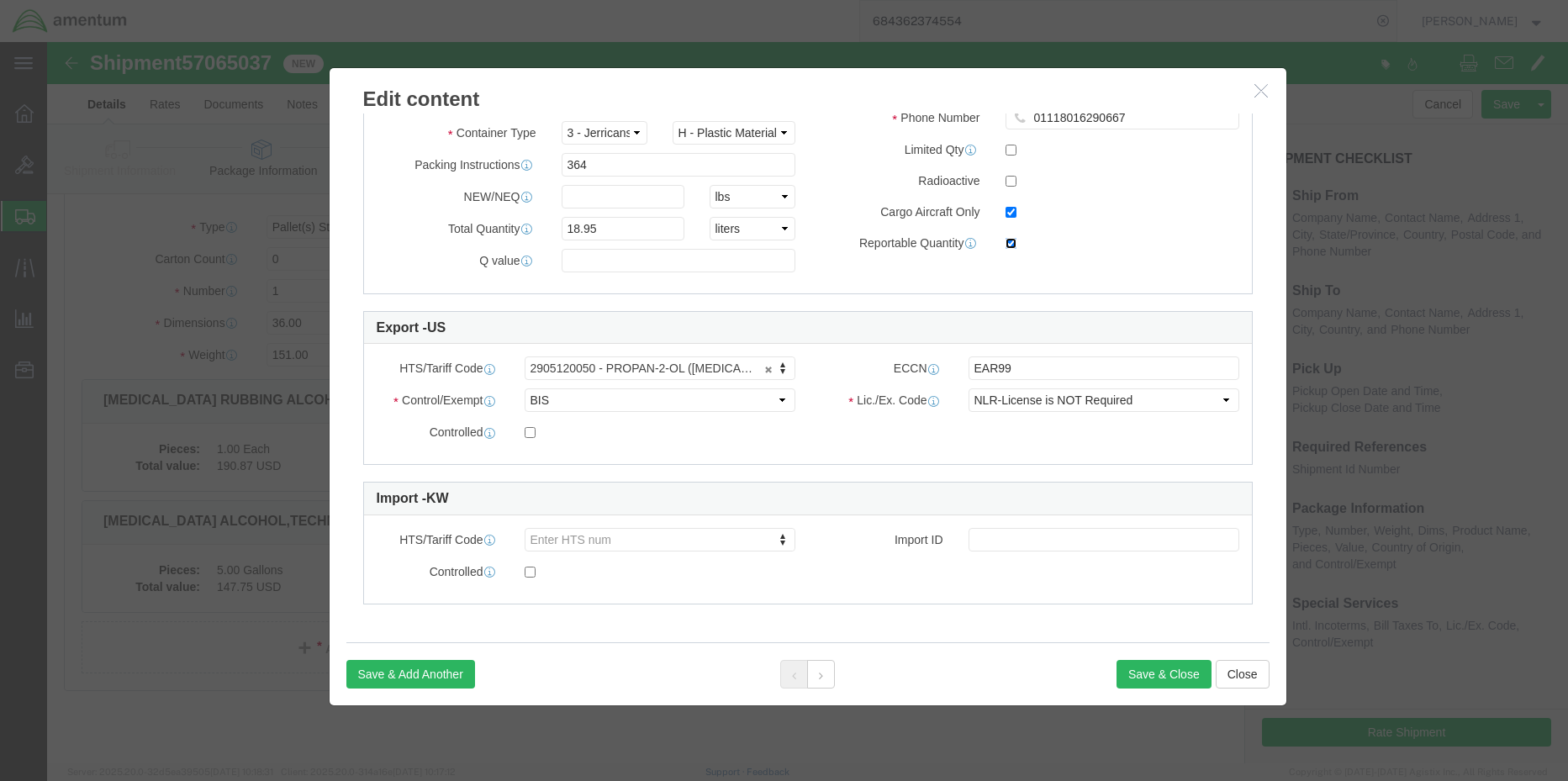
scroll to position [450, 0]
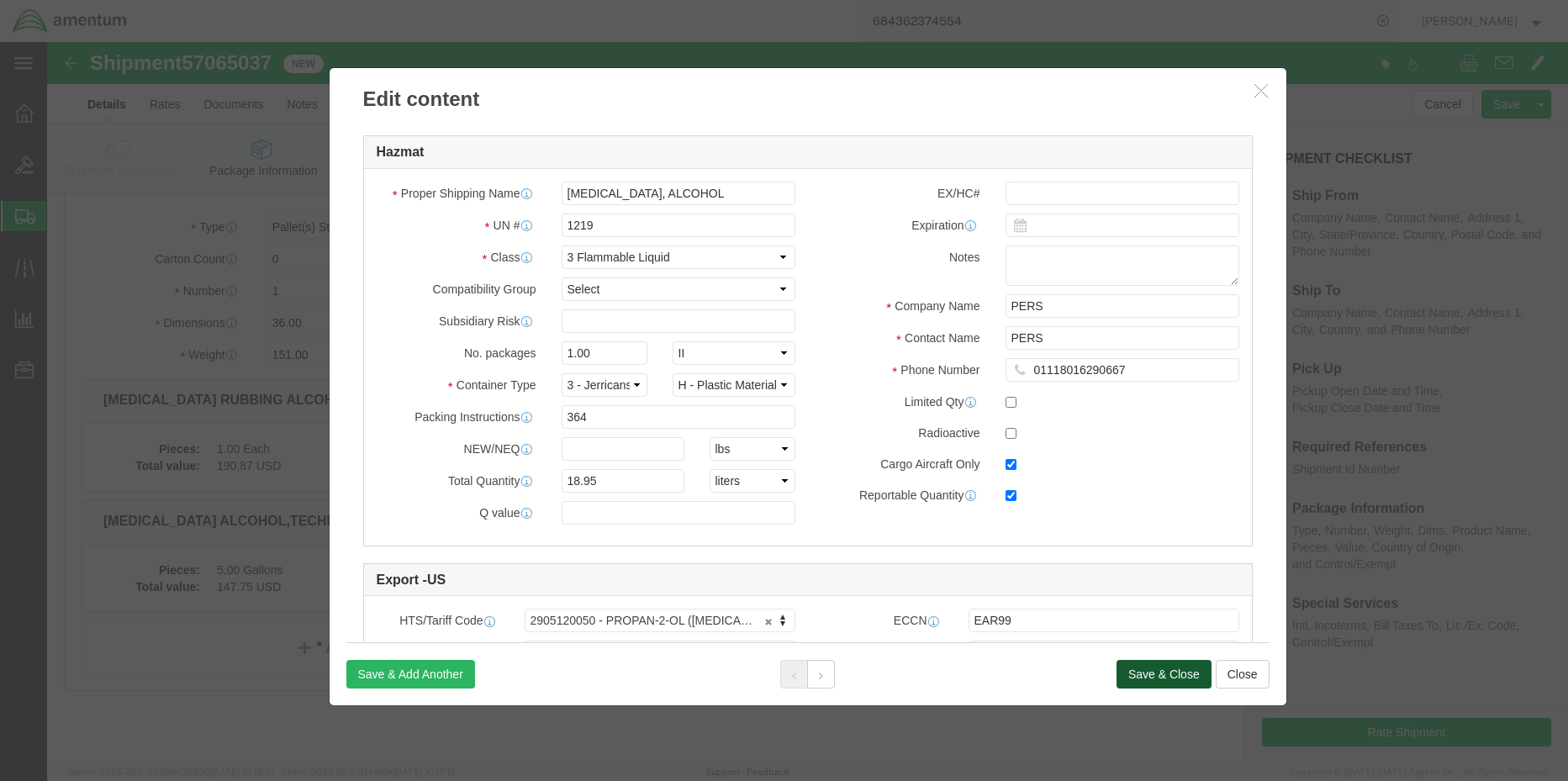
click button "Save & Close"
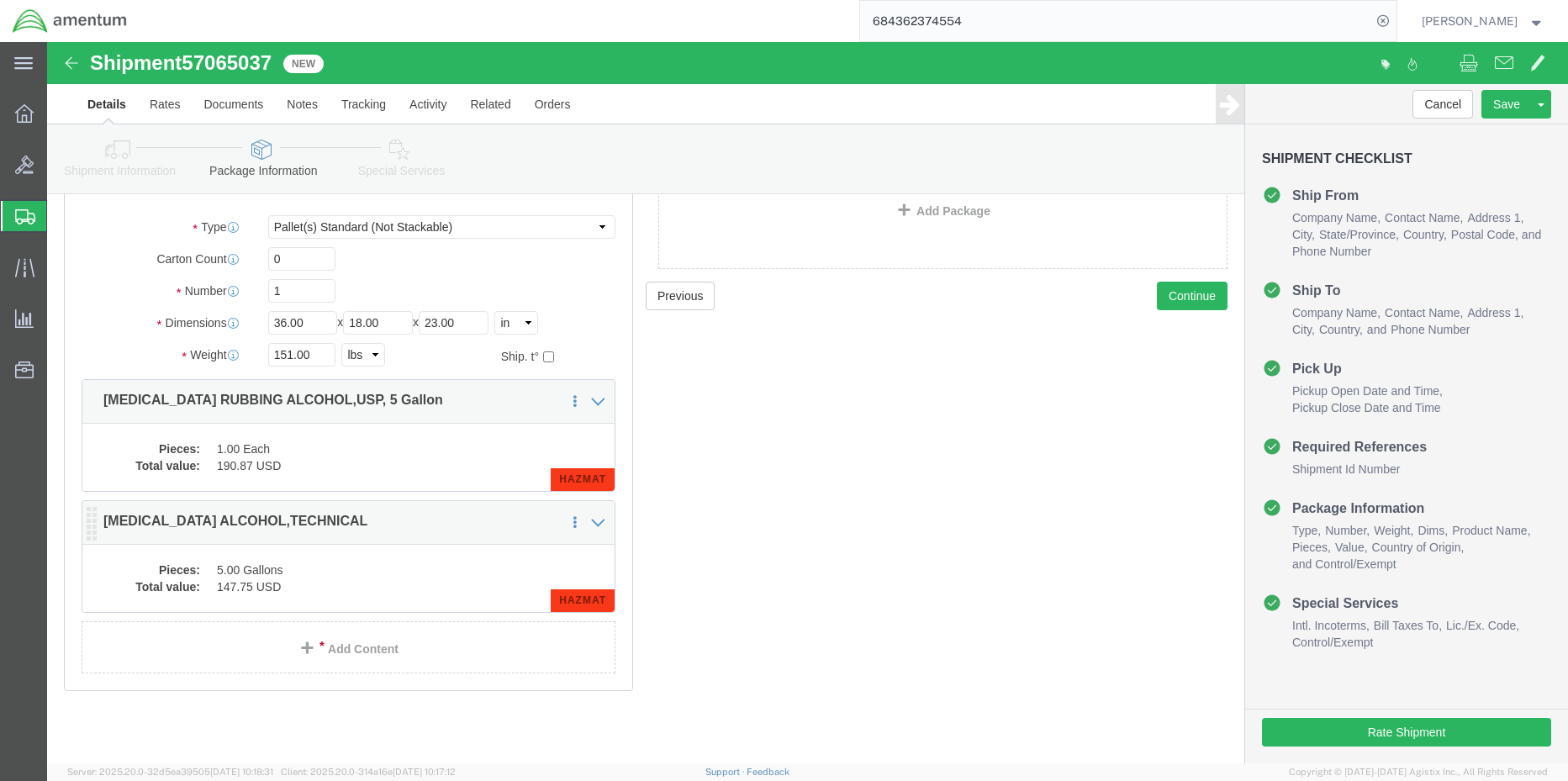
click dd "147.75 USD"
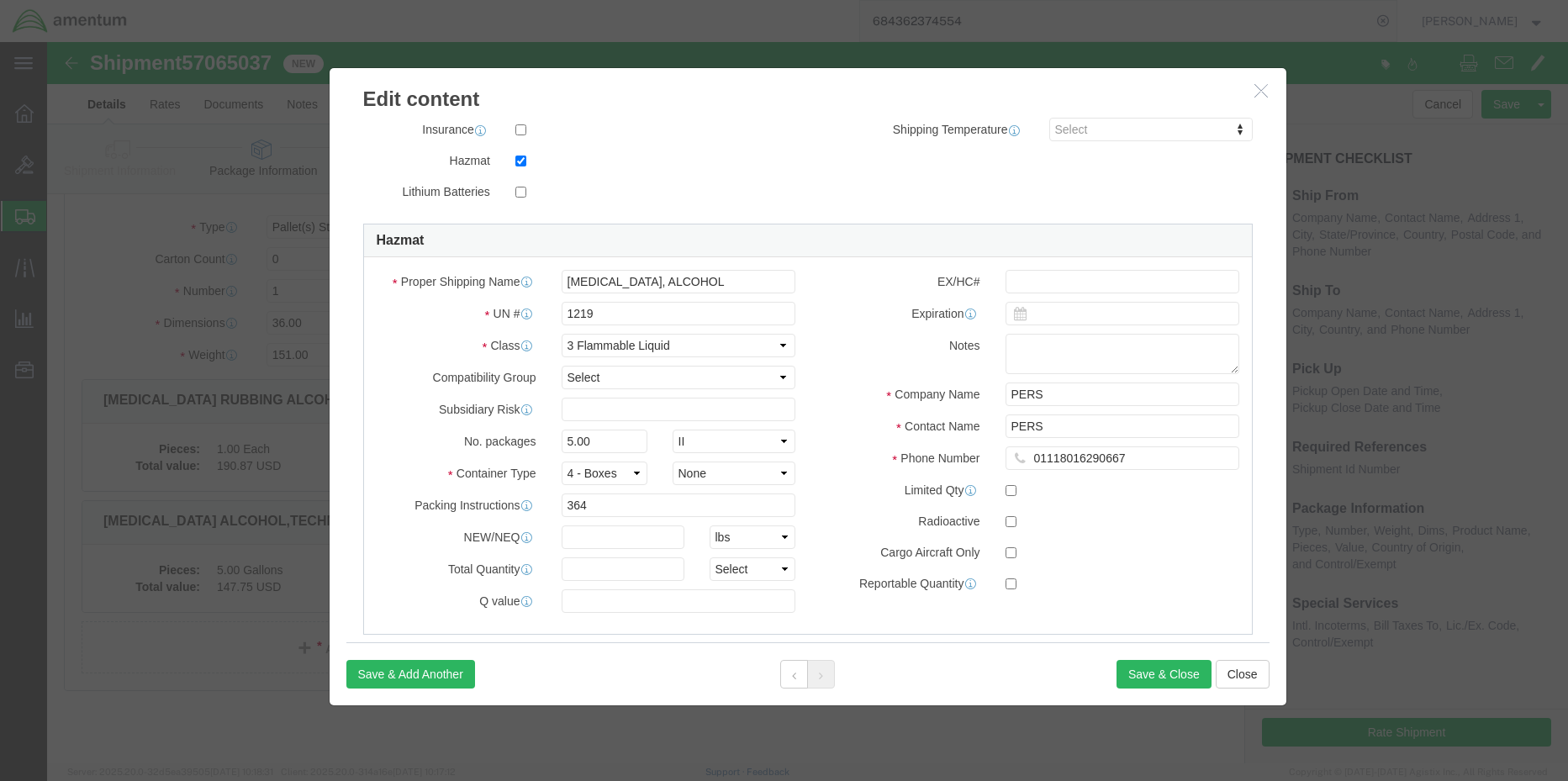
scroll to position [504, 0]
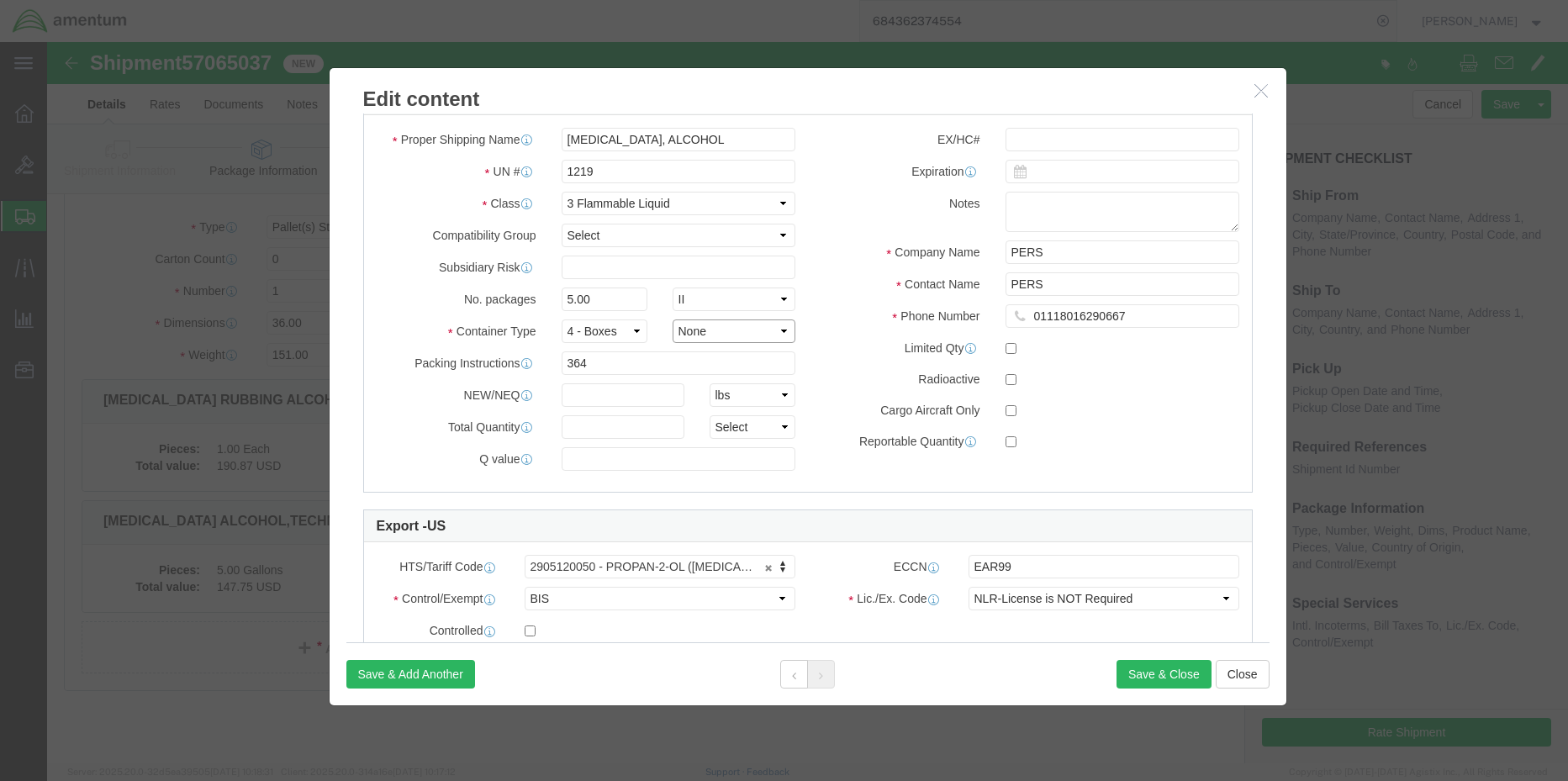
click select "Container Material A - Steel (all types and surface treatments) B - Aluminum C …"
select select "FIBERBOARD"
click select "Container Material A - Steel (all types and surface treatments) B - Aluminum C …"
click input "text"
type input "18.95"
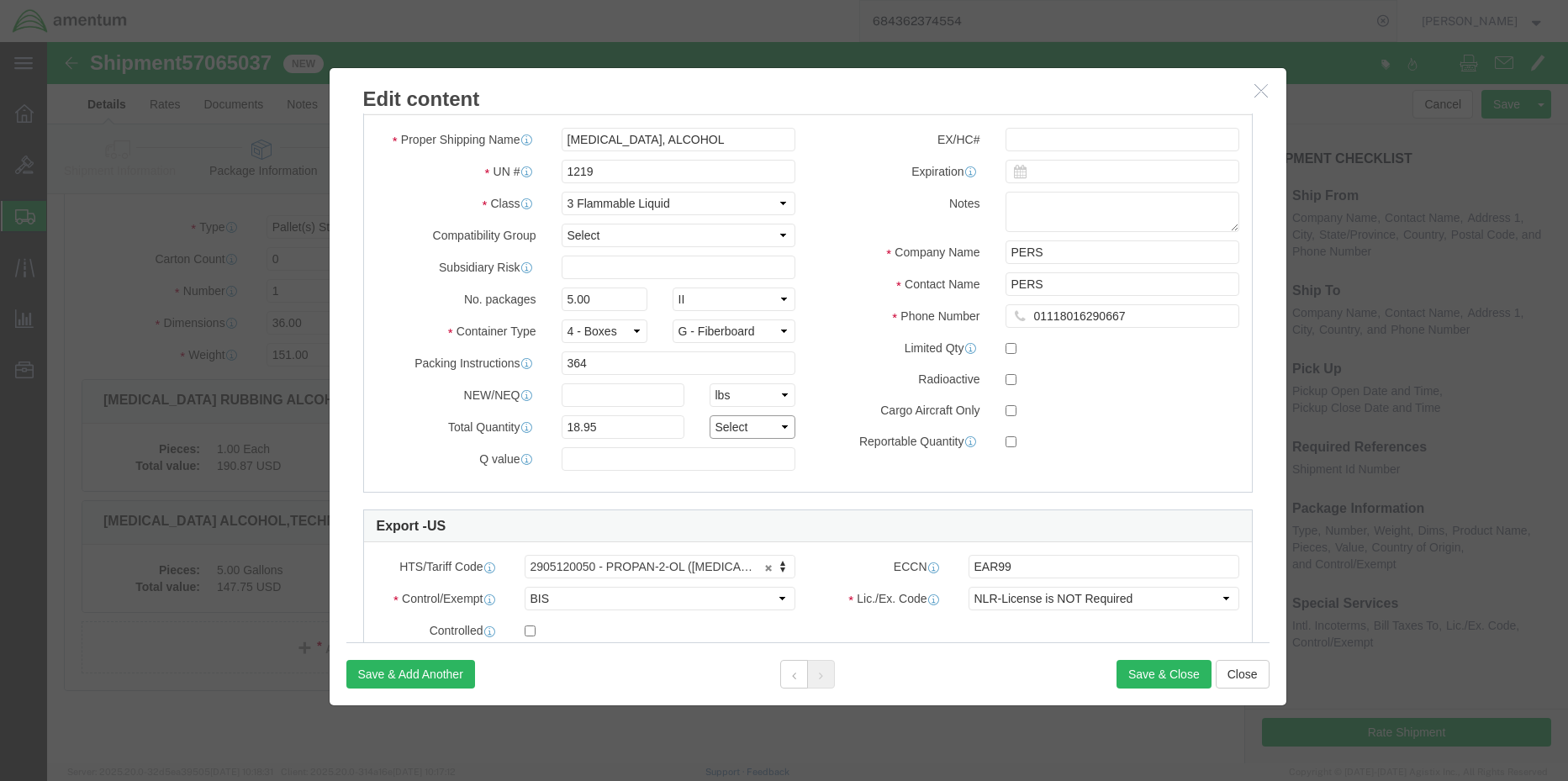
click select "Select curies gallons kgs lbs liters milliliters"
select select "L"
click select "Select curies gallons kgs lbs liters milliliters"
click div "EX/HC# Expiration Notes Company Name PERS Contact Name PERS Phone Number 011180…"
click div
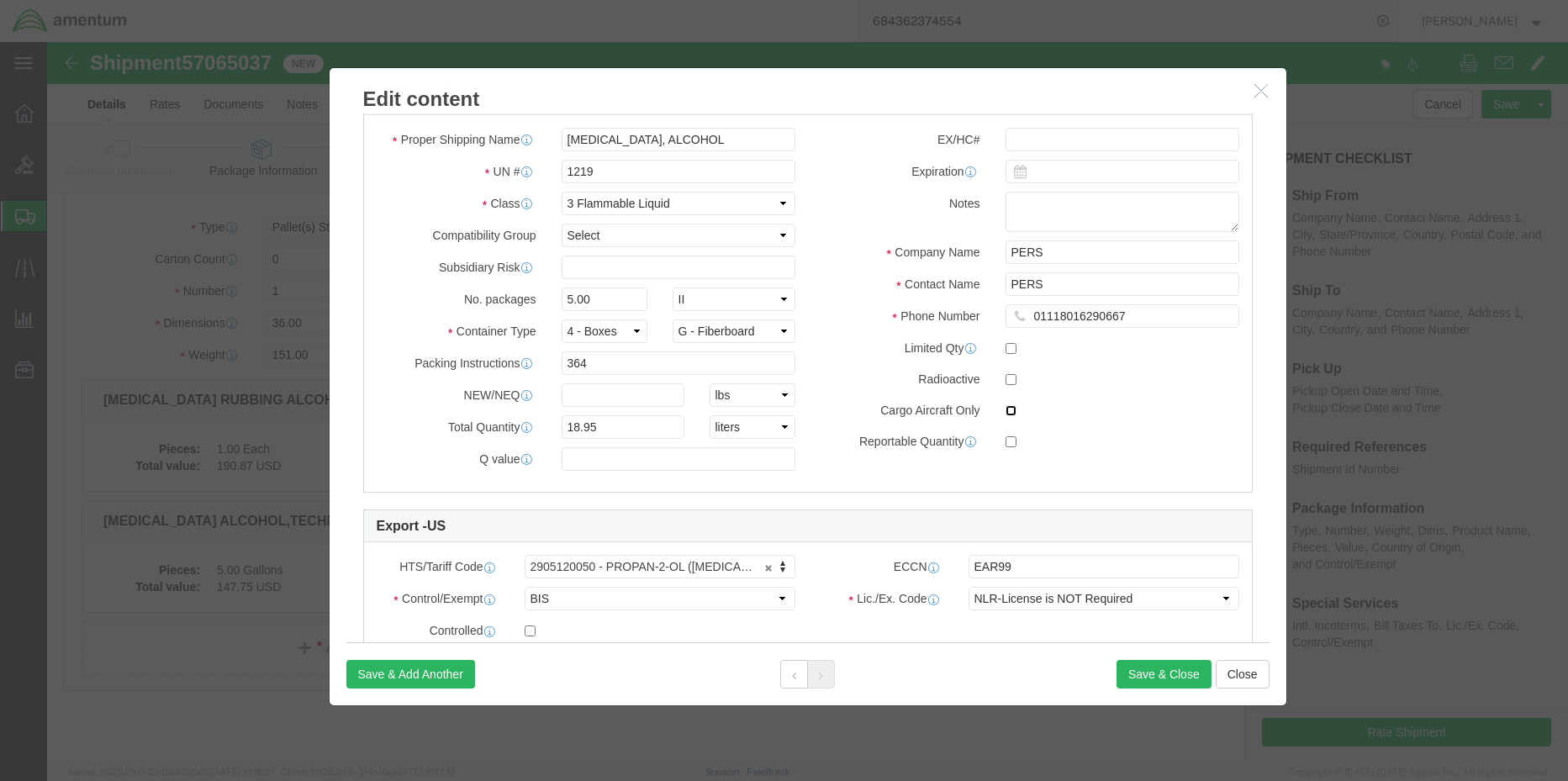
click input "checkbox"
checkbox input "true"
click button "Save & Close"
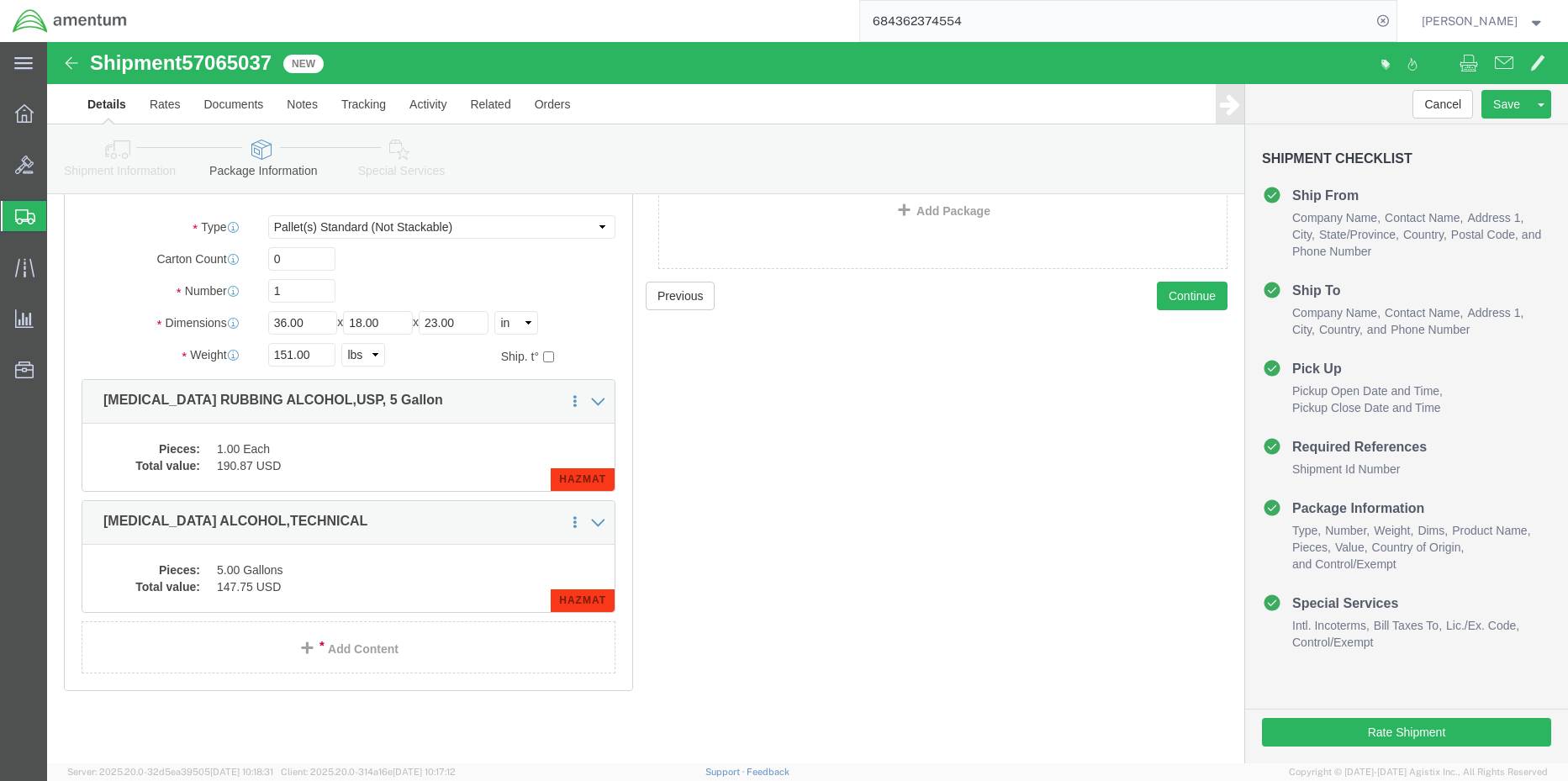
click link "Special Services"
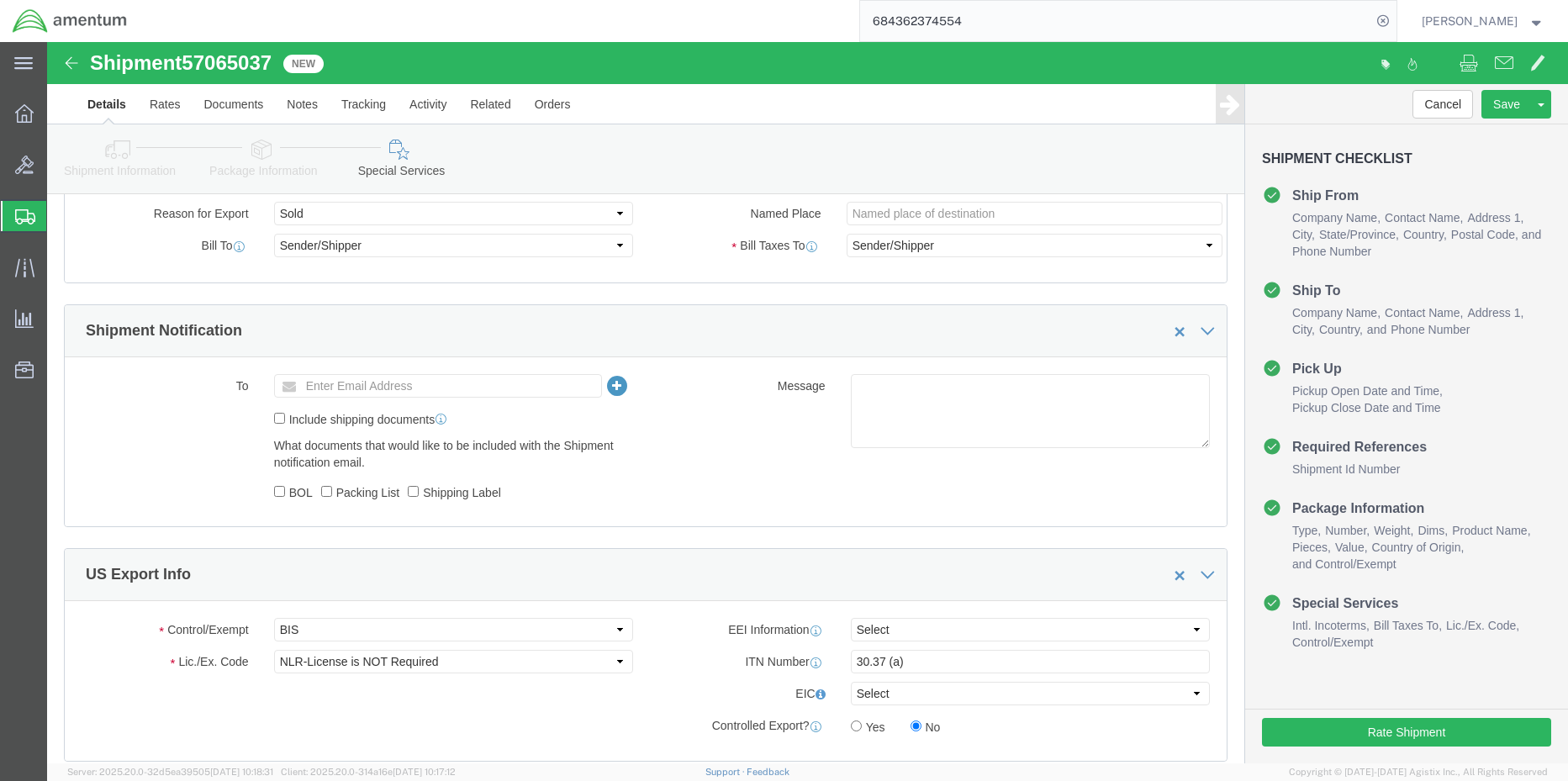
scroll to position [949, 0]
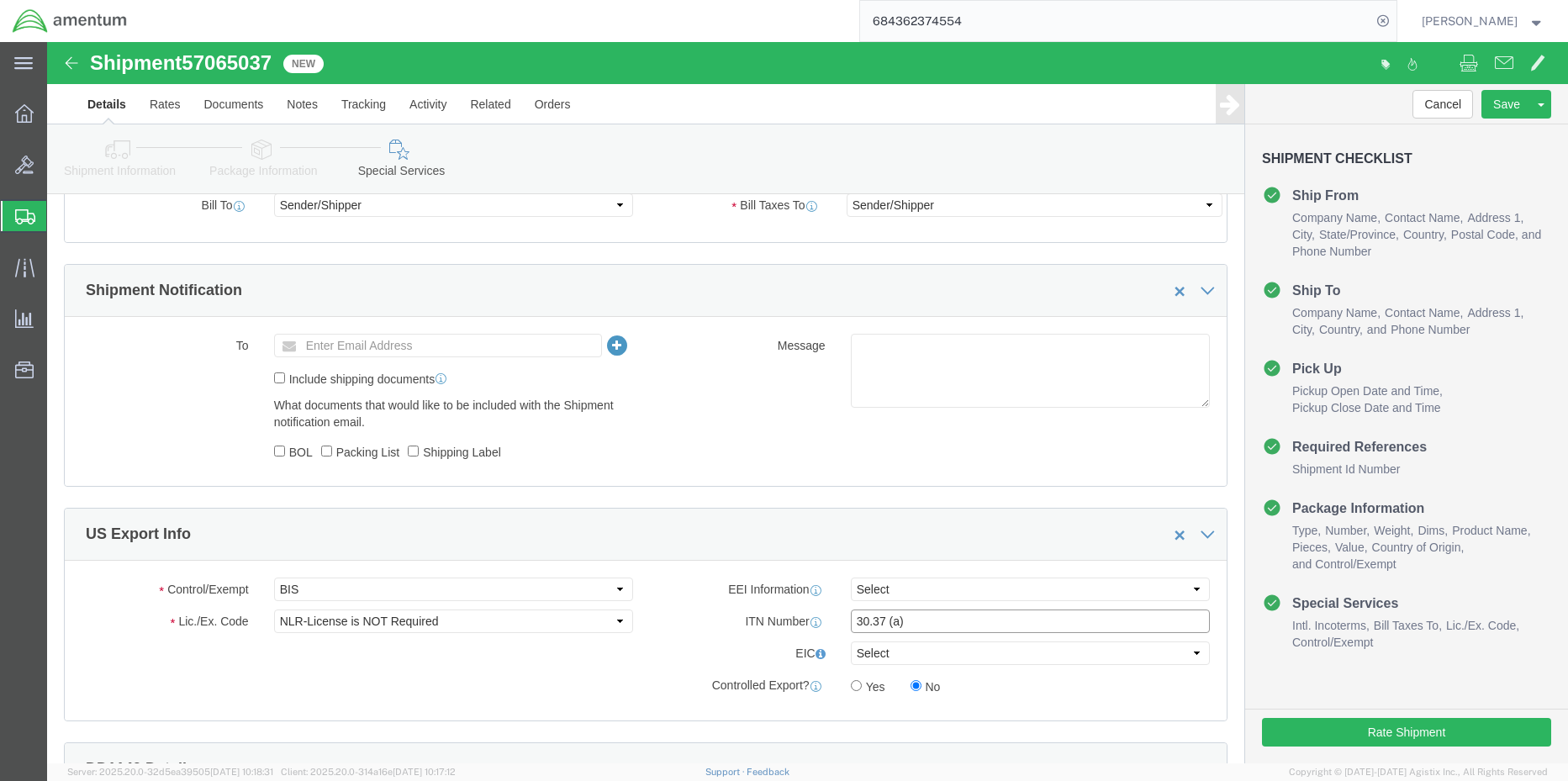
drag, startPoint x: 864, startPoint y: 572, endPoint x: 747, endPoint y: 575, distance: 117.0
click div "ITN Number 30.37 (a)"
click select "Select ATF BIS DEA EPA FDA FTR ITAR OFAC Other (OPA)"
select select "FTR"
click select "Select ATF BIS DEA EPA FDA FTR ITAR OFAC Other (OPA)"
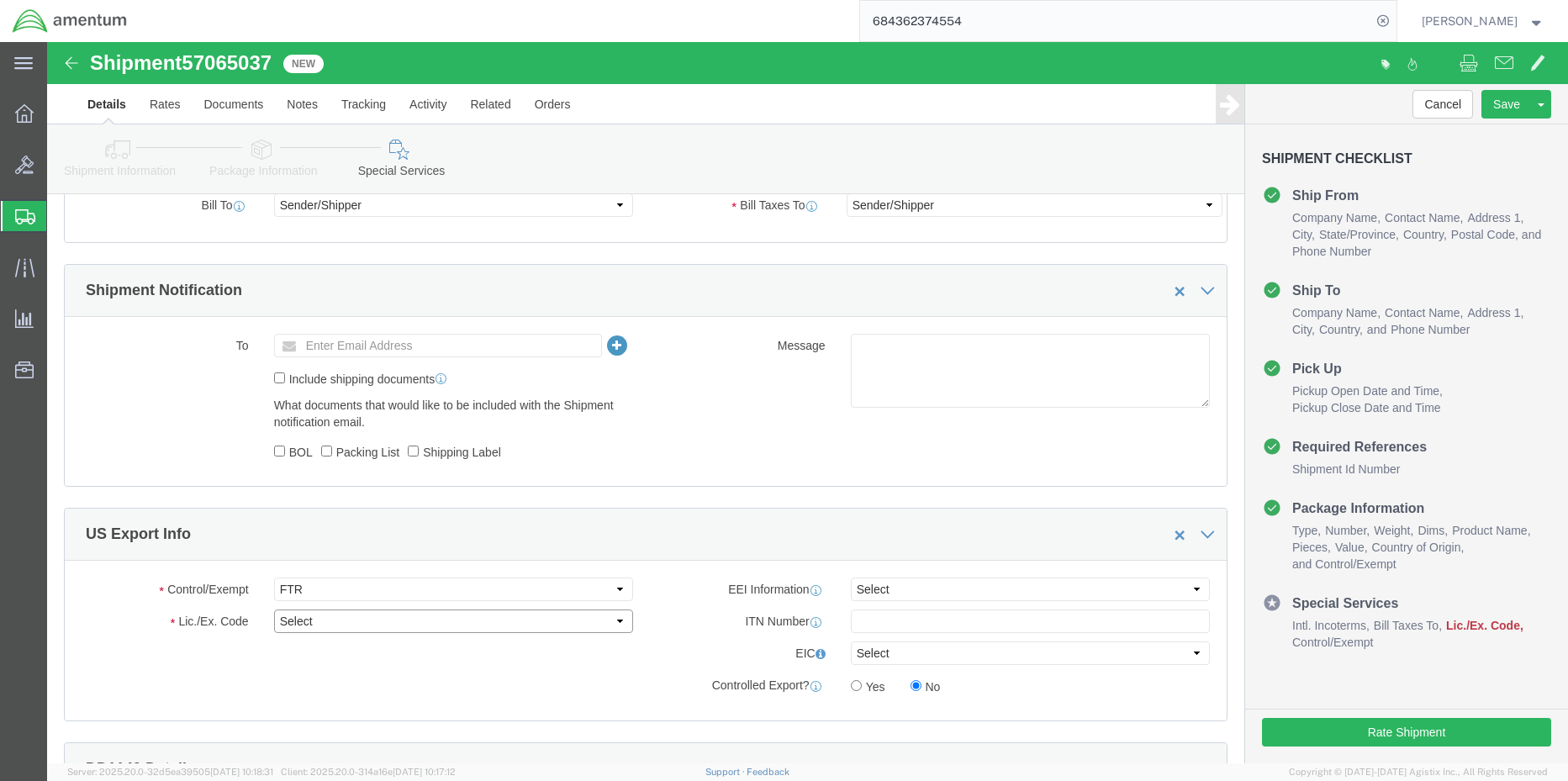
click select "Select 30.2(d)(2) 30.36 30.37(a) 30.37(f) 30.37(g) 30.37(h) 30.37(i) 30.37(j) 3…"
select select "30.37(a)"
click select "Select 30.2(d)(2) 30.36 30.37(a) 30.37(f) 30.37(g) 30.37(h) 30.37(i) 30.37(j) 3…"
click select "Select AES-Direct EEI Carrier File EEI EEI Exempt"
select select "EXEM"
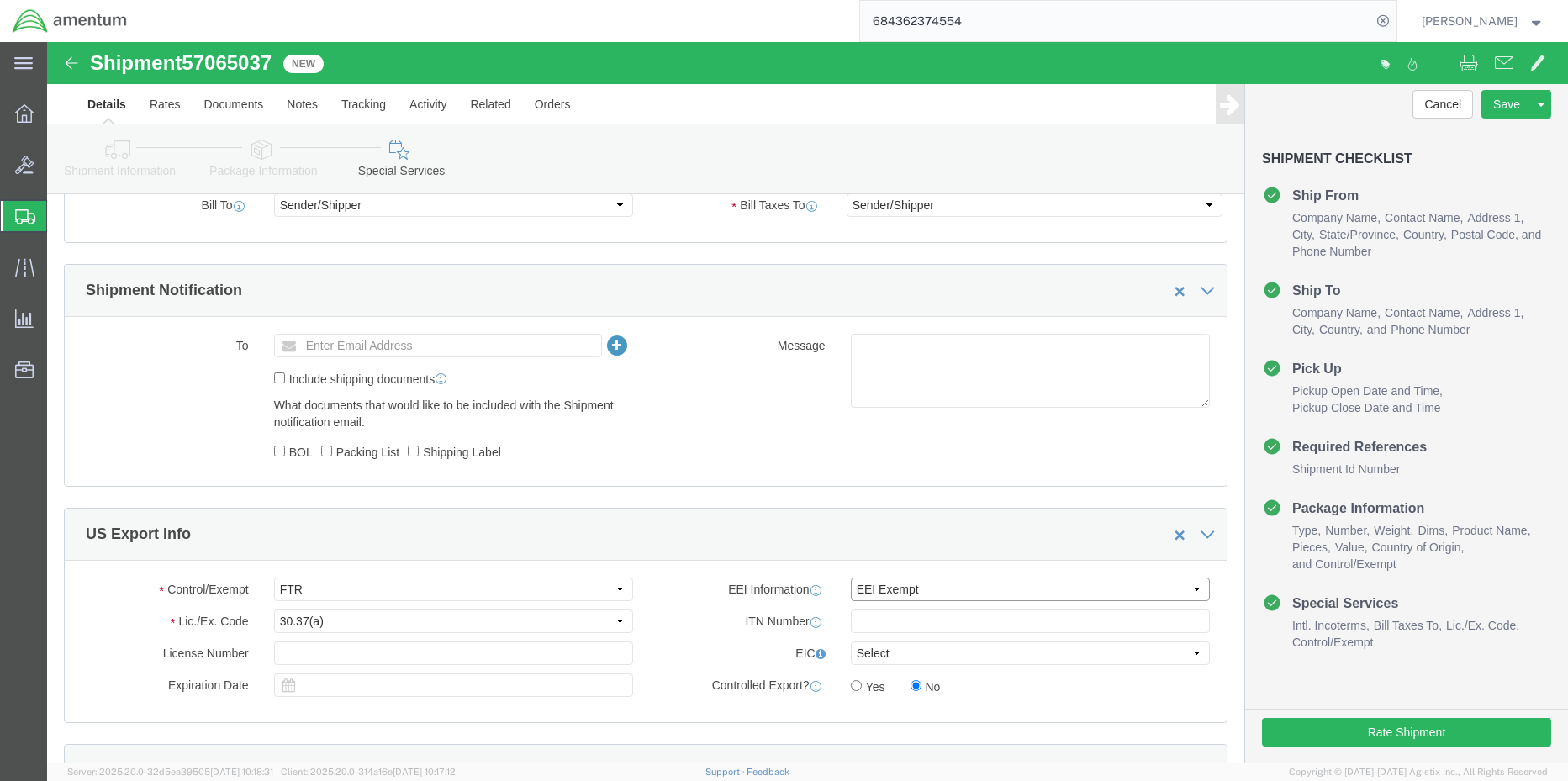
click select "Select AES-Direct EEI Carrier File EEI EEI Exempt"
click button "Rate Shipment"
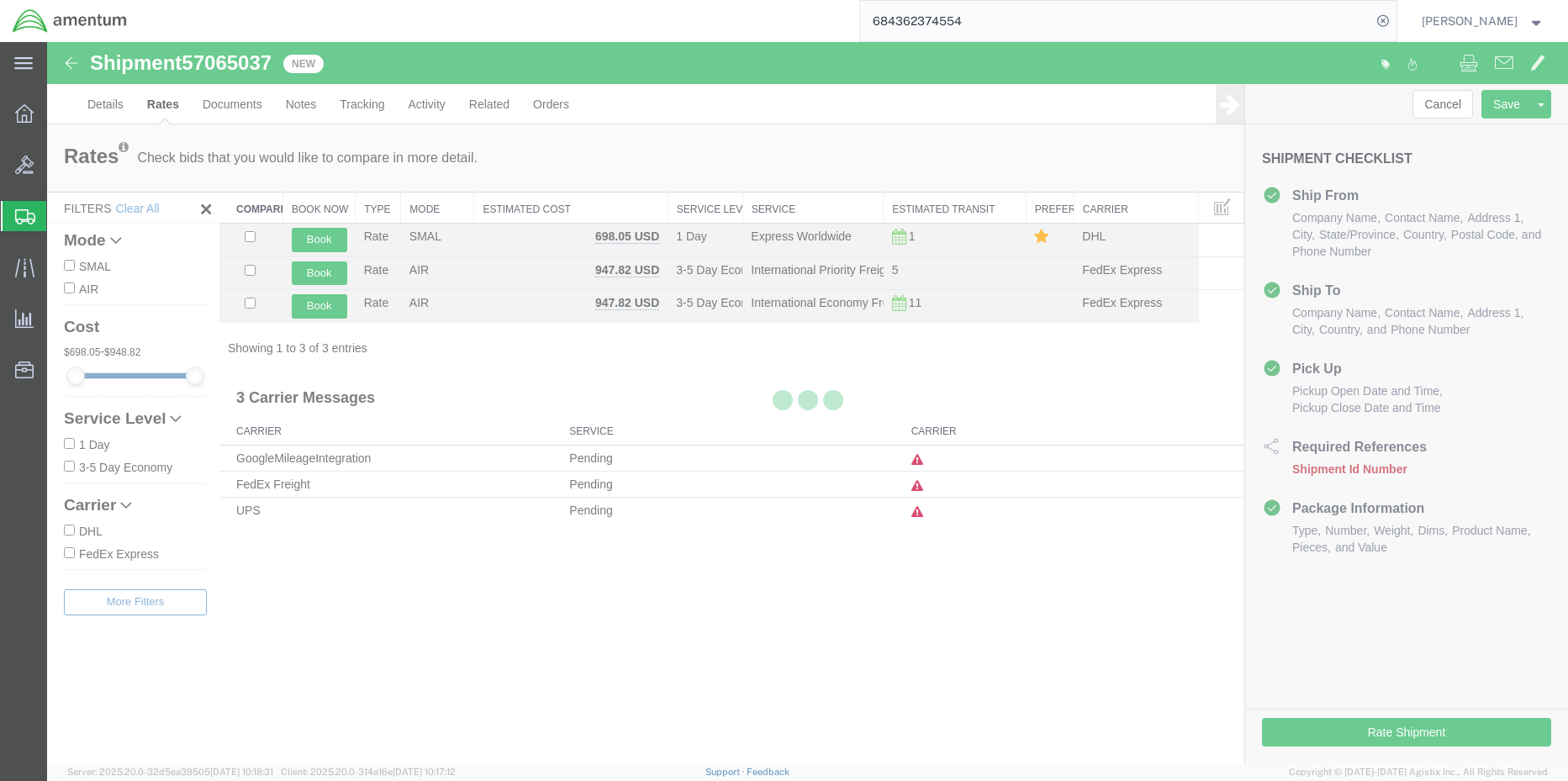
scroll to position [0, 0]
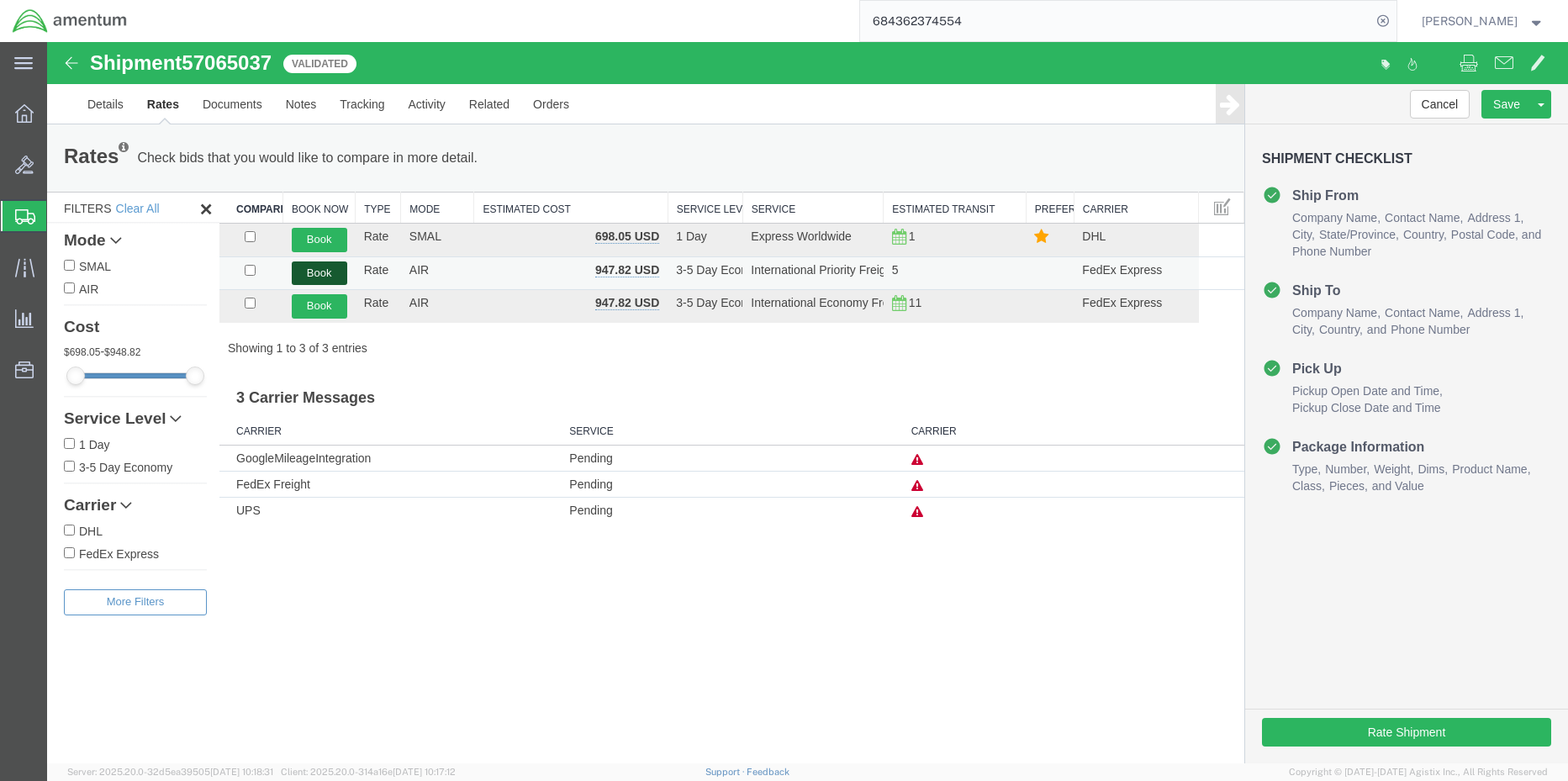
click at [320, 273] on button "Book" at bounding box center [319, 273] width 56 height 24
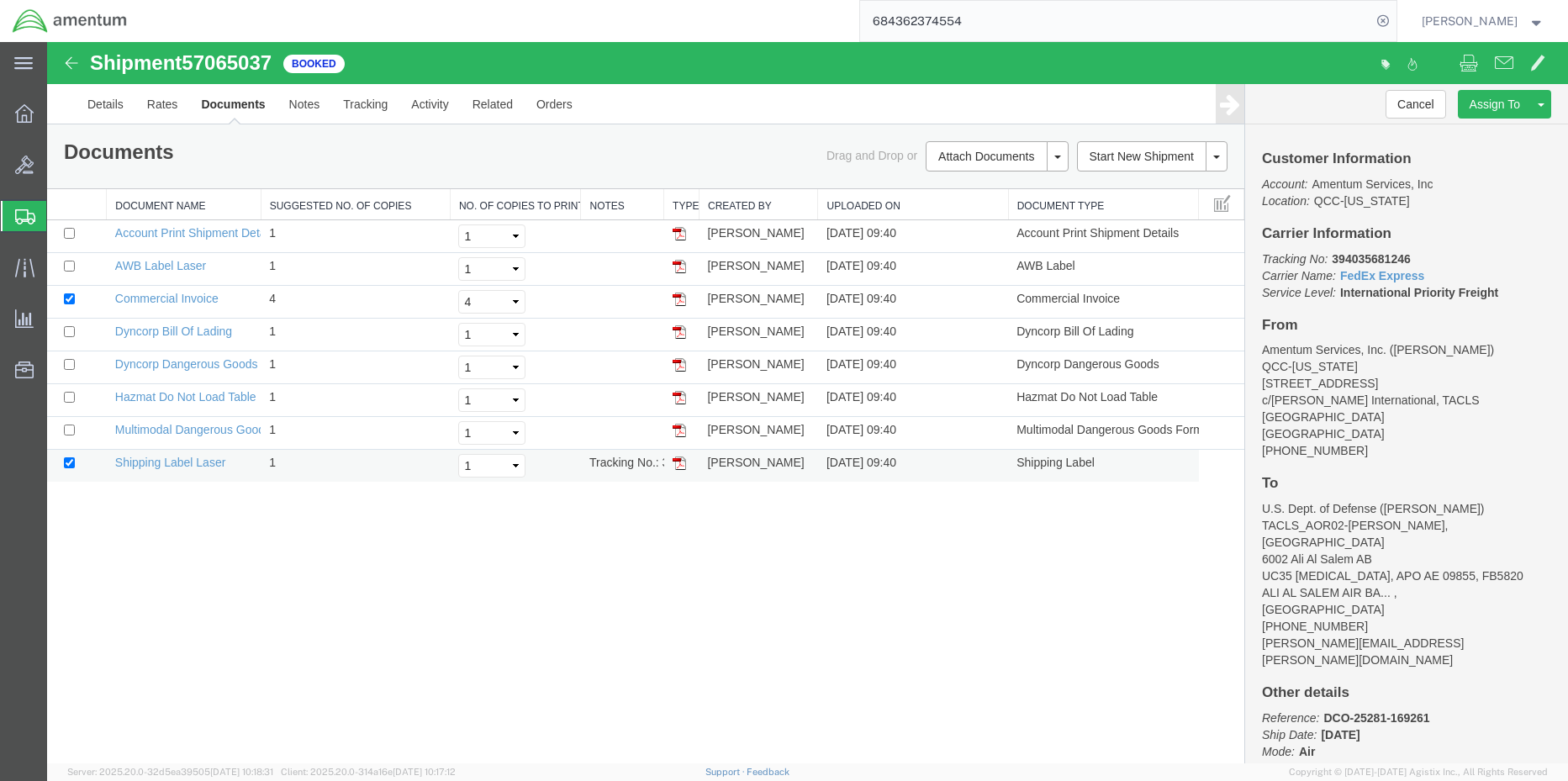
click at [682, 460] on img at bounding box center [679, 463] width 13 height 13
click at [676, 266] on img at bounding box center [679, 267] width 13 height 13
click at [105, 105] on link "Details" at bounding box center [105, 104] width 59 height 41
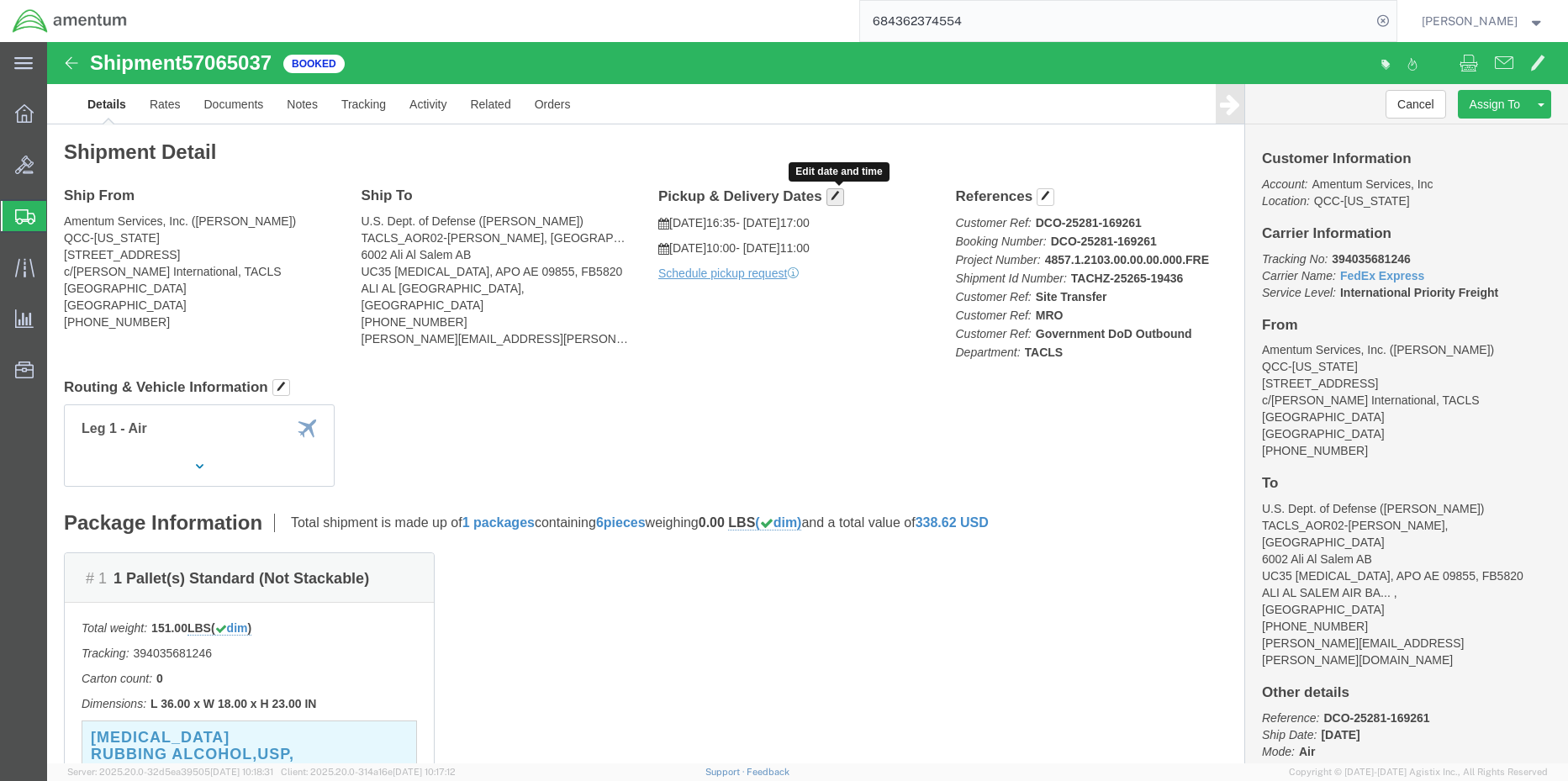
click span "button"
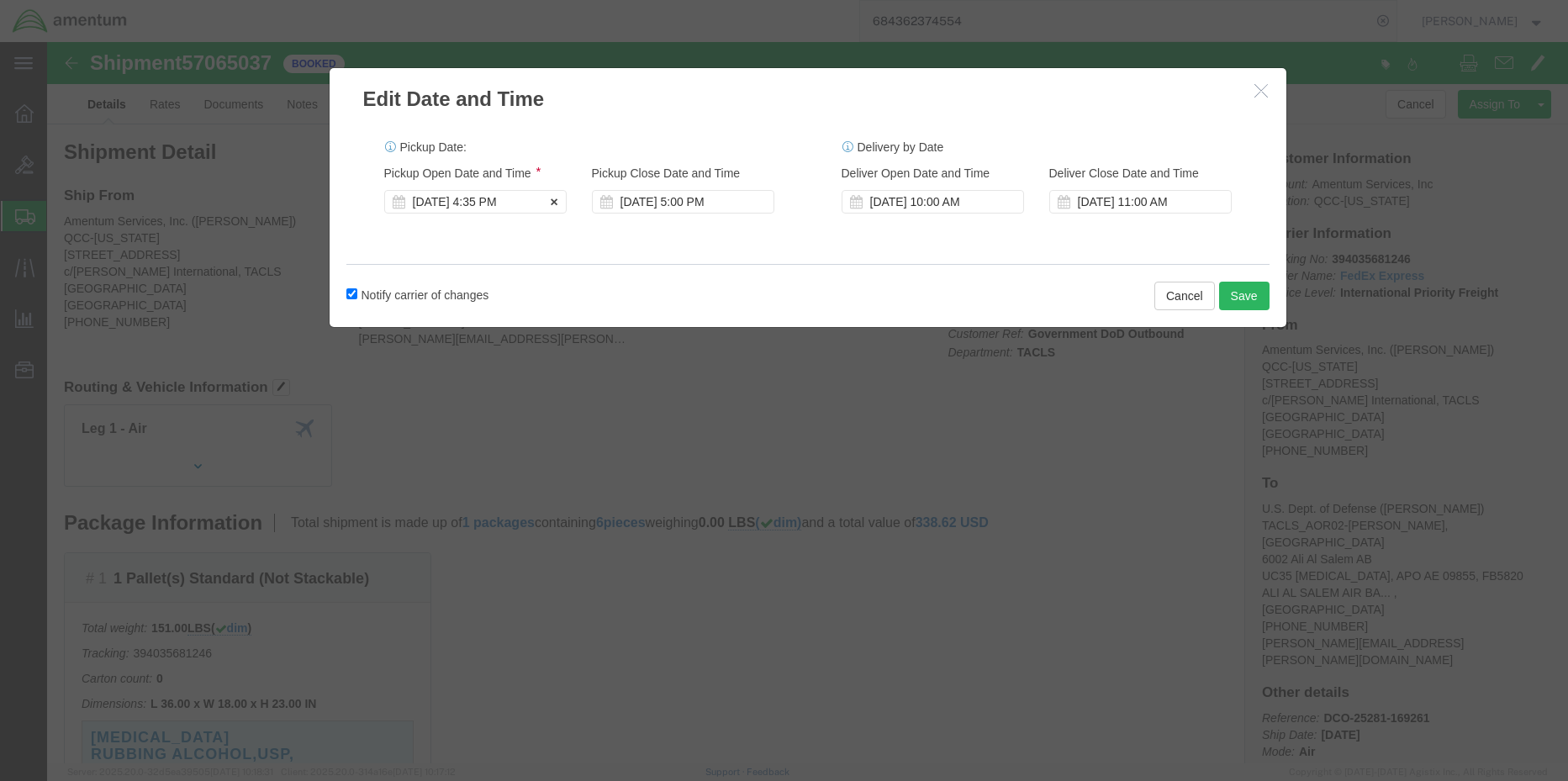
click div "[DATE] 4:35 PM"
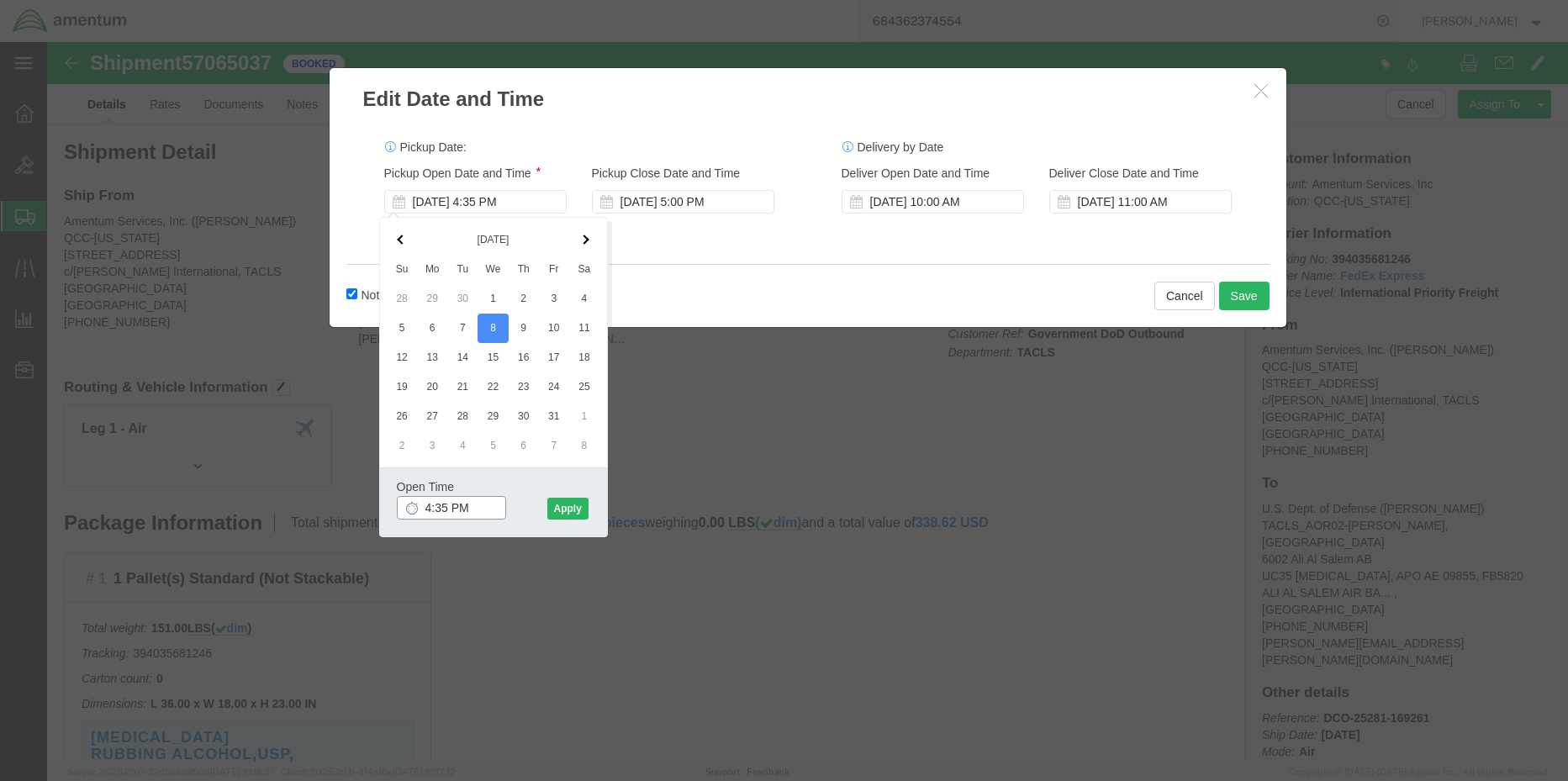
drag, startPoint x: 439, startPoint y: 469, endPoint x: 341, endPoint y: 475, distance: 98.2
click div "Open Time 4:35 PM [DATE] 4:35 PM - [DATE] 4:35 PM Cancel Apply"
type input "1400"
click button "Apply"
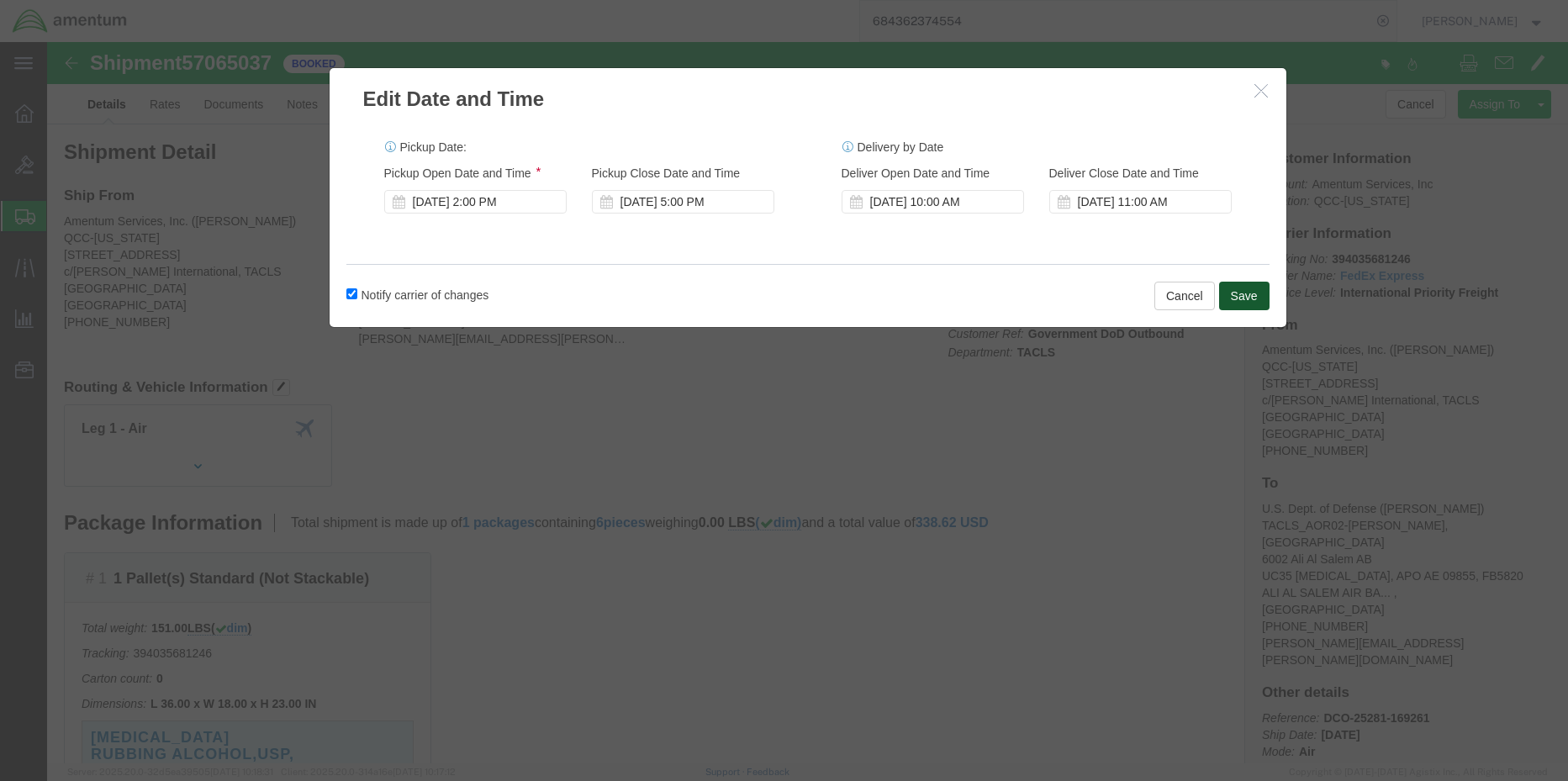
click button "Save"
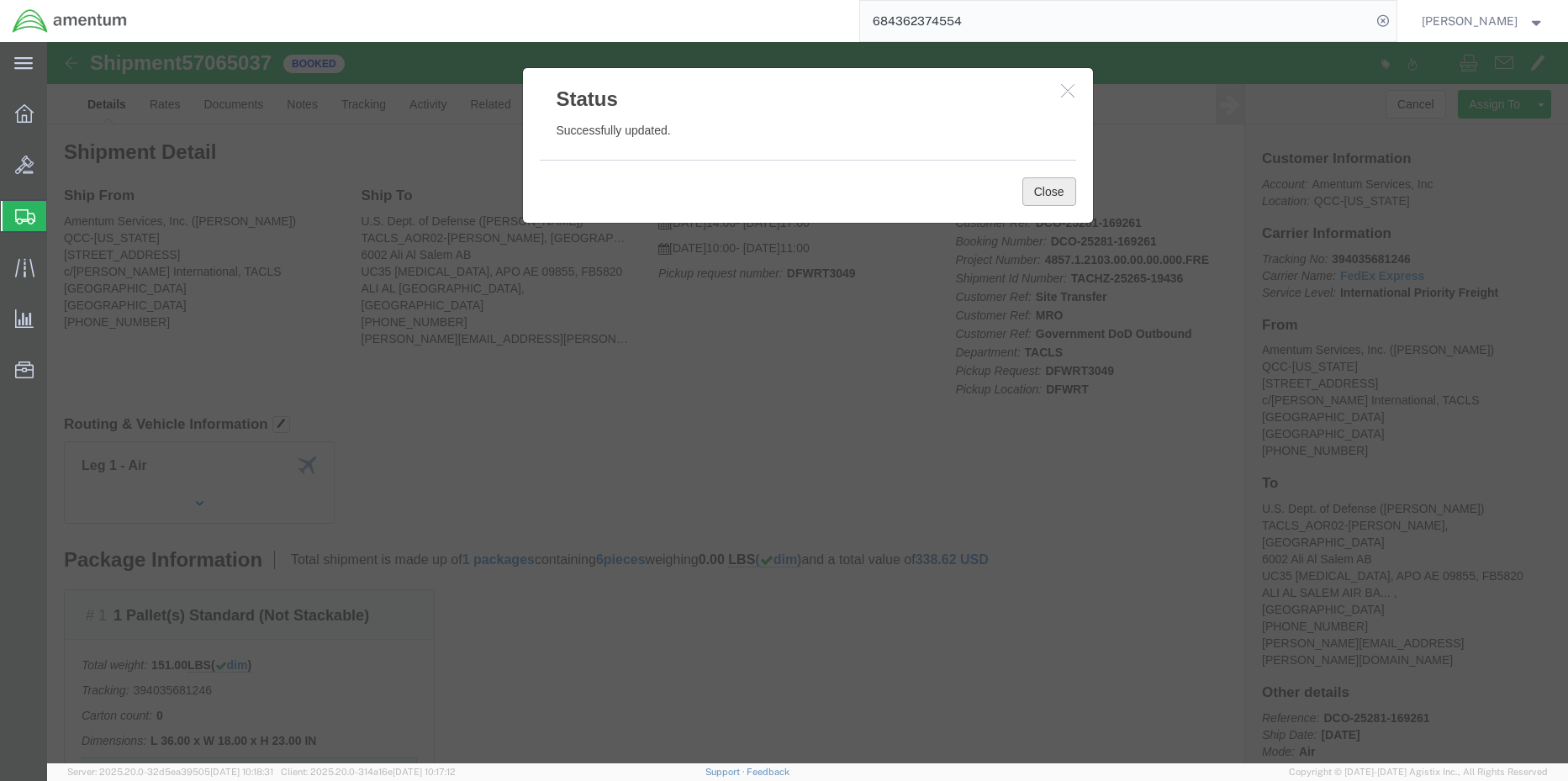
click button "Close"
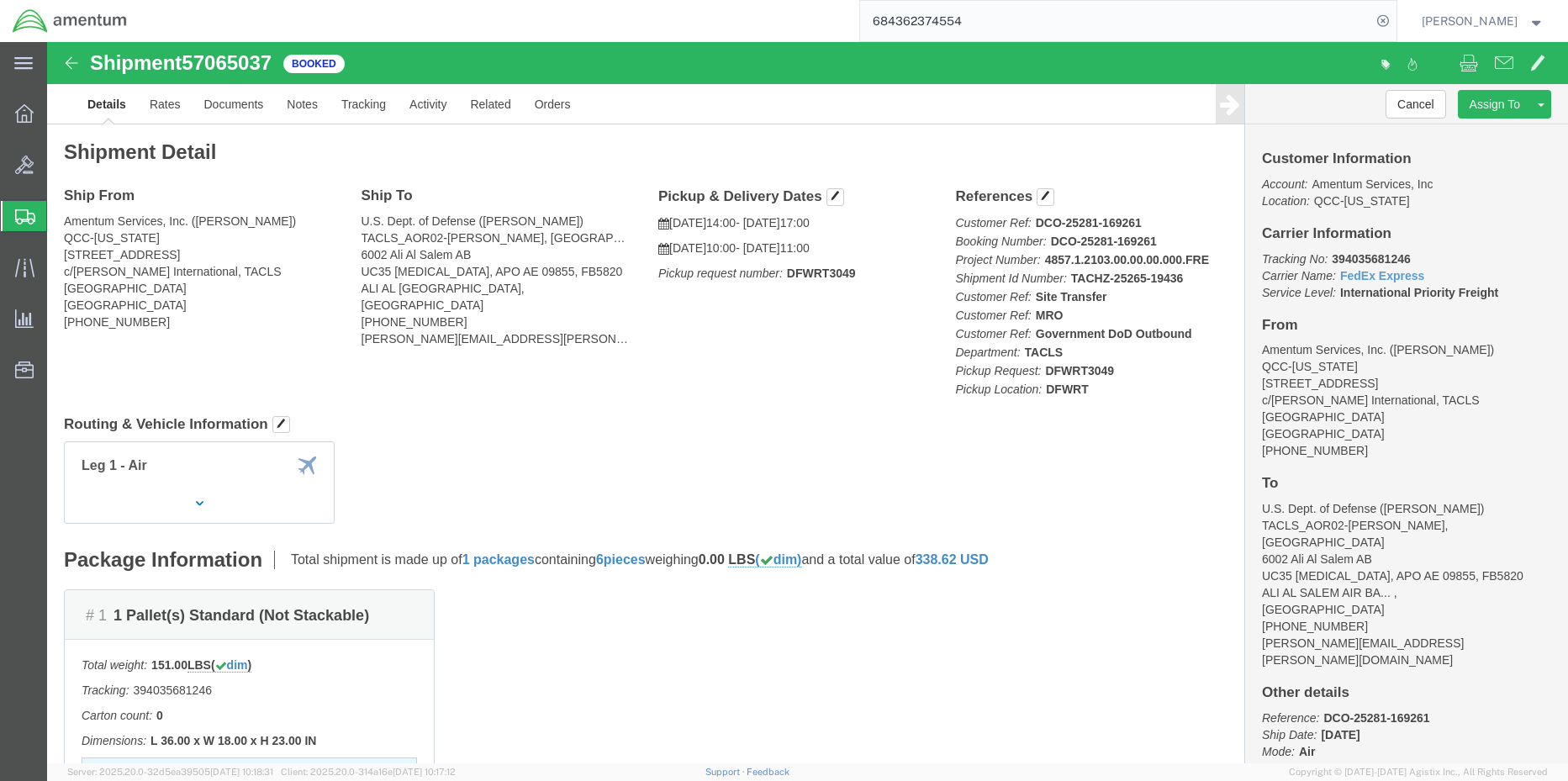
click div "Ship From Amentum Services, Inc. ([PERSON_NAME]) QCC-[US_STATE] [STREET_ADDRESS…"
